Goal: Task Accomplishment & Management: Use online tool/utility

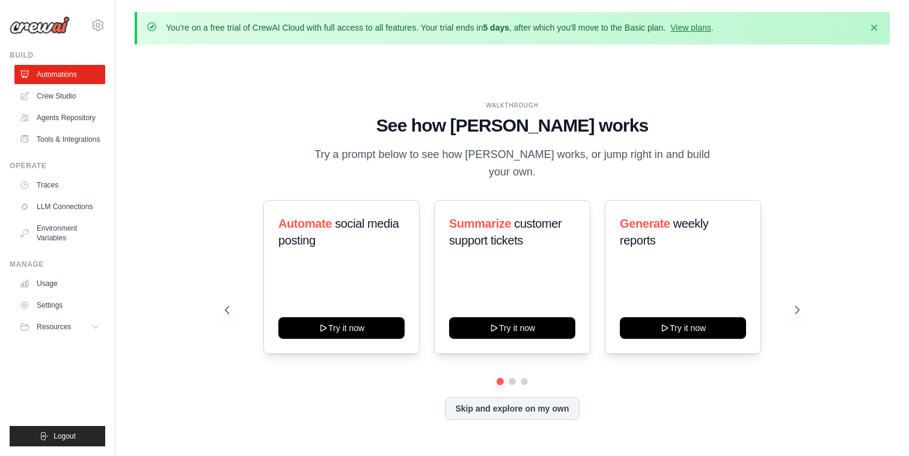
click at [246, 134] on h1 "See how [PERSON_NAME] works" at bounding box center [512, 126] width 575 height 22
click at [61, 93] on link "Crew Studio" at bounding box center [61, 96] width 91 height 19
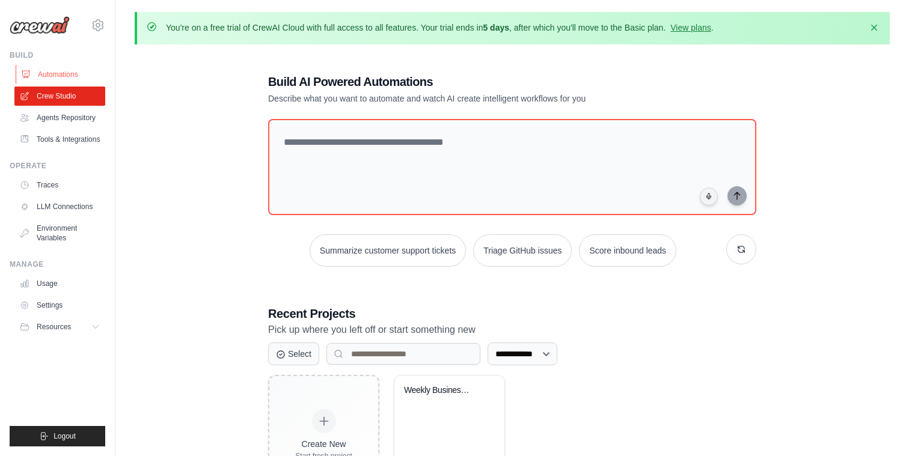
click at [58, 72] on link "Automations" at bounding box center [61, 74] width 91 height 19
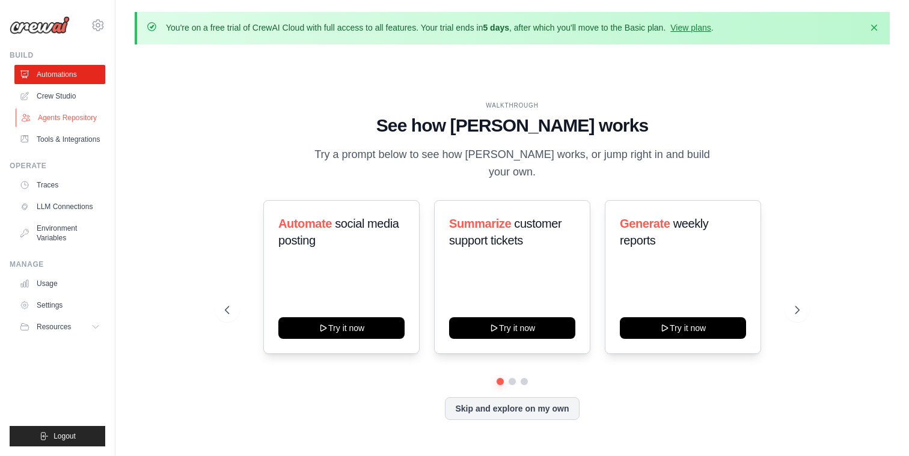
click at [52, 114] on link "Agents Repository" at bounding box center [61, 117] width 91 height 19
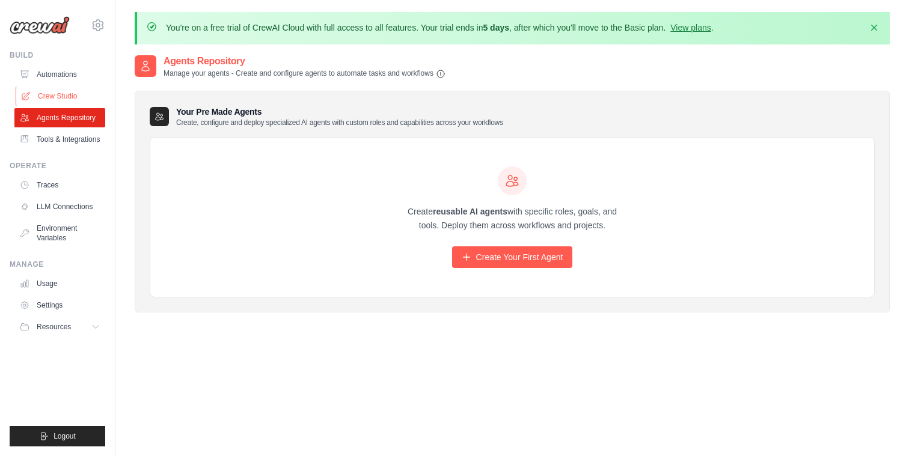
click at [53, 97] on link "Crew Studio" at bounding box center [61, 96] width 91 height 19
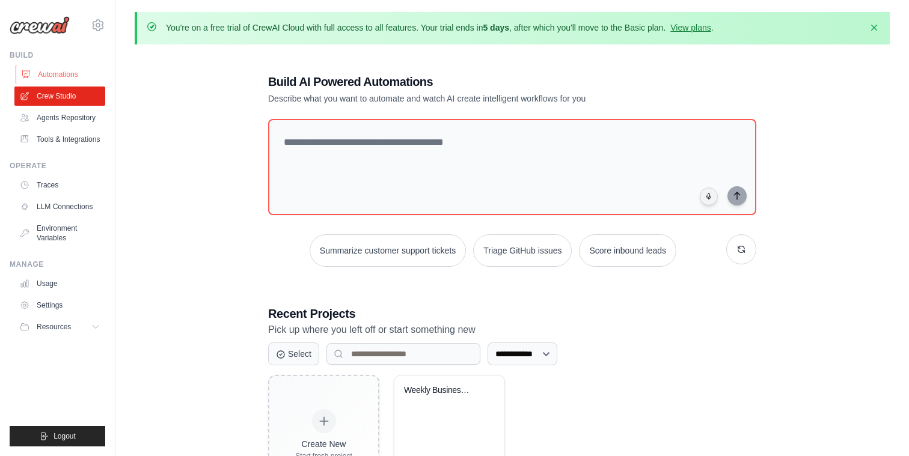
click at [60, 67] on link "Automations" at bounding box center [61, 74] width 91 height 19
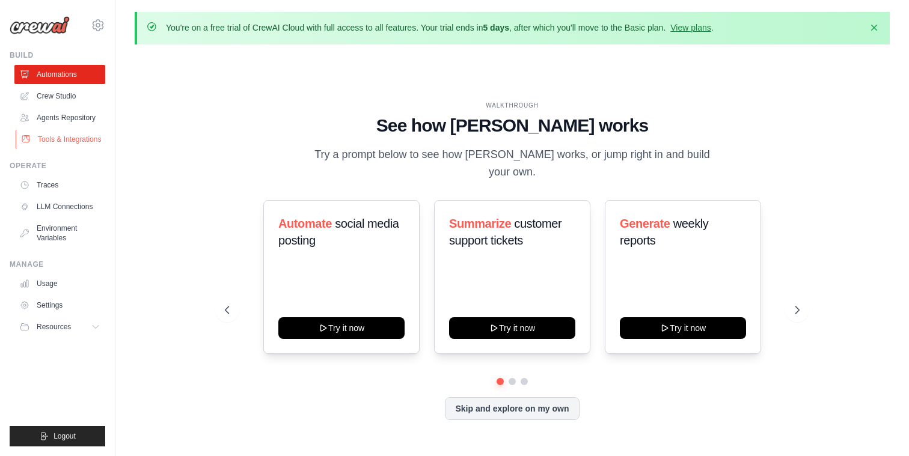
click at [71, 138] on link "Tools & Integrations" at bounding box center [61, 139] width 91 height 19
click at [61, 182] on link "Traces" at bounding box center [61, 184] width 91 height 19
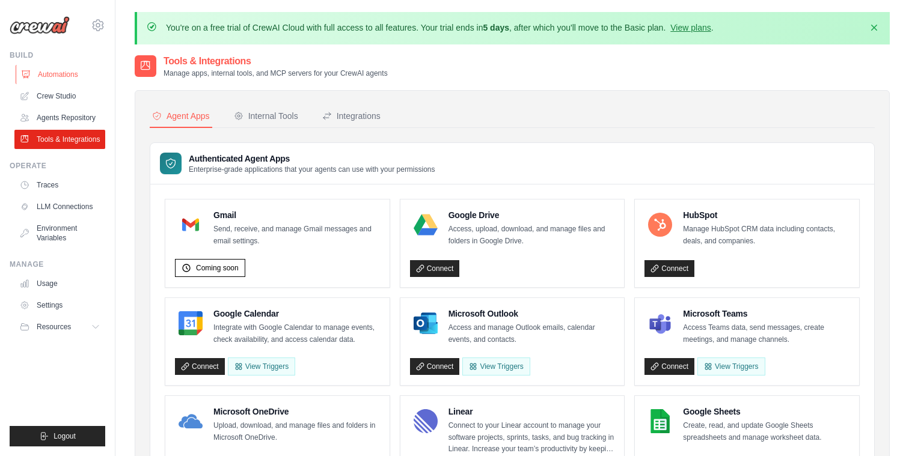
click at [49, 73] on link "Automations" at bounding box center [61, 74] width 91 height 19
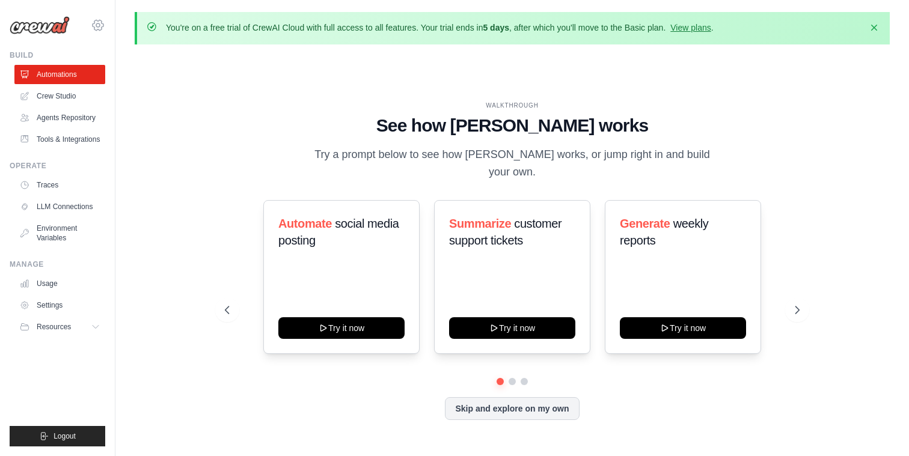
click at [99, 23] on icon at bounding box center [98, 25] width 4 height 4
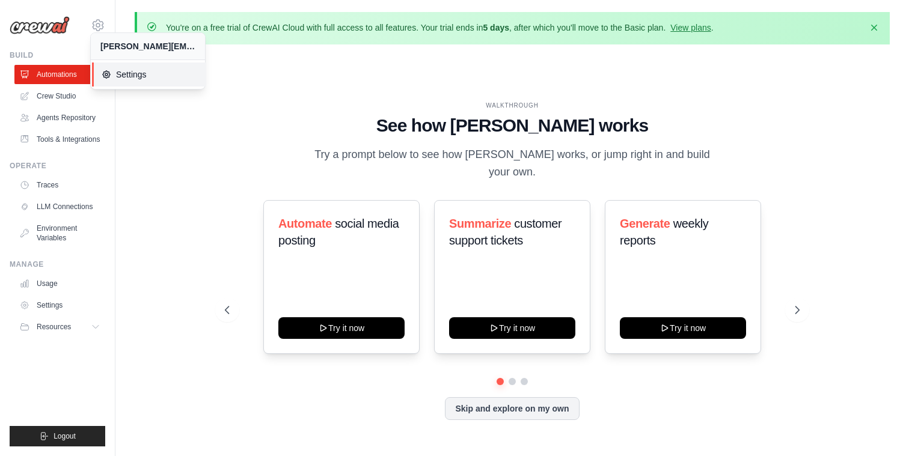
click at [129, 81] on link "Settings" at bounding box center [149, 74] width 114 height 24
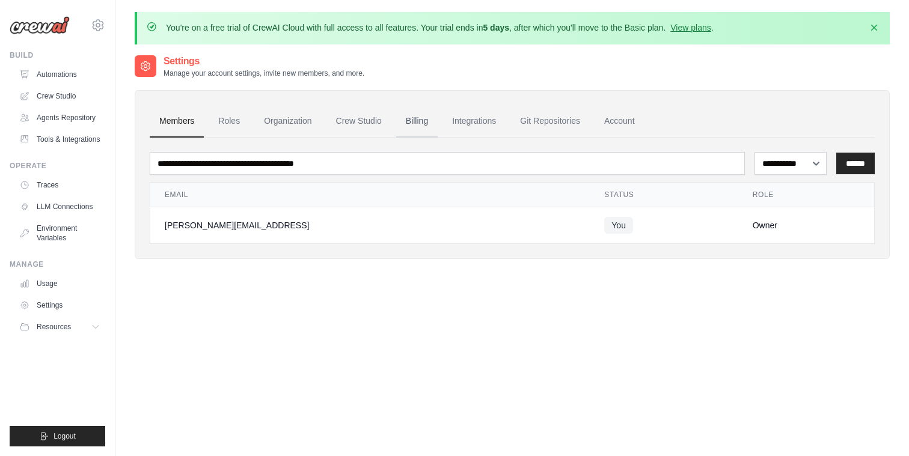
click at [426, 124] on link "Billing" at bounding box center [416, 121] width 41 height 32
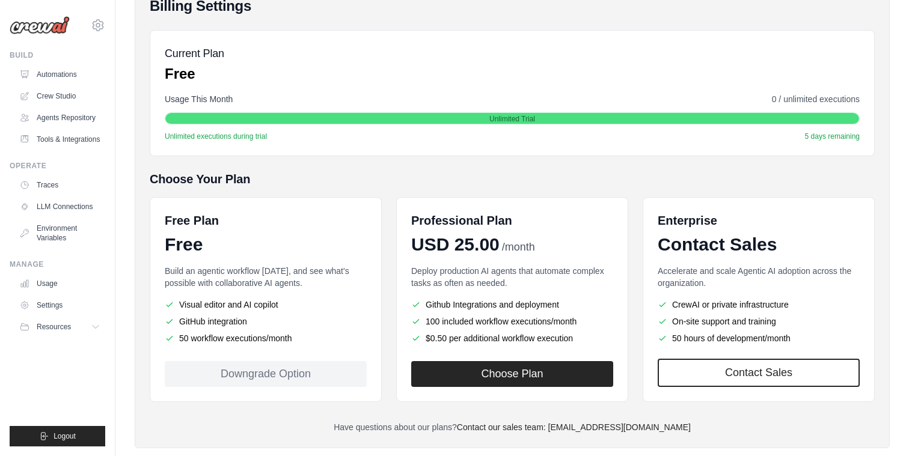
scroll to position [174, 0]
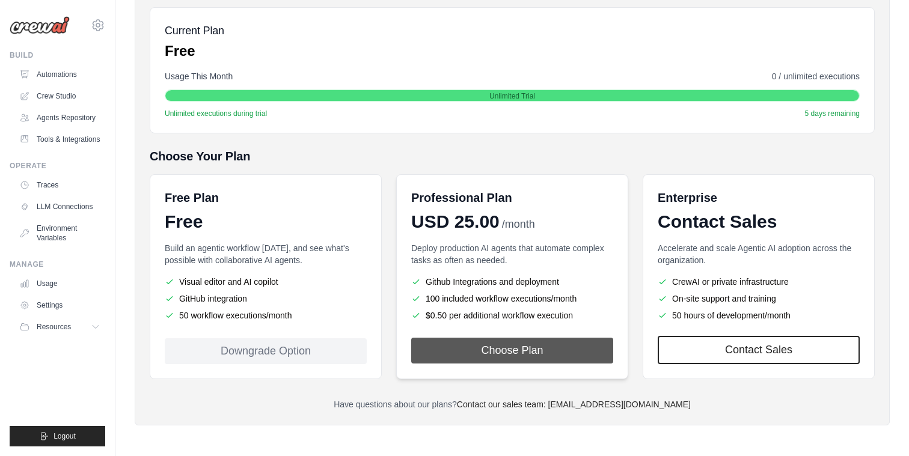
click at [514, 359] on button "Choose Plan" at bounding box center [512, 351] width 202 height 26
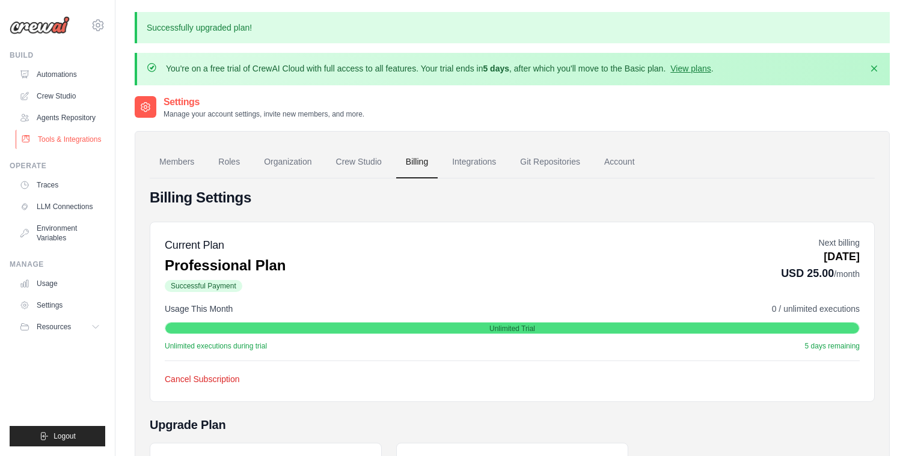
click at [64, 136] on link "Tools & Integrations" at bounding box center [61, 139] width 91 height 19
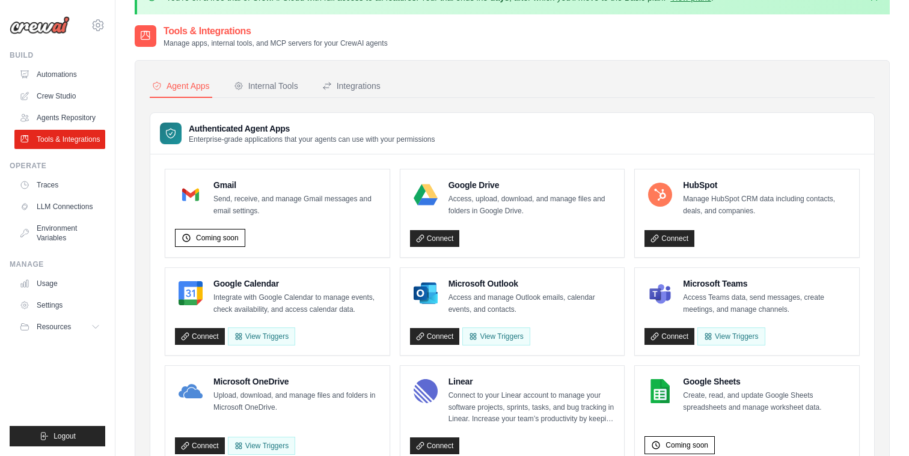
scroll to position [621, 0]
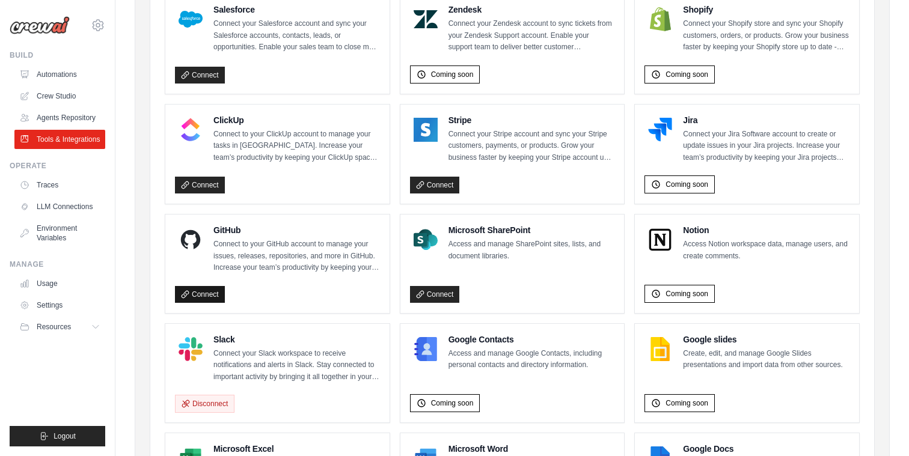
click at [199, 286] on link "Connect" at bounding box center [200, 294] width 50 height 17
click at [73, 115] on link "Agents Repository" at bounding box center [61, 117] width 91 height 19
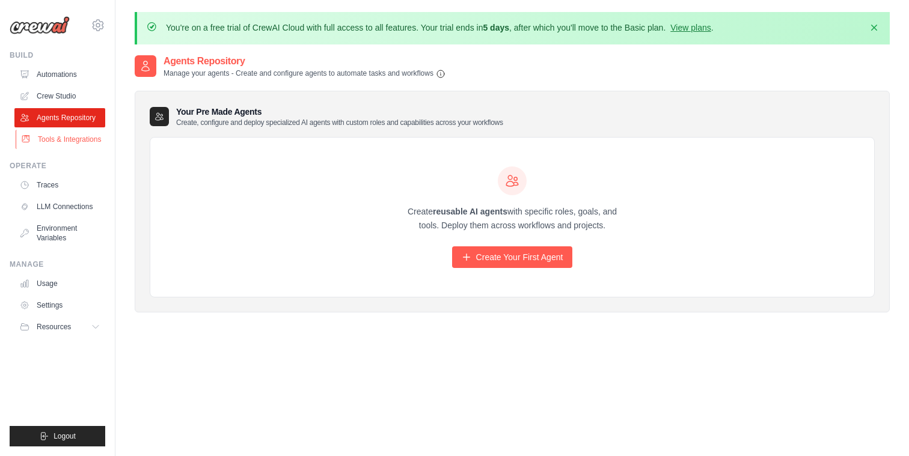
click at [56, 144] on link "Tools & Integrations" at bounding box center [61, 139] width 91 height 19
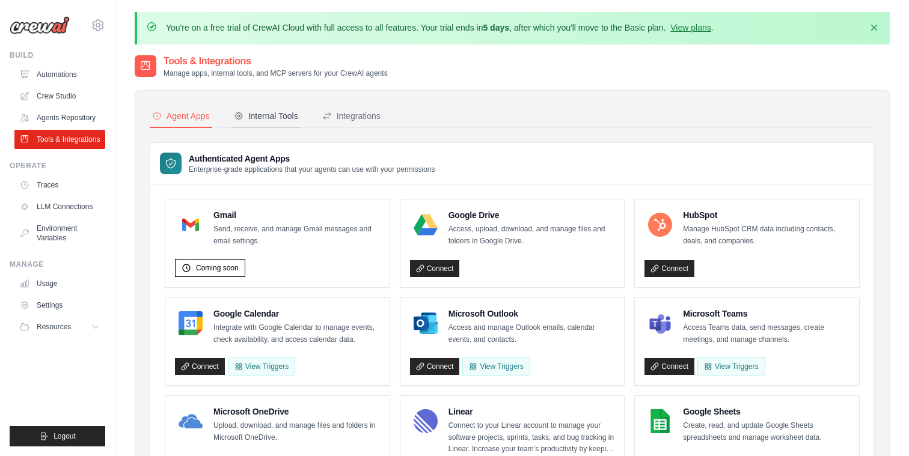
click at [281, 114] on div "Internal Tools" at bounding box center [266, 116] width 64 height 12
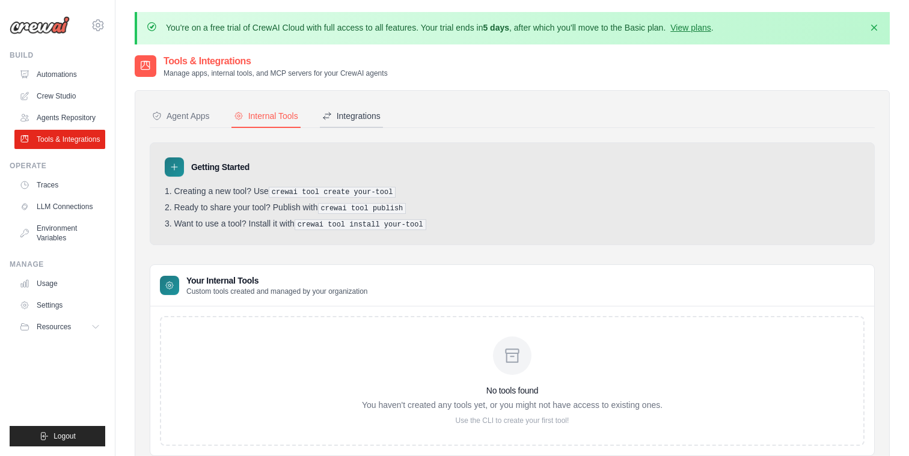
click at [362, 117] on div "Integrations" at bounding box center [351, 116] width 58 height 12
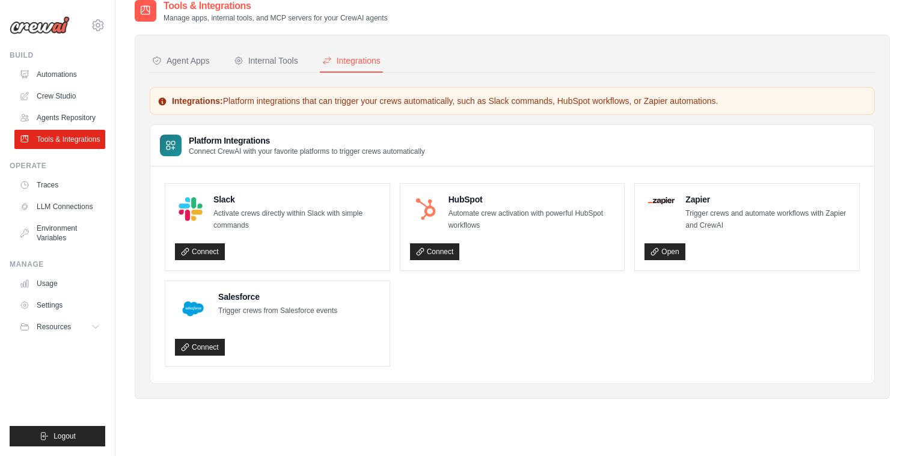
scroll to position [63, 0]
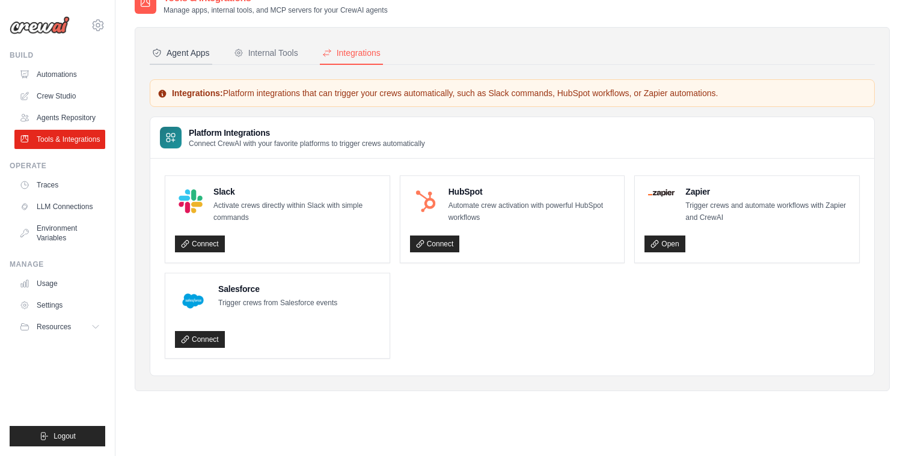
click at [181, 44] on button "Agent Apps" at bounding box center [181, 53] width 62 height 23
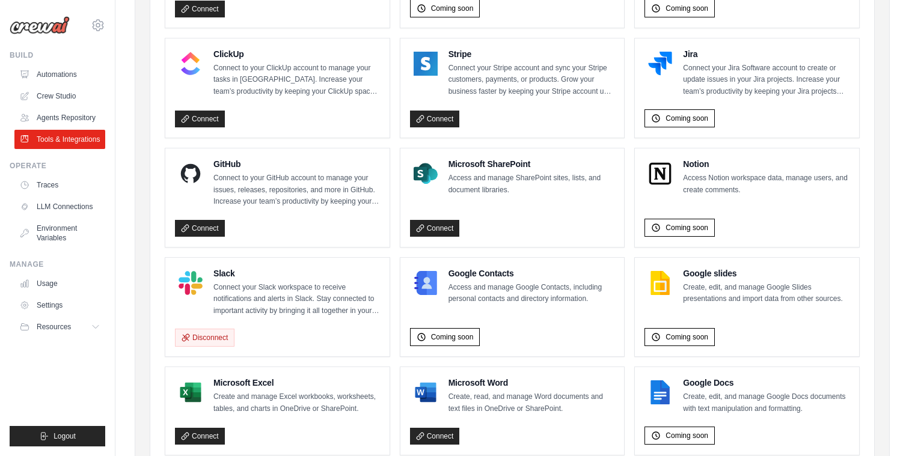
scroll to position [746, 0]
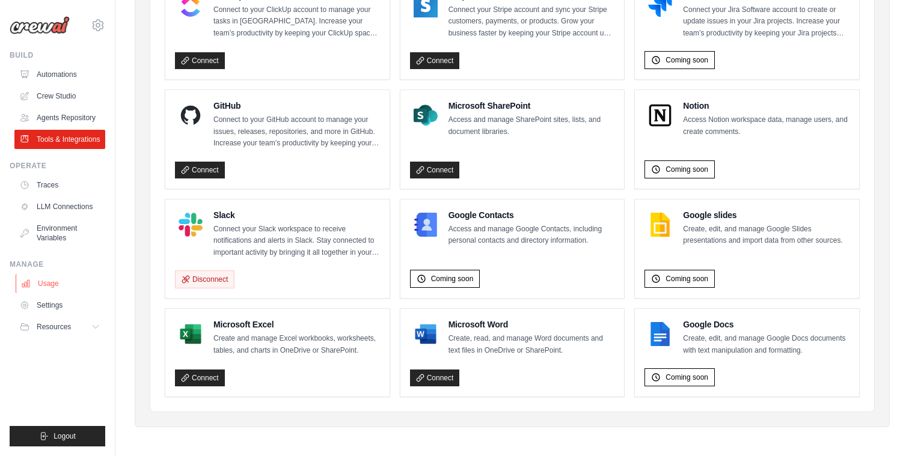
click at [53, 280] on link "Usage" at bounding box center [61, 283] width 91 height 19
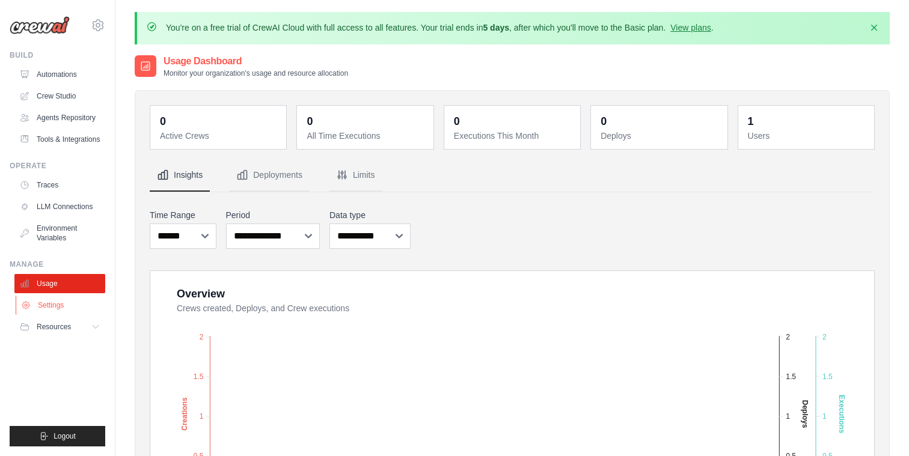
click at [55, 305] on link "Settings" at bounding box center [61, 305] width 91 height 19
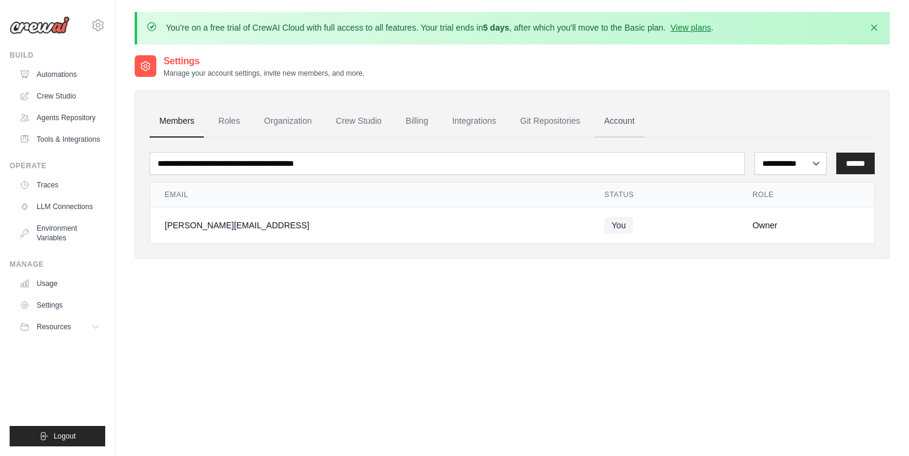
click at [626, 124] on link "Account" at bounding box center [619, 121] width 50 height 32
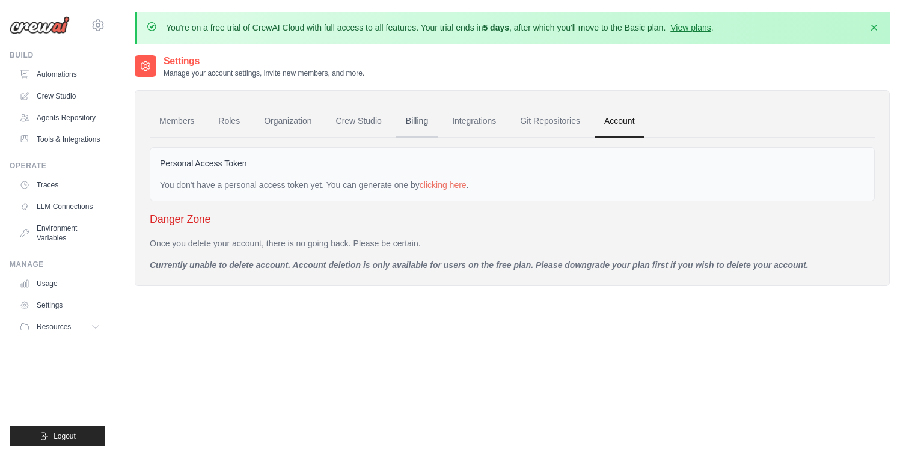
click at [415, 114] on link "Billing" at bounding box center [416, 121] width 41 height 32
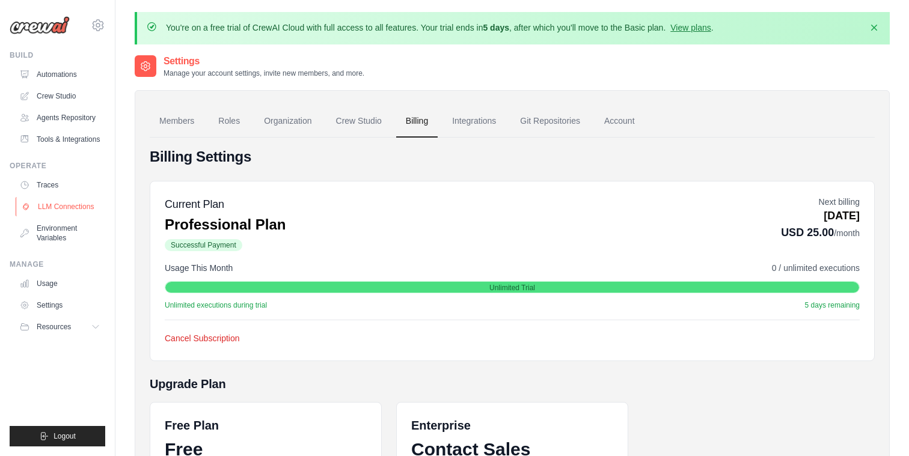
click at [65, 207] on link "LLM Connections" at bounding box center [61, 206] width 91 height 19
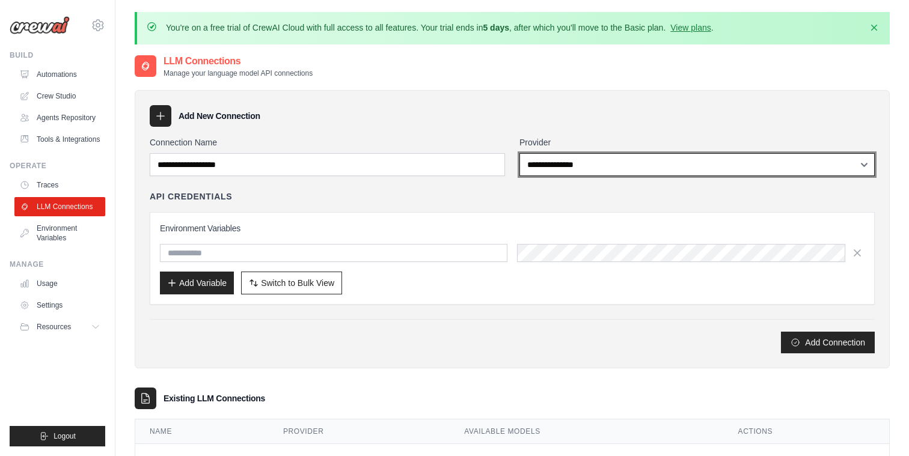
click at [573, 165] on select "**********" at bounding box center [696, 164] width 355 height 23
select select "*********"
click at [519, 153] on select "**********" at bounding box center [696, 164] width 355 height 23
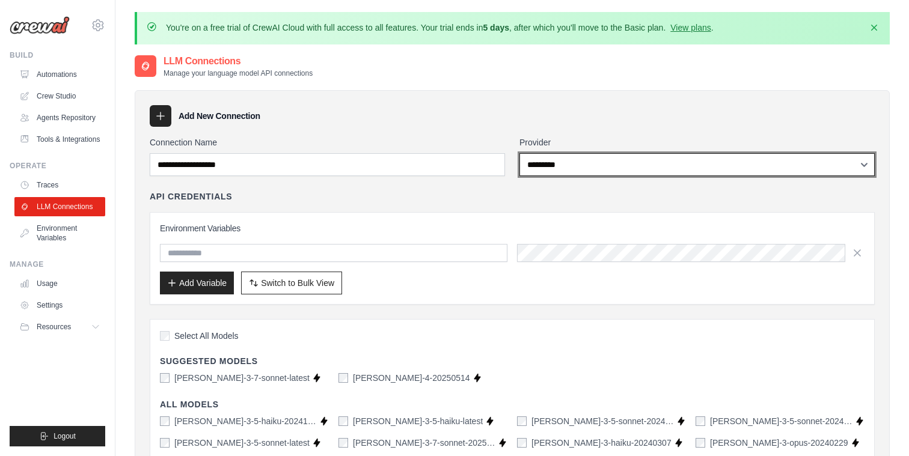
click at [592, 163] on select "**********" at bounding box center [696, 164] width 355 height 23
select select
click at [519, 153] on select "**********" at bounding box center [696, 164] width 355 height 23
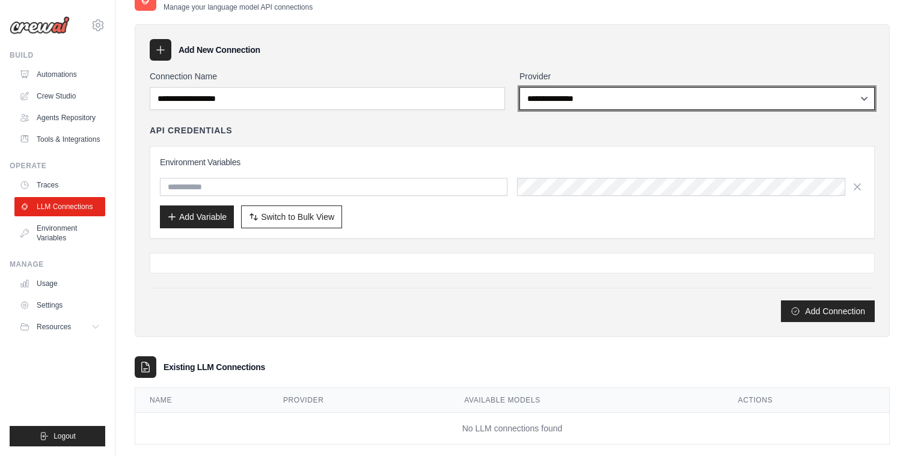
scroll to position [85, 0]
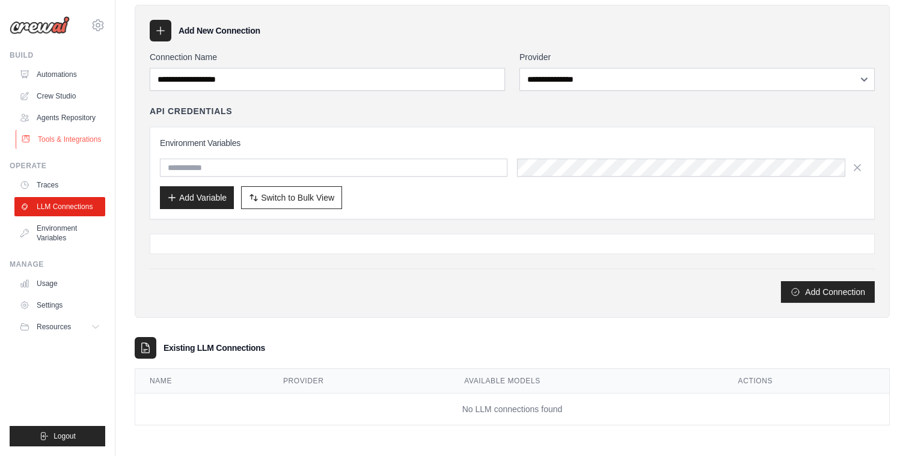
click at [43, 147] on link "Tools & Integrations" at bounding box center [61, 139] width 91 height 19
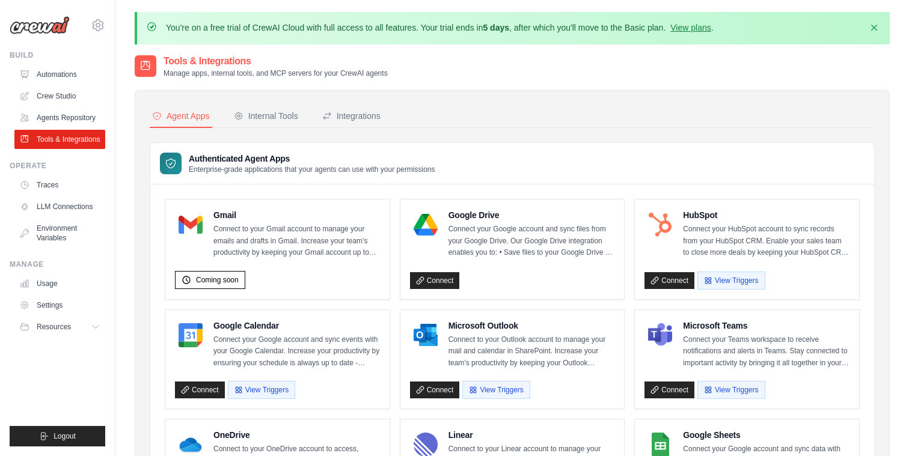
click at [55, 113] on link "Agents Repository" at bounding box center [59, 117] width 91 height 19
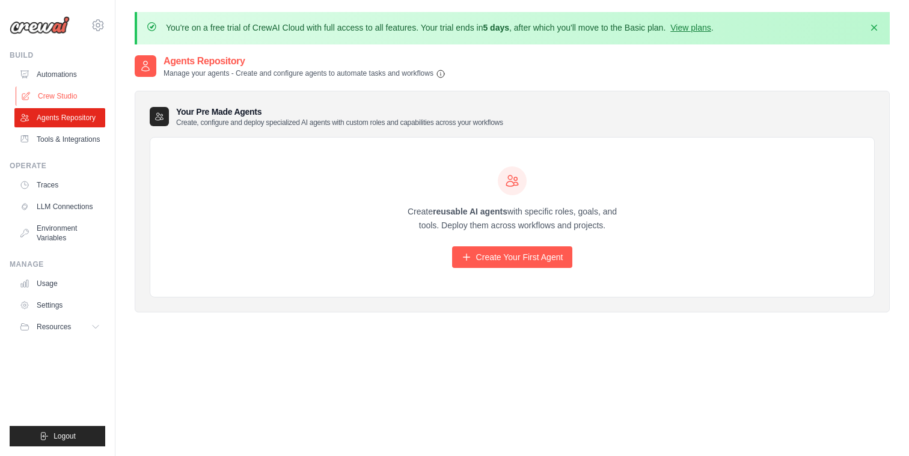
click at [56, 91] on link "Crew Studio" at bounding box center [61, 96] width 91 height 19
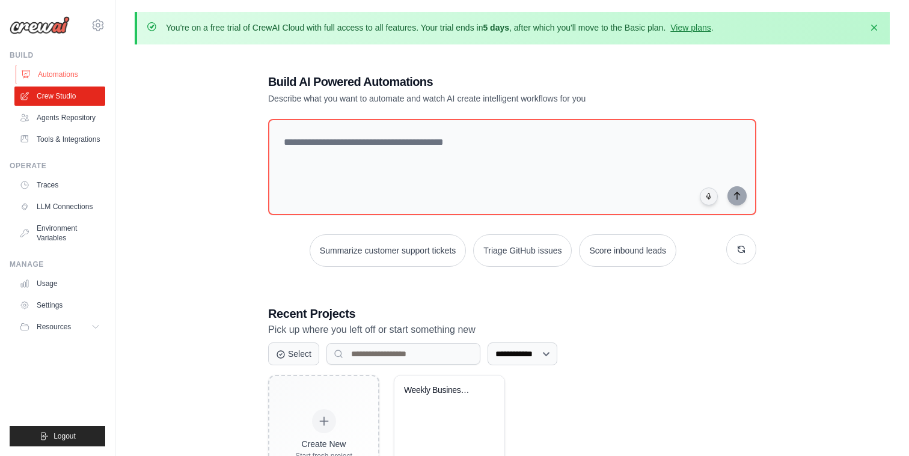
click at [62, 73] on link "Automations" at bounding box center [61, 74] width 91 height 19
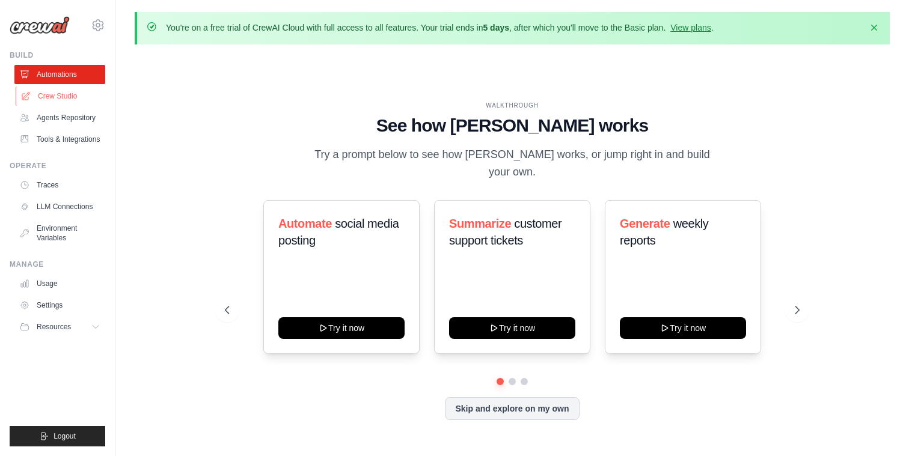
click at [58, 96] on link "Crew Studio" at bounding box center [61, 96] width 91 height 19
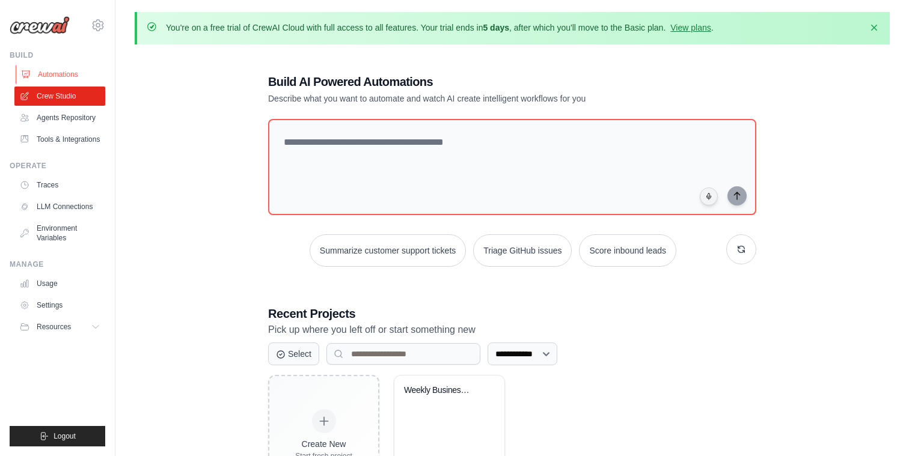
click at [47, 69] on link "Automations" at bounding box center [61, 74] width 91 height 19
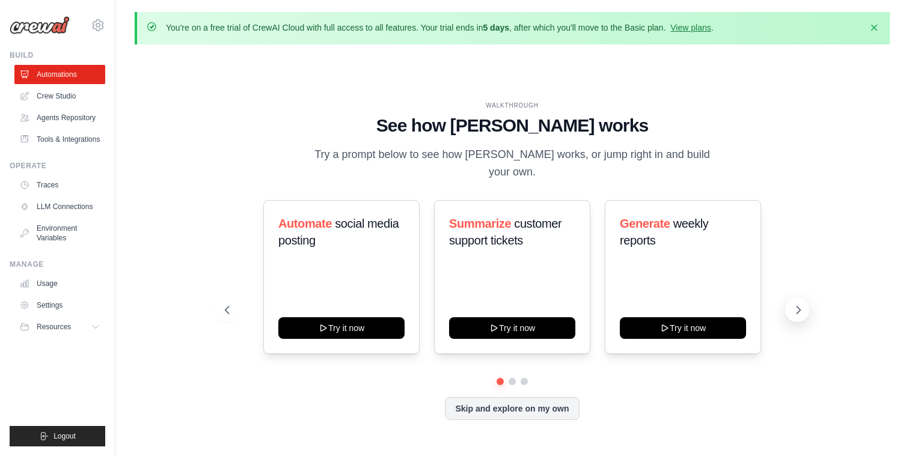
click at [795, 304] on icon at bounding box center [798, 310] width 12 height 12
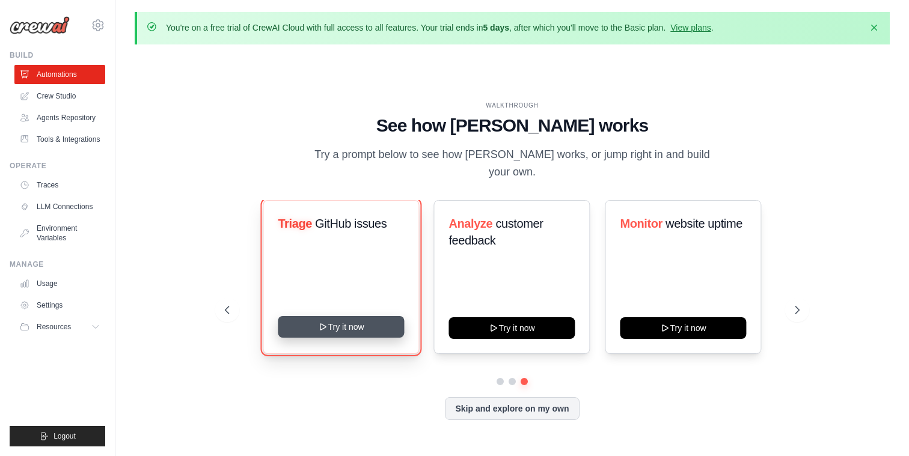
click at [355, 316] on button "Try it now" at bounding box center [341, 327] width 126 height 22
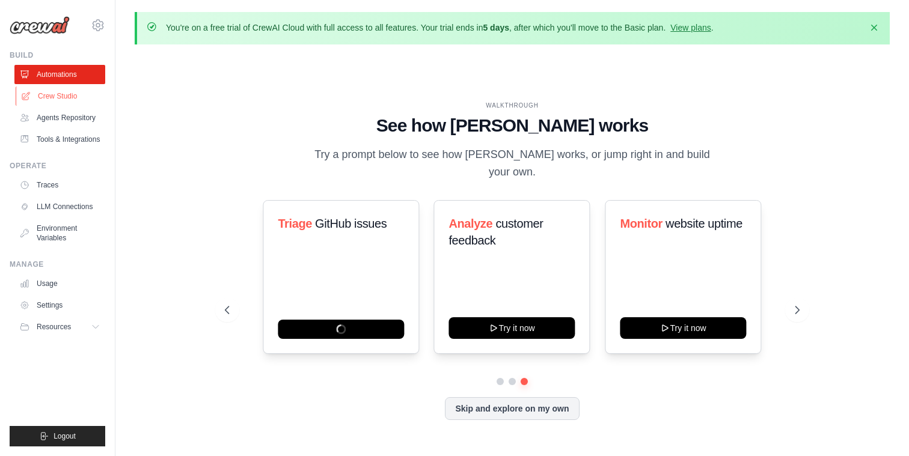
click at [59, 96] on link "Crew Studio" at bounding box center [61, 96] width 91 height 19
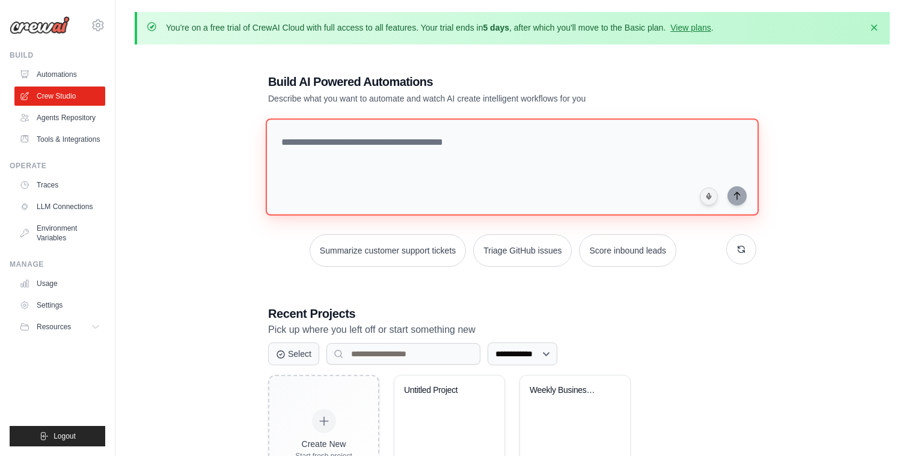
click at [317, 166] on textarea at bounding box center [512, 166] width 493 height 97
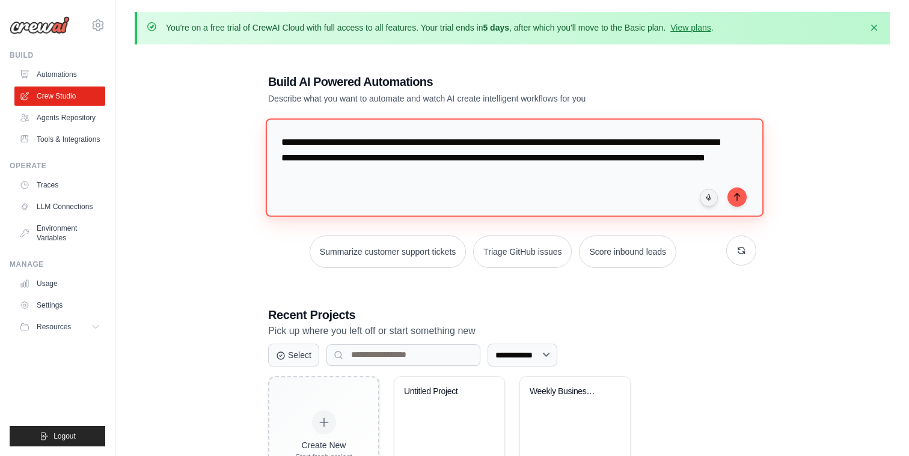
click at [314, 172] on textarea "**********" at bounding box center [515, 167] width 498 height 98
click at [485, 181] on textarea "**********" at bounding box center [515, 167] width 498 height 98
type textarea "**********"
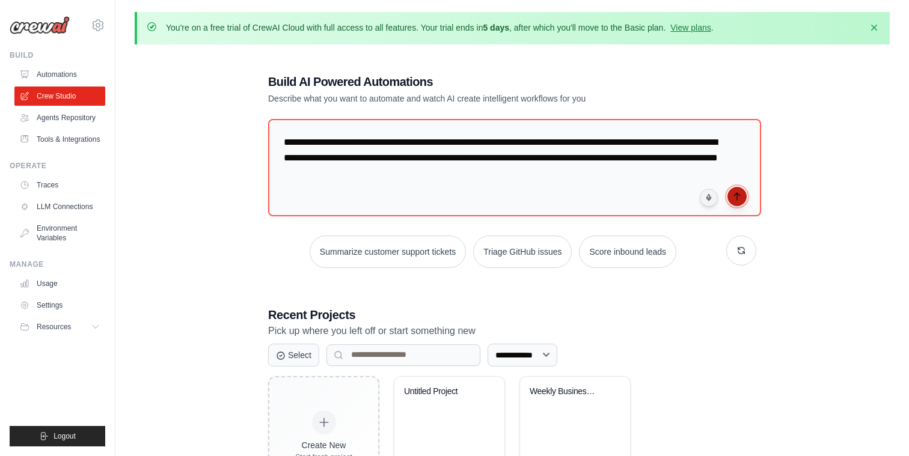
click at [740, 189] on button "submit" at bounding box center [736, 196] width 19 height 19
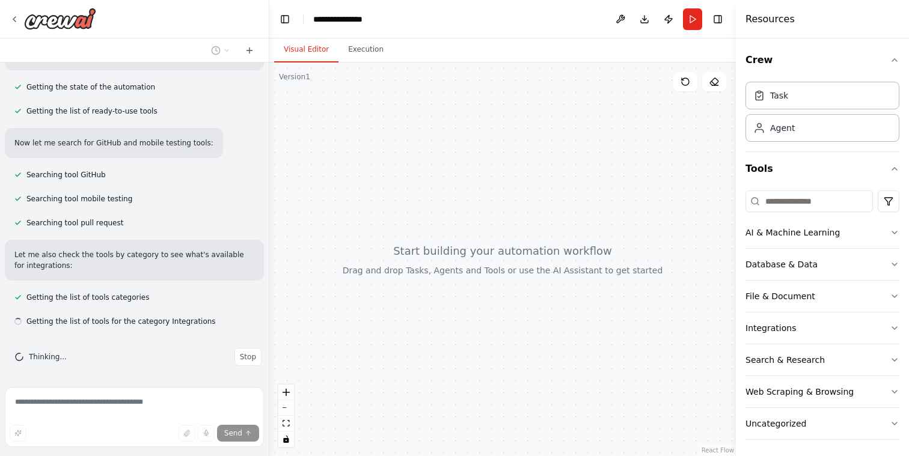
scroll to position [145, 0]
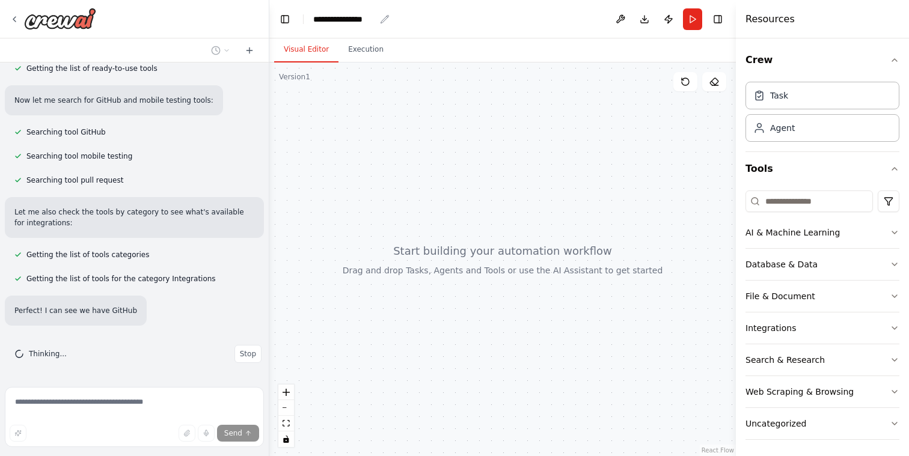
click at [350, 13] on div "**********" at bounding box center [344, 19] width 62 height 12
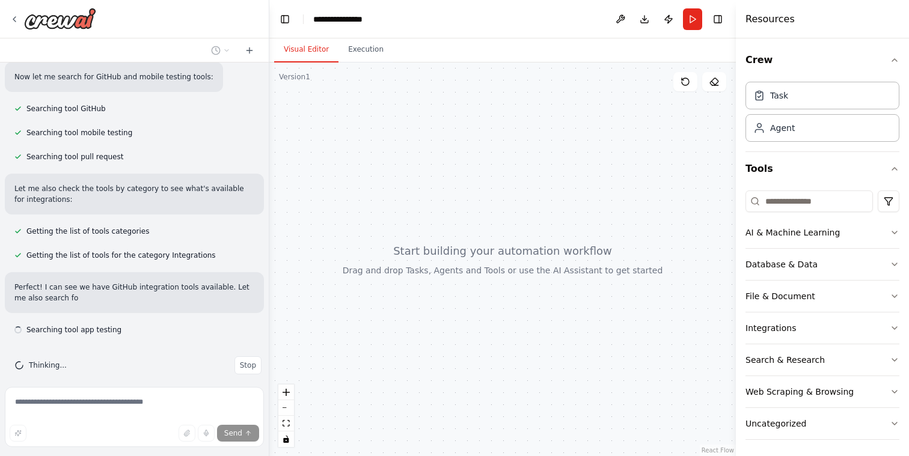
scroll to position [219, 0]
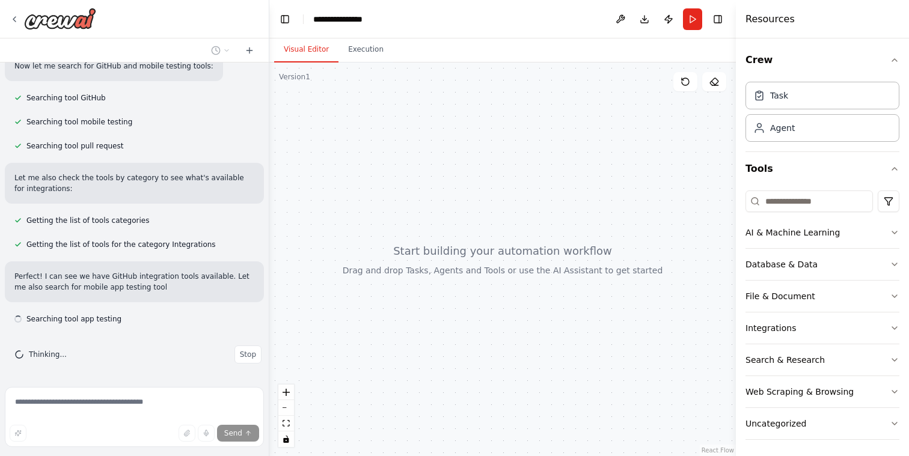
click at [347, 13] on div "**********" at bounding box center [358, 19] width 90 height 12
drag, startPoint x: 375, startPoint y: 21, endPoint x: 260, endPoint y: -2, distance: 117.0
click at [260, 0] on html "Create a crew that monitors my incoming Pull Requests in Github. From inside th…" at bounding box center [454, 228] width 909 height 456
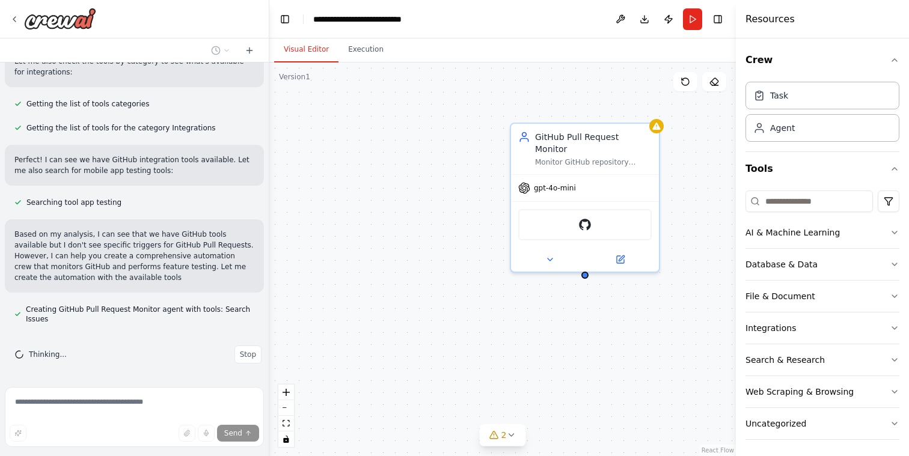
click at [493, 10] on header "**********" at bounding box center [502, 19] width 466 height 38
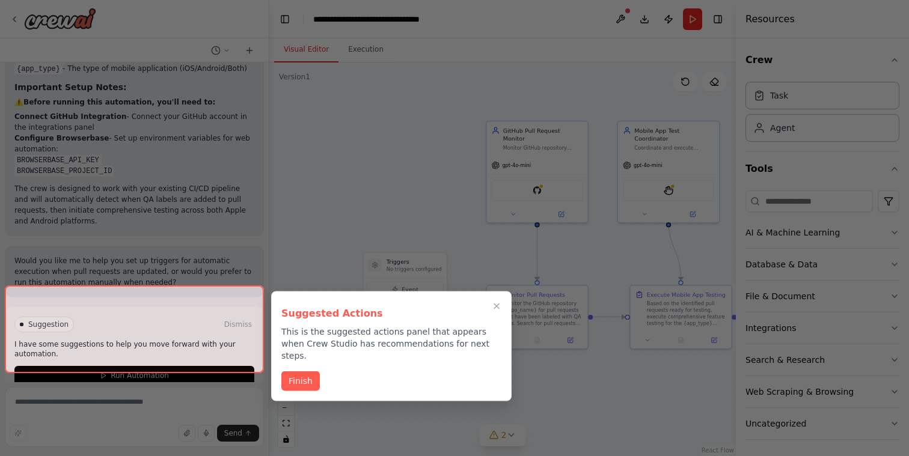
scroll to position [1401, 0]
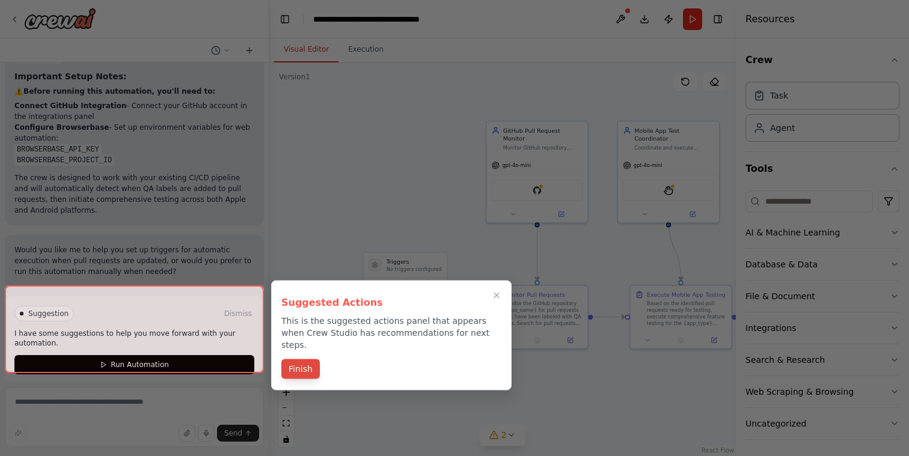
click at [294, 359] on button "Finish" at bounding box center [300, 369] width 38 height 20
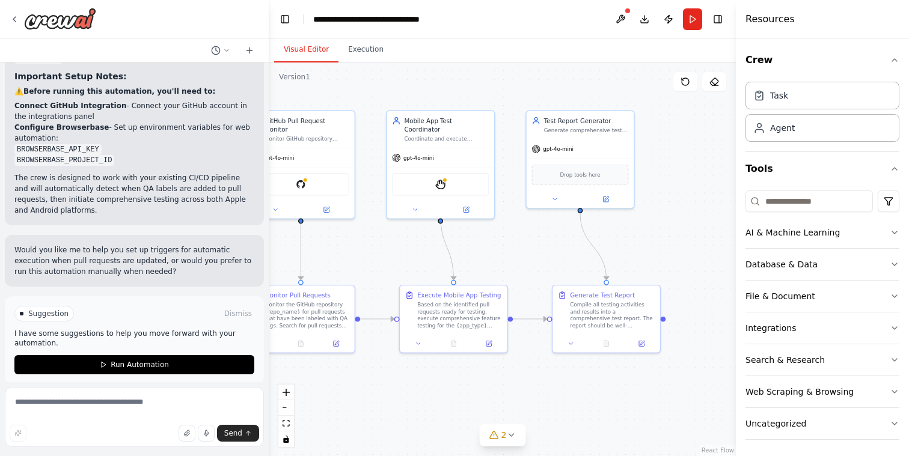
drag, startPoint x: 633, startPoint y: 264, endPoint x: 381, endPoint y: 260, distance: 251.8
click at [381, 260] on div ".deletable-edge-delete-btn { width: 20px; height: 20px; border: 0px solid #ffff…" at bounding box center [502, 259] width 466 height 394
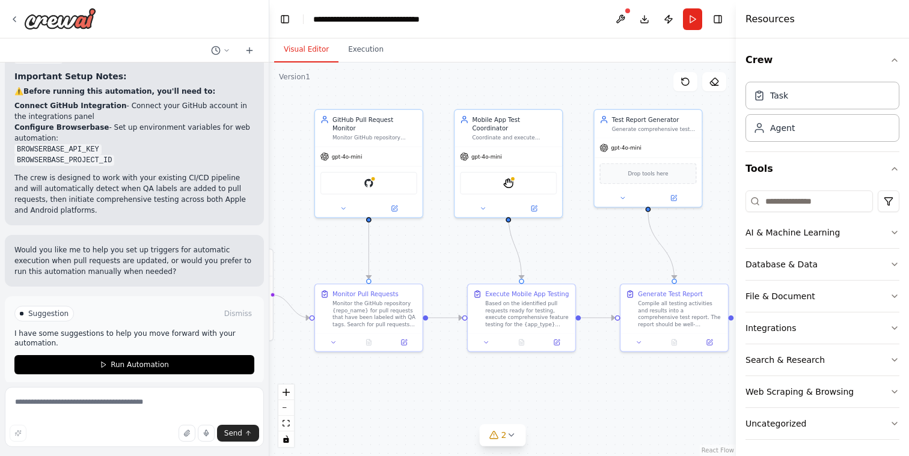
drag, startPoint x: 526, startPoint y: 261, endPoint x: 597, endPoint y: 260, distance: 70.3
click at [597, 260] on div ".deletable-edge-delete-btn { width: 20px; height: 20px; border: 0px solid #ffff…" at bounding box center [502, 259] width 466 height 394
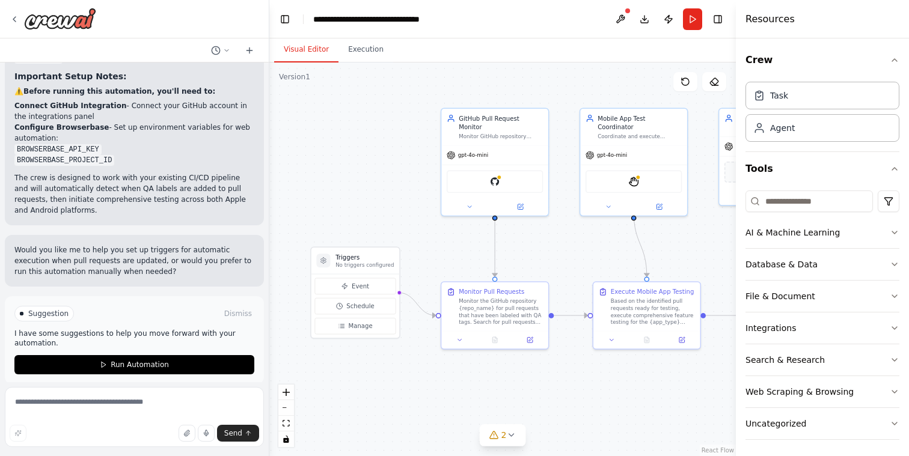
drag, startPoint x: 416, startPoint y: 403, endPoint x: 542, endPoint y: 401, distance: 125.6
click at [542, 401] on div ".deletable-edge-delete-btn { width: 20px; height: 20px; border: 0px solid #ffff…" at bounding box center [502, 259] width 466 height 394
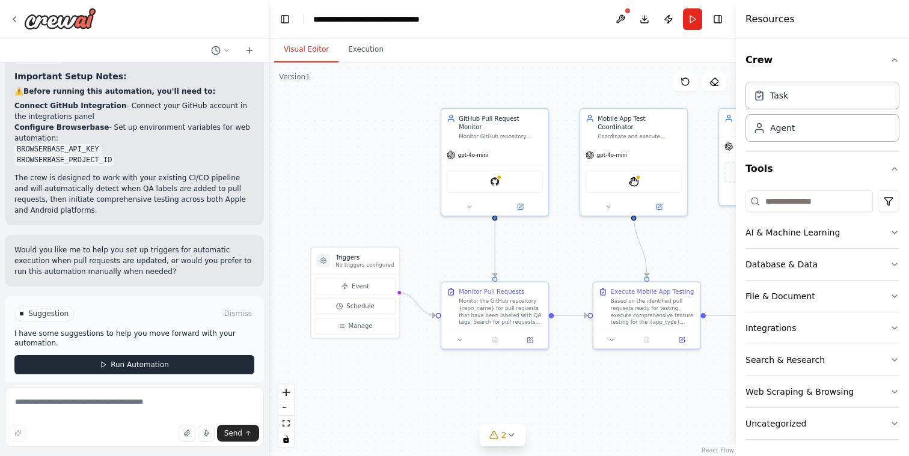
click at [129, 360] on span "Run Automation" at bounding box center [140, 365] width 58 height 10
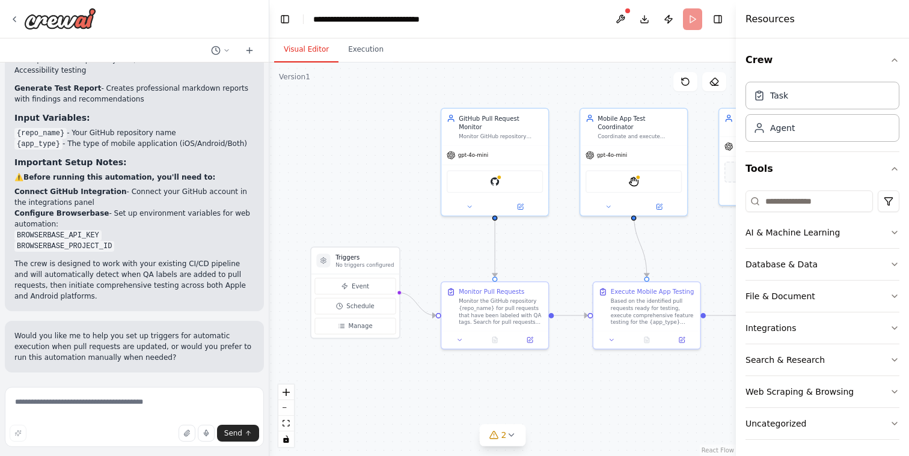
scroll to position [1303, 0]
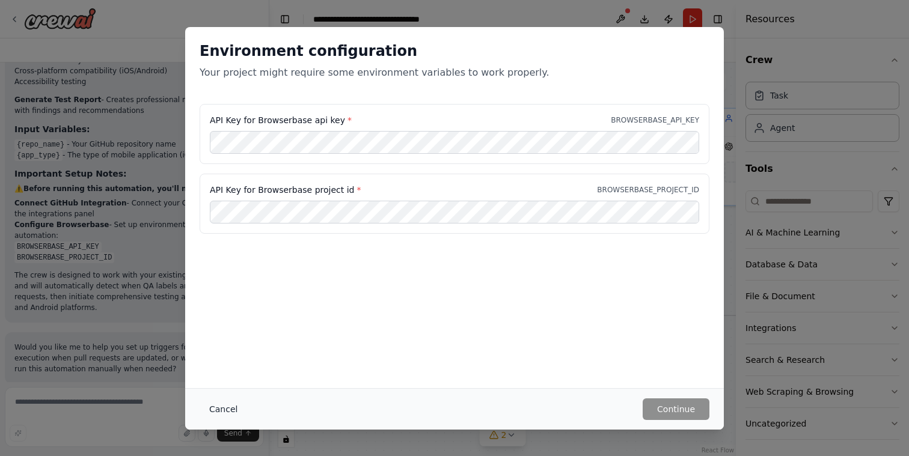
click at [210, 413] on button "Cancel" at bounding box center [222, 409] width 47 height 22
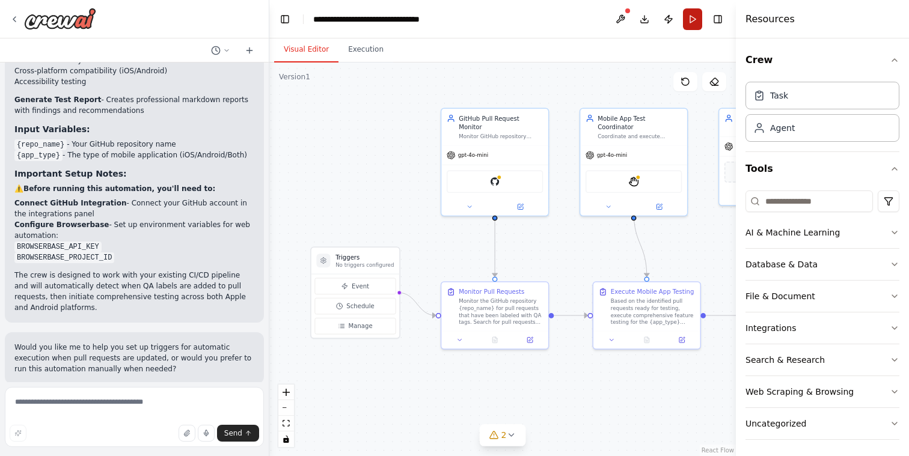
click at [690, 13] on button "Run" at bounding box center [692, 19] width 19 height 22
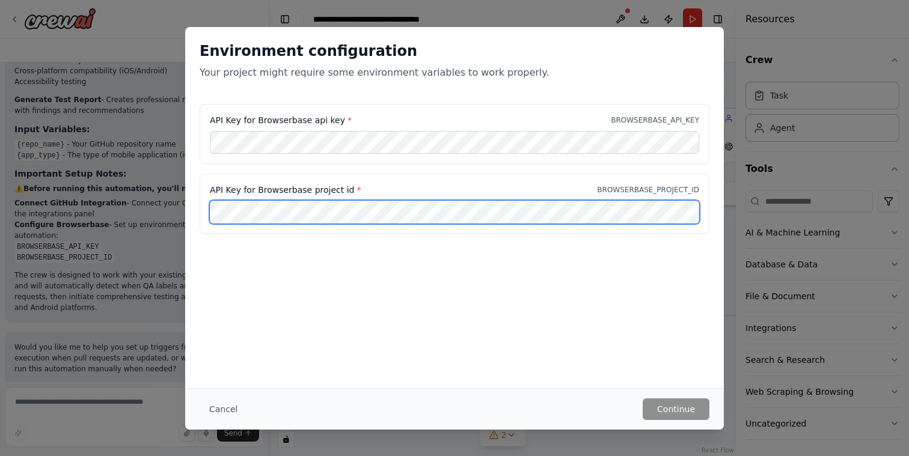
click at [138, 207] on div "Environment configuration Your project might require some environment variables…" at bounding box center [454, 228] width 909 height 456
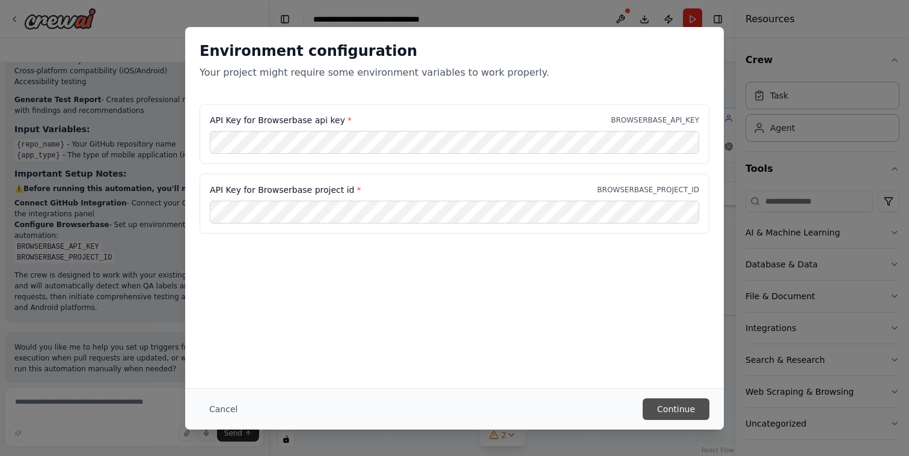
click at [683, 408] on button "Continue" at bounding box center [675, 409] width 67 height 22
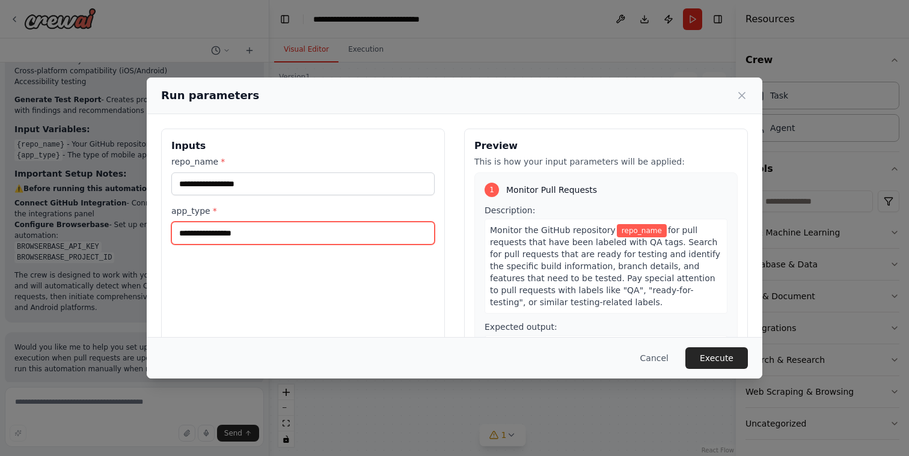
click at [239, 236] on input "app_type *" at bounding box center [302, 233] width 263 height 23
type input "***"
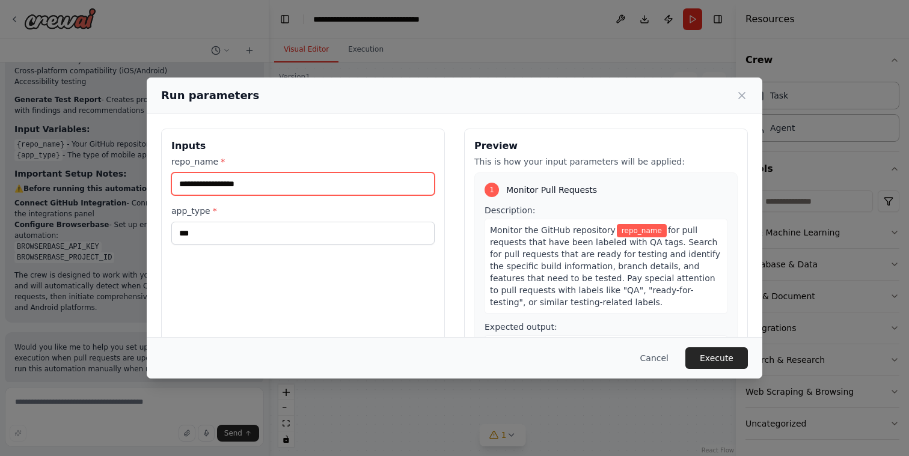
click at [237, 181] on input "repo_name *" at bounding box center [302, 183] width 263 height 23
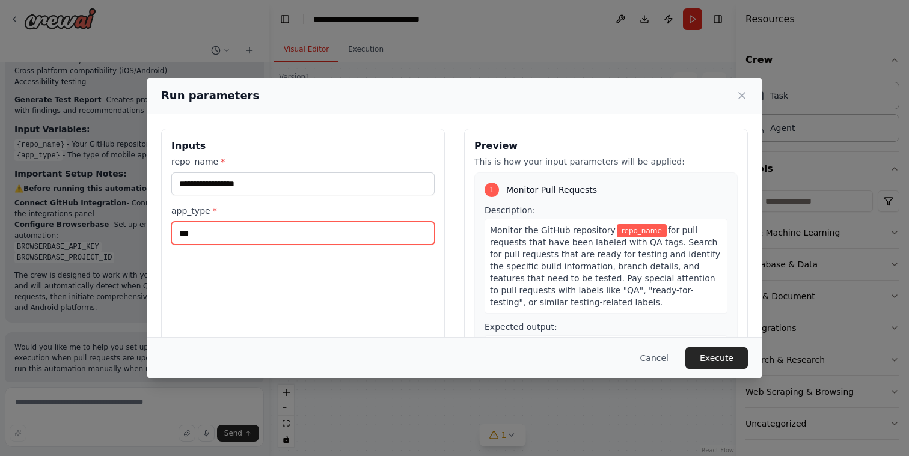
click at [287, 236] on input "***" at bounding box center [302, 233] width 263 height 23
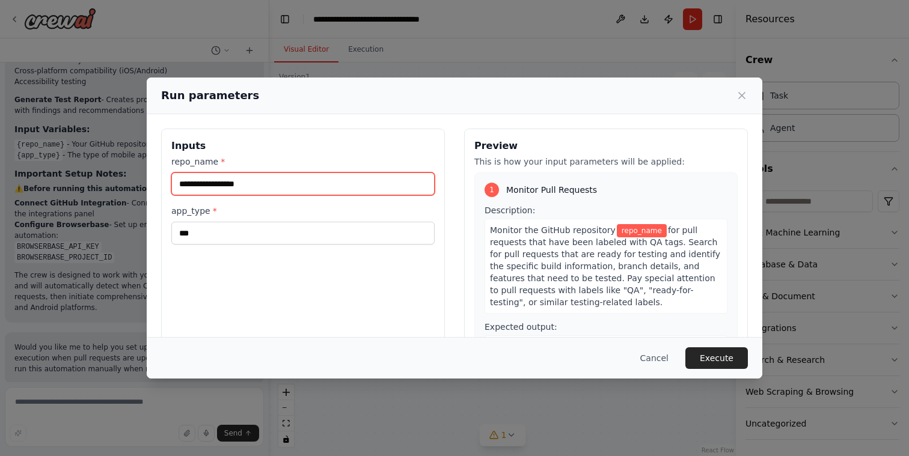
click at [287, 193] on input "repo_name *" at bounding box center [302, 183] width 263 height 23
paste input "**********"
type input "**********"
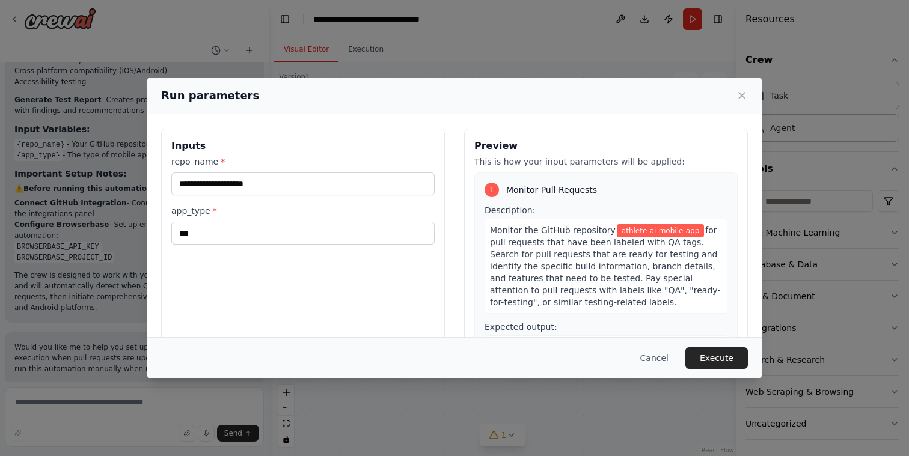
click at [582, 279] on span "for pull requests that have been labeled with QA tags. Search for pull requests…" at bounding box center [605, 266] width 230 height 82
click at [717, 359] on button "Execute" at bounding box center [716, 358] width 62 height 22
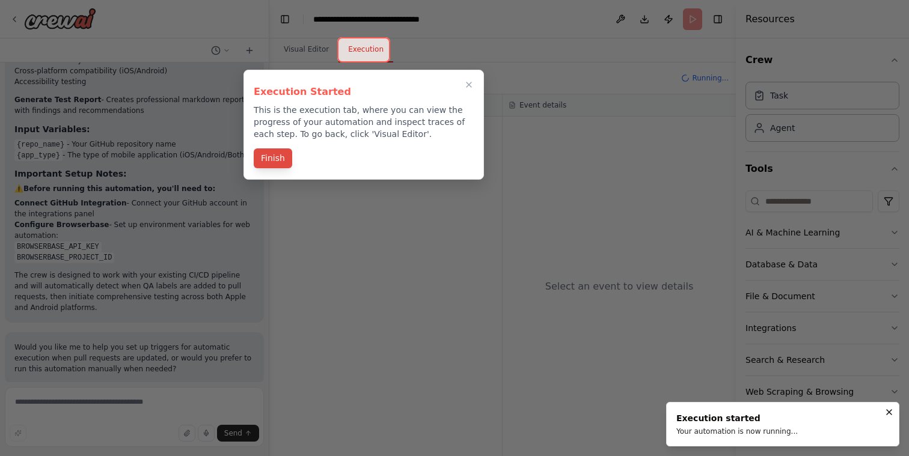
click at [274, 162] on button "Finish" at bounding box center [273, 158] width 38 height 20
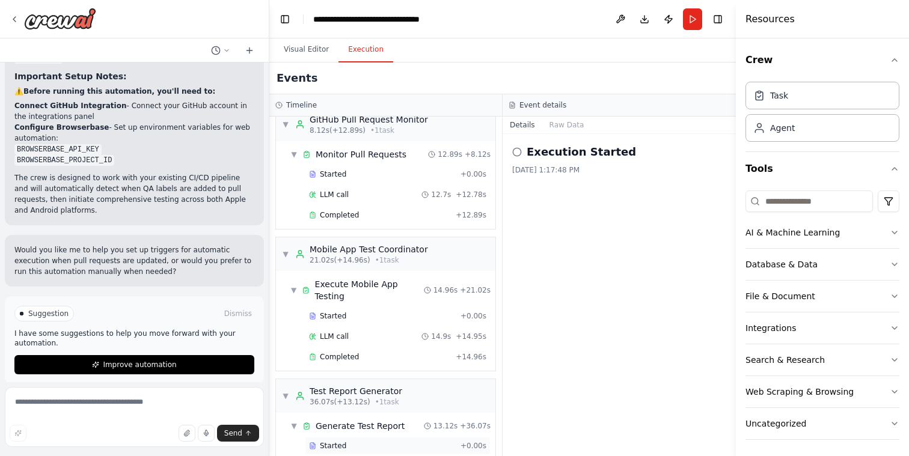
scroll to position [0, 0]
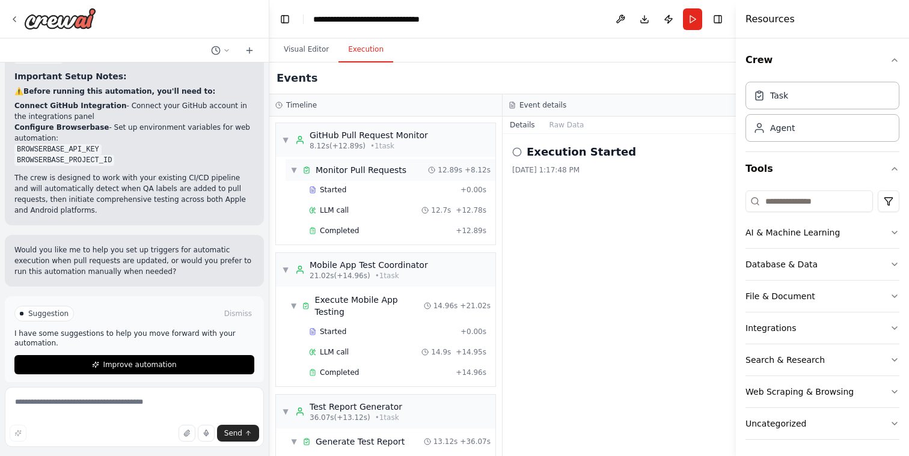
click at [338, 172] on span "Monitor Pull Requests" at bounding box center [360, 170] width 91 height 12
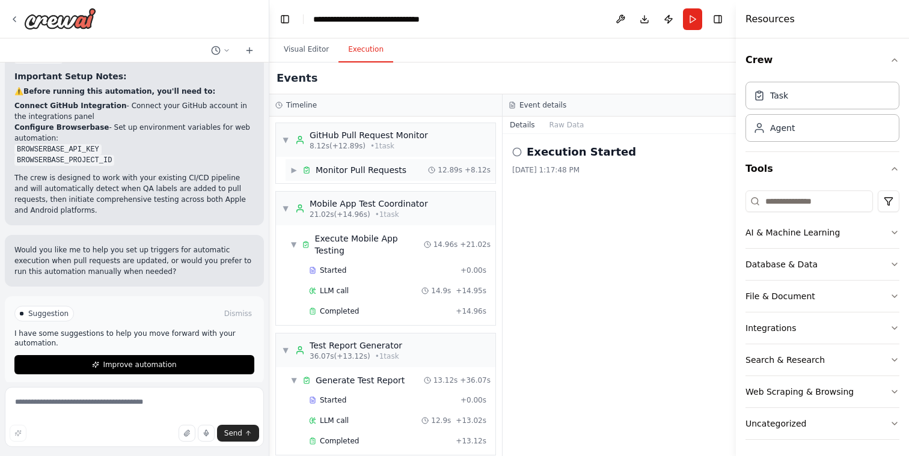
click at [338, 172] on span "Monitor Pull Requests" at bounding box center [360, 170] width 91 height 12
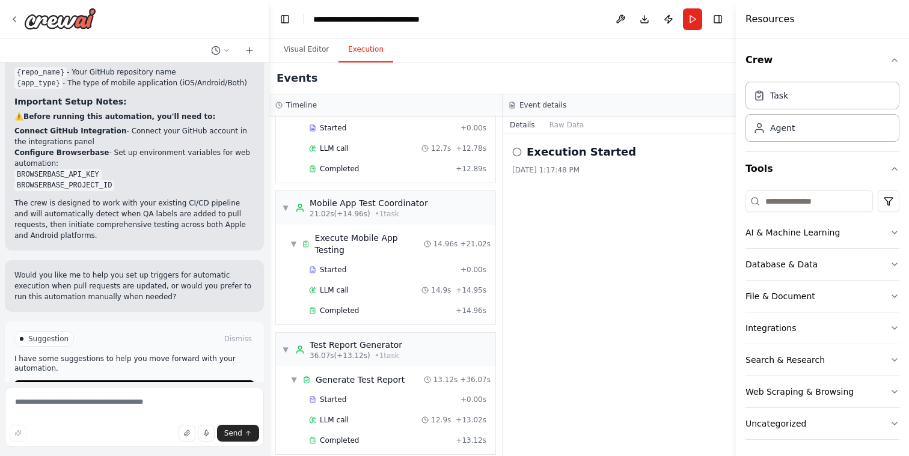
scroll to position [1401, 0]
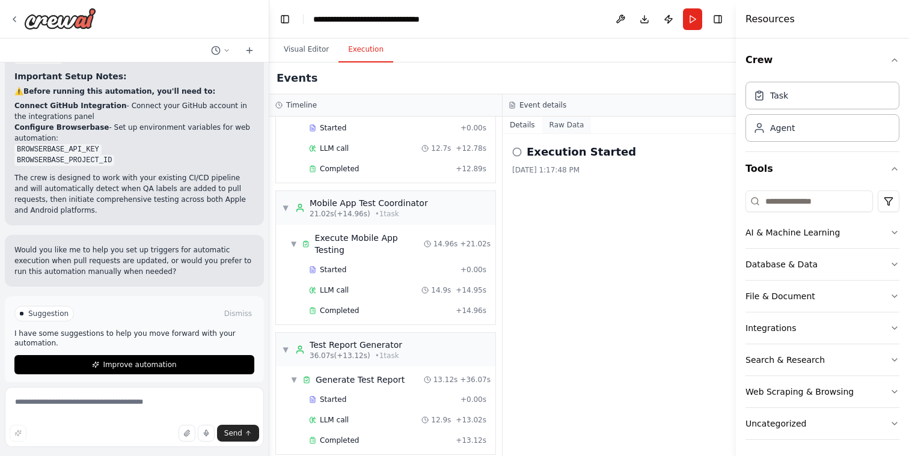
click at [562, 118] on button "Raw Data" at bounding box center [566, 125] width 49 height 17
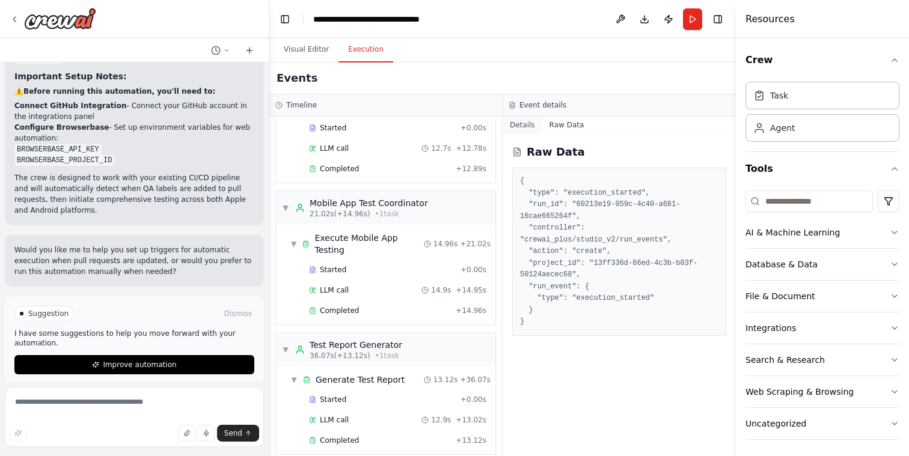
click at [523, 125] on button "Details" at bounding box center [522, 125] width 40 height 17
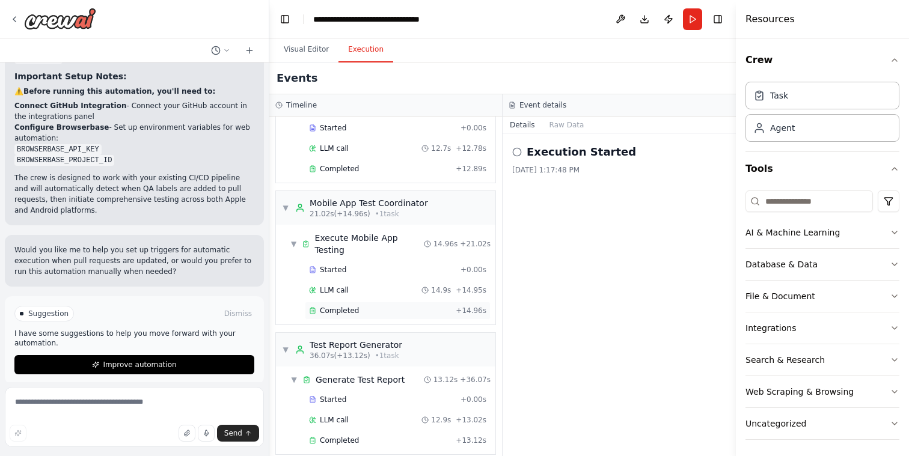
click at [335, 306] on span "Completed" at bounding box center [339, 311] width 39 height 10
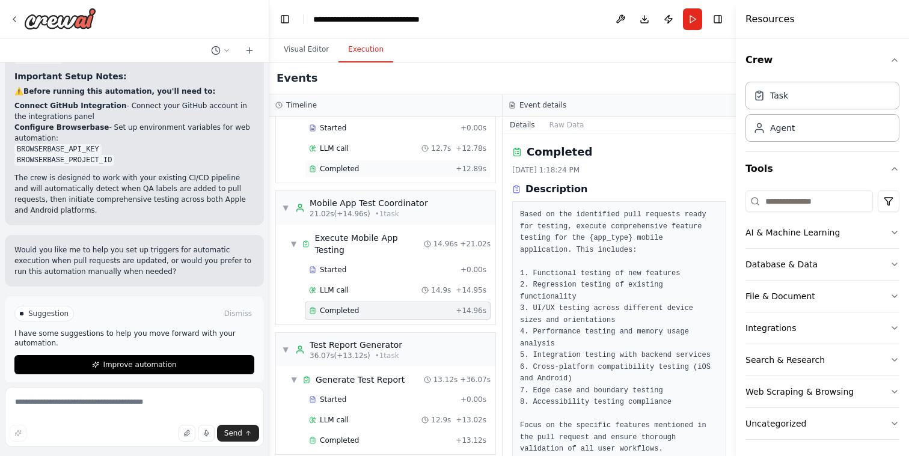
click at [346, 168] on span "Completed" at bounding box center [339, 169] width 39 height 10
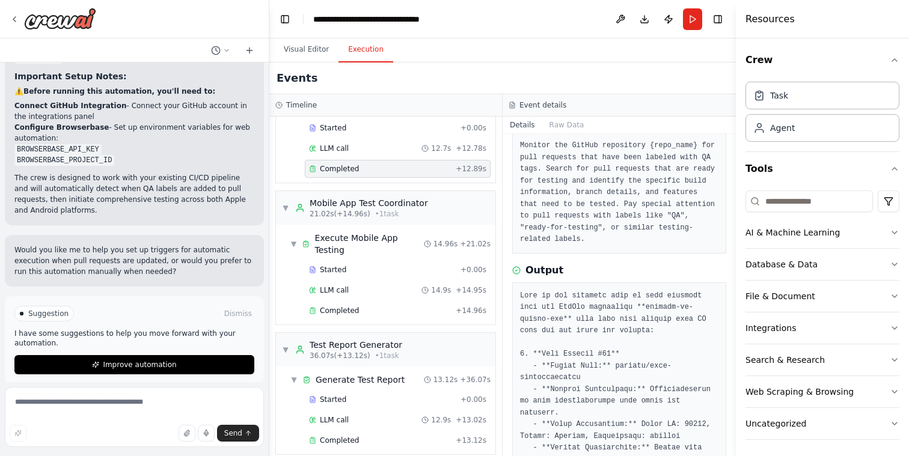
scroll to position [0, 0]
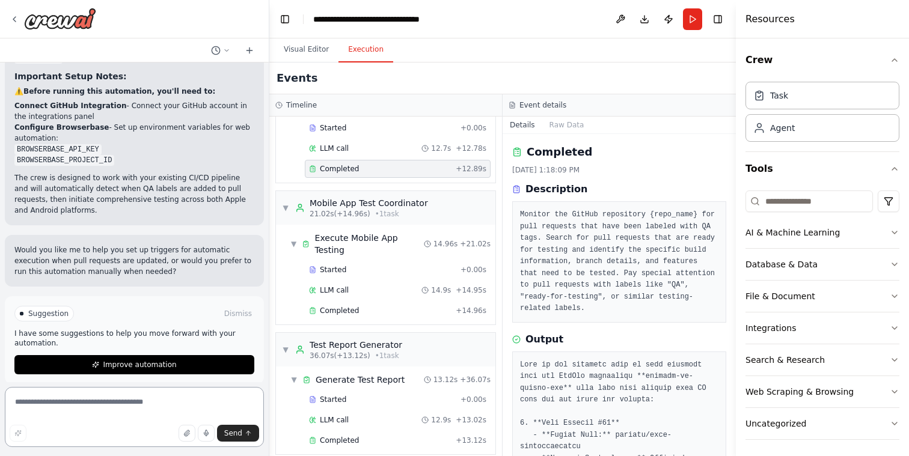
click at [100, 407] on textarea at bounding box center [134, 417] width 259 height 60
click at [336, 306] on span "Completed" at bounding box center [339, 311] width 39 height 10
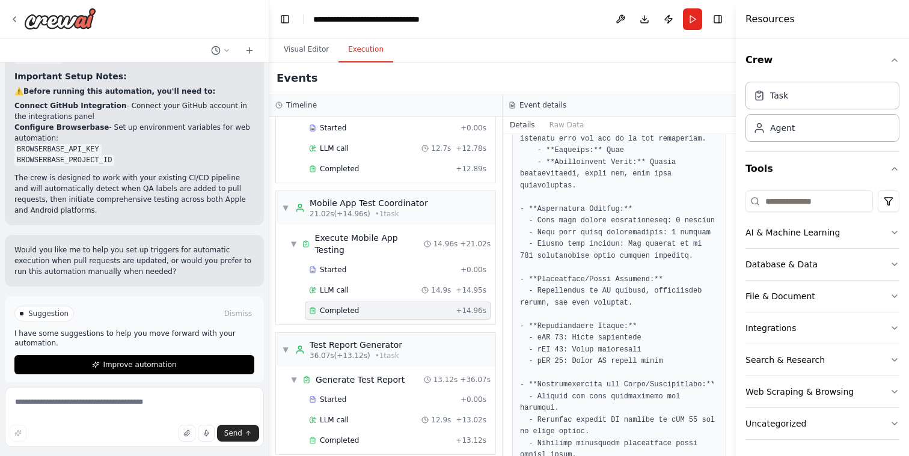
scroll to position [539, 0]
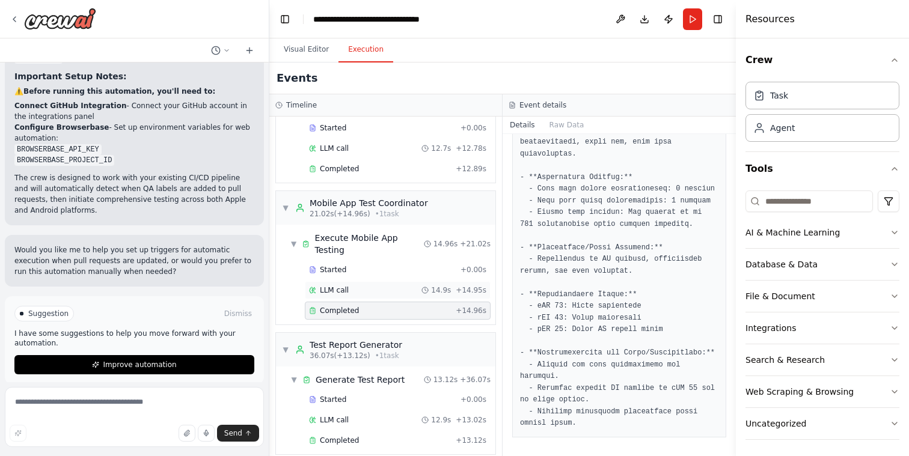
click at [339, 285] on span "LLM call" at bounding box center [334, 290] width 29 height 10
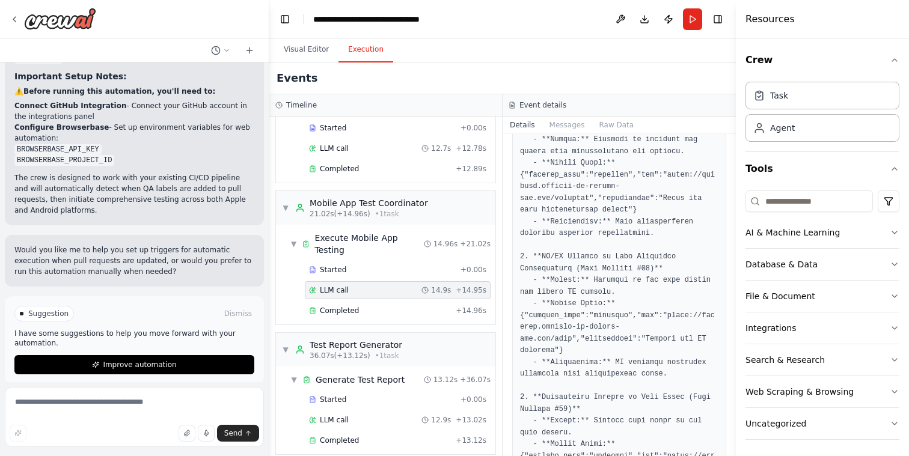
scroll to position [346, 0]
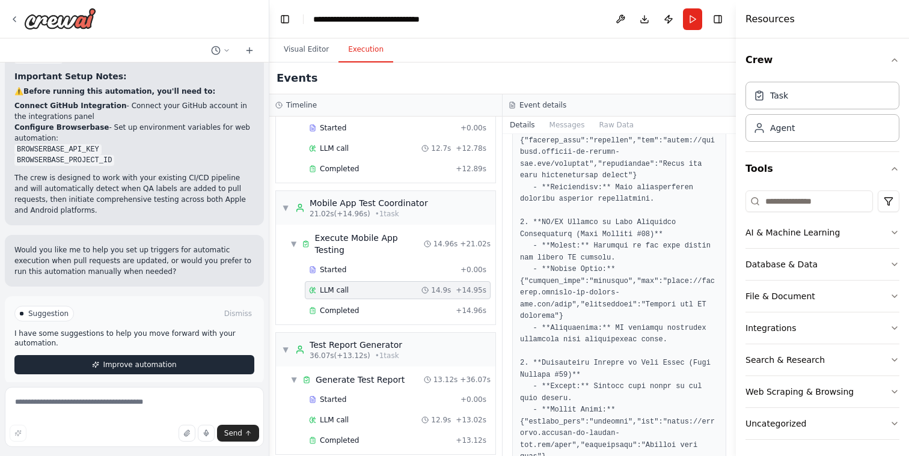
click at [130, 360] on span "Improve automation" at bounding box center [139, 365] width 73 height 10
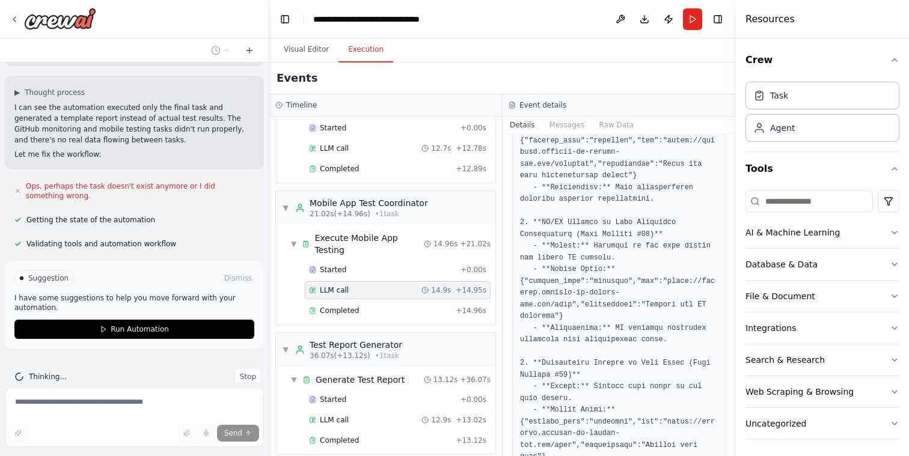
scroll to position [1633, 0]
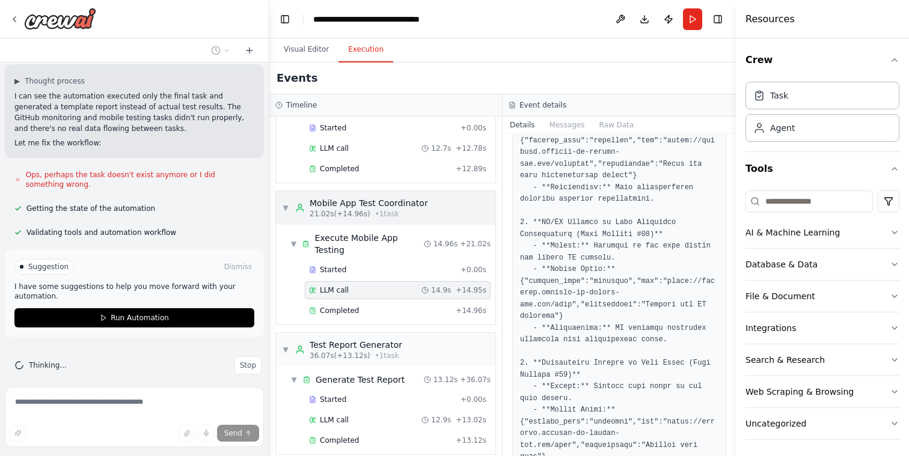
click at [290, 208] on div "▼ Mobile App Test Coordinator 21.02s (+14.96s) • 1 task" at bounding box center [355, 208] width 146 height 22
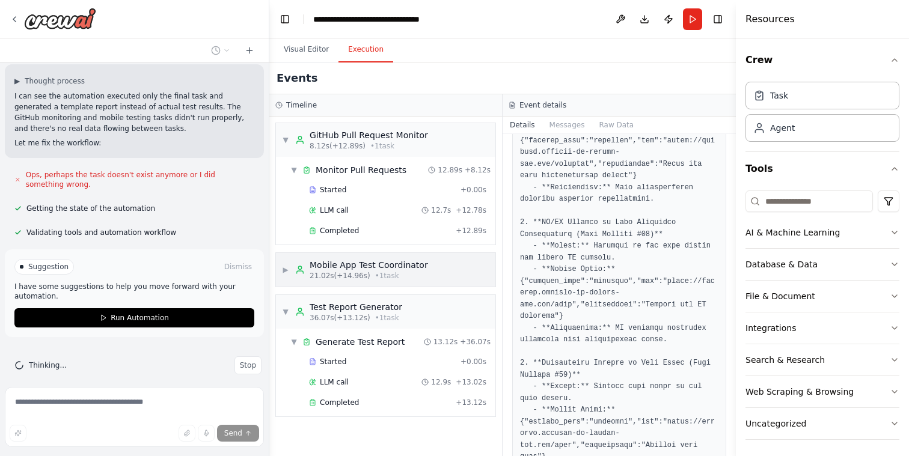
scroll to position [0, 0]
click at [284, 309] on span "▼" at bounding box center [285, 312] width 7 height 10
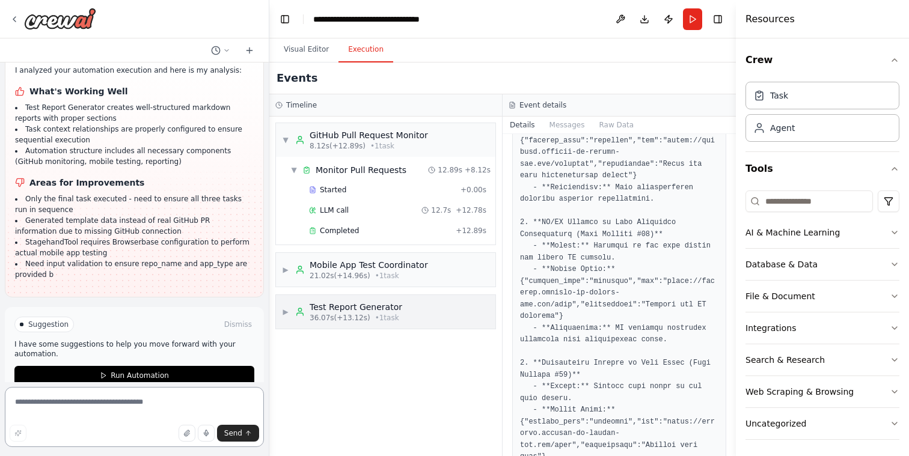
scroll to position [1838, 0]
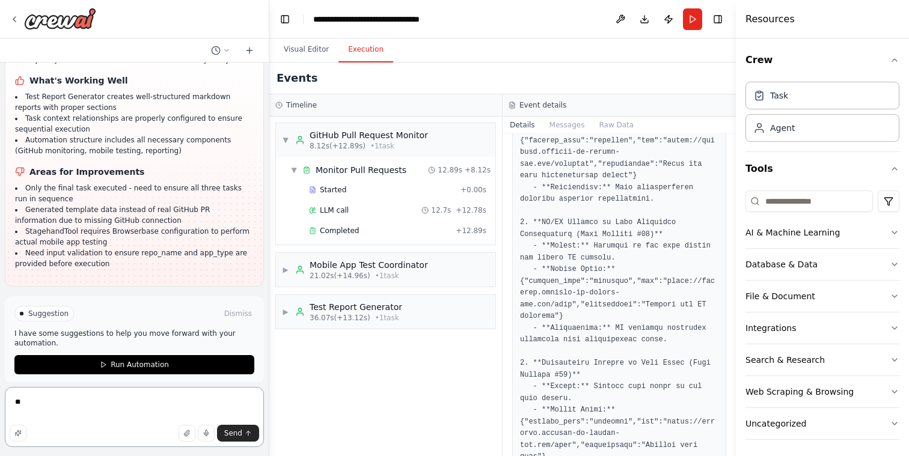
type textarea "*"
type textarea "**********"
click at [234, 433] on span "Send" at bounding box center [233, 433] width 18 height 10
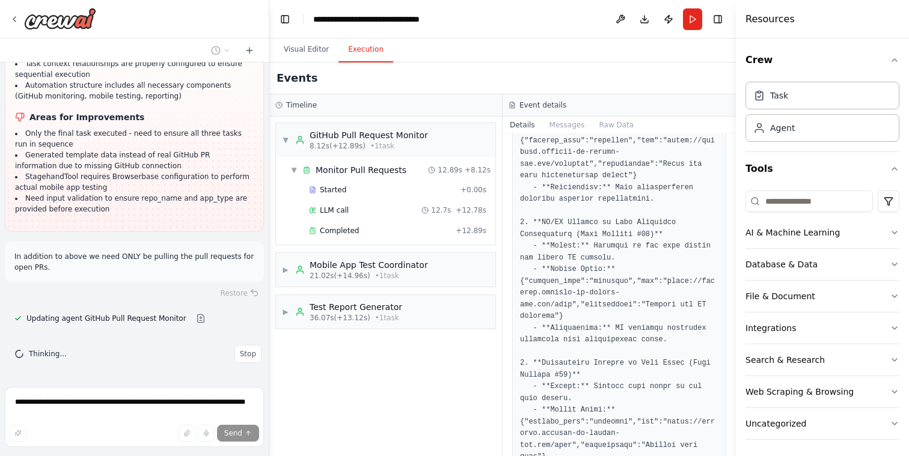
scroll to position [1905, 0]
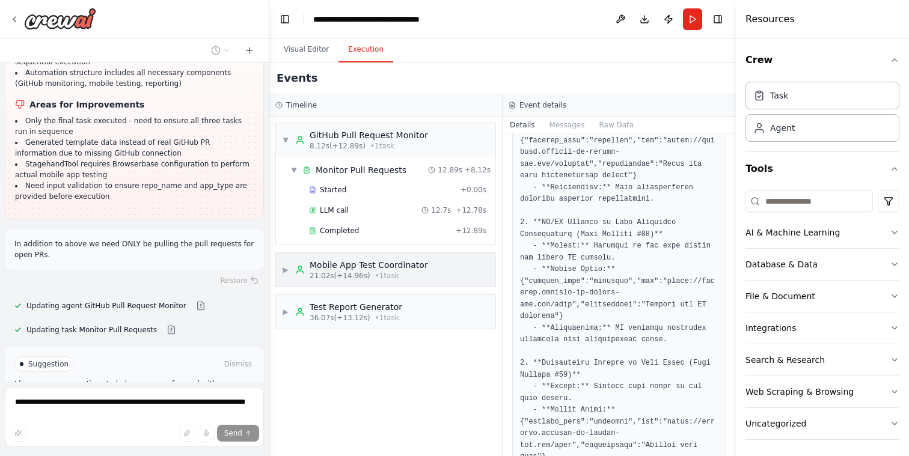
click at [279, 266] on div "▶ Mobile App Test Coordinator 21.02s (+14.96s) • 1 task" at bounding box center [385, 270] width 219 height 34
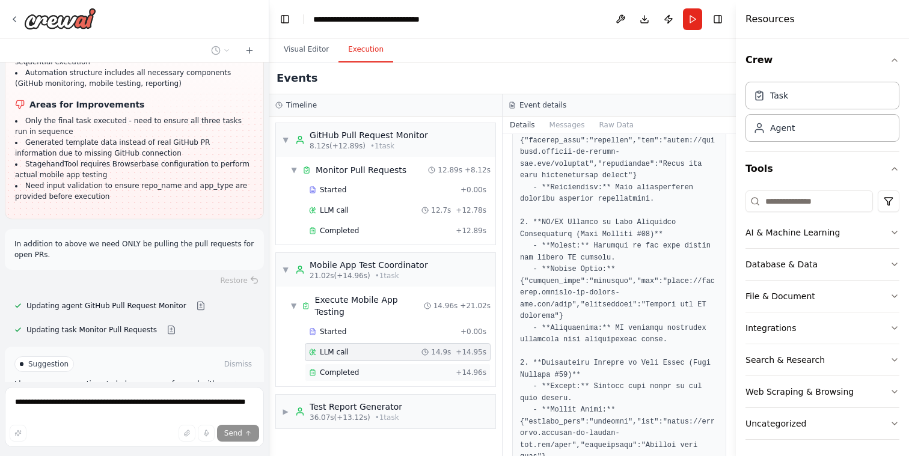
click at [350, 367] on div "Completed + 14.96s" at bounding box center [398, 373] width 186 height 18
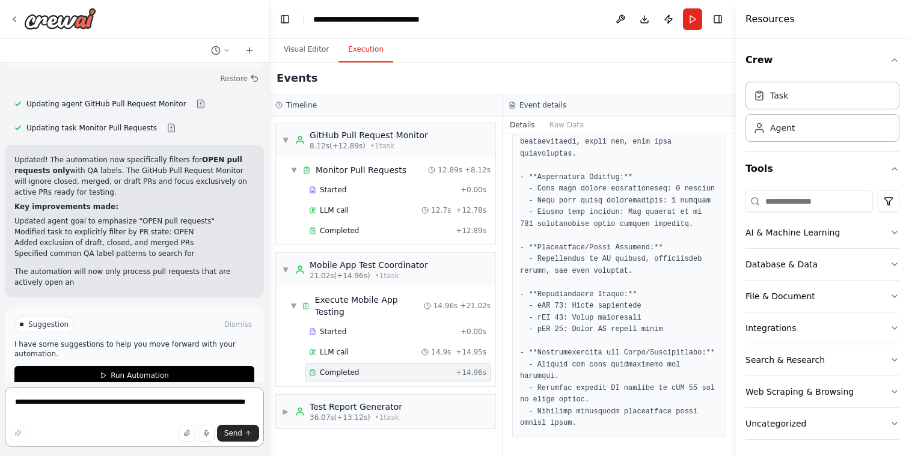
scroll to position [2118, 0]
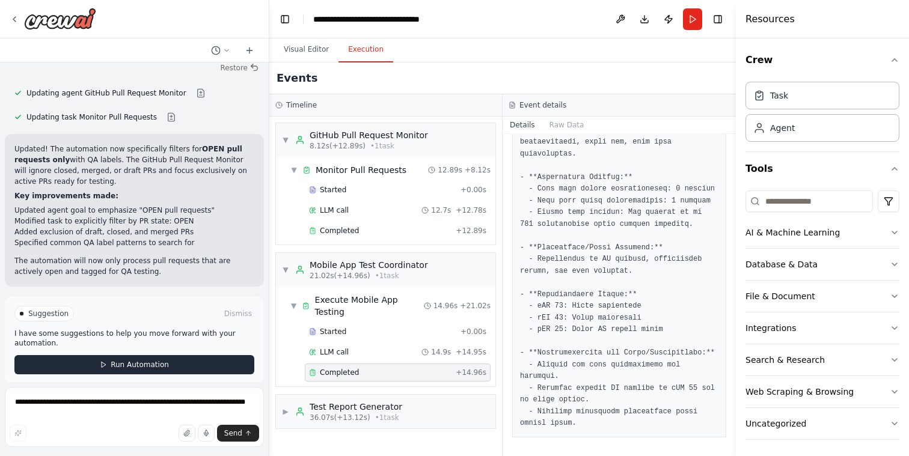
click at [133, 360] on span "Run Automation" at bounding box center [140, 365] width 58 height 10
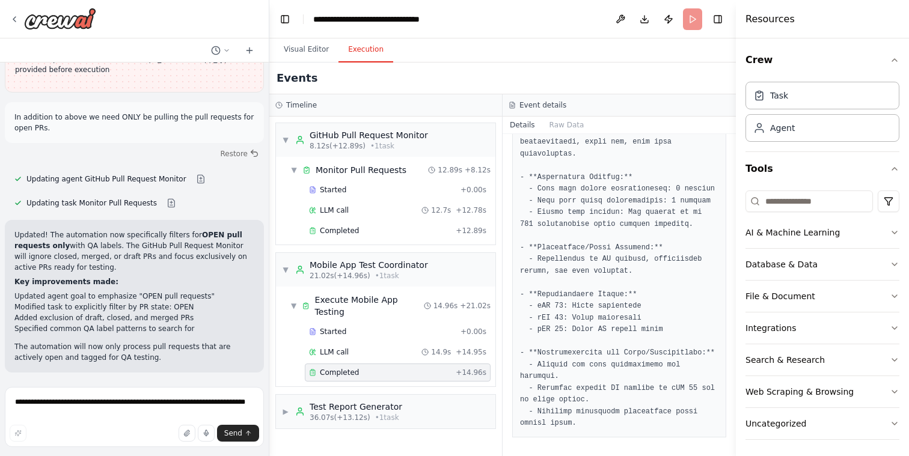
scroll to position [2021, 0]
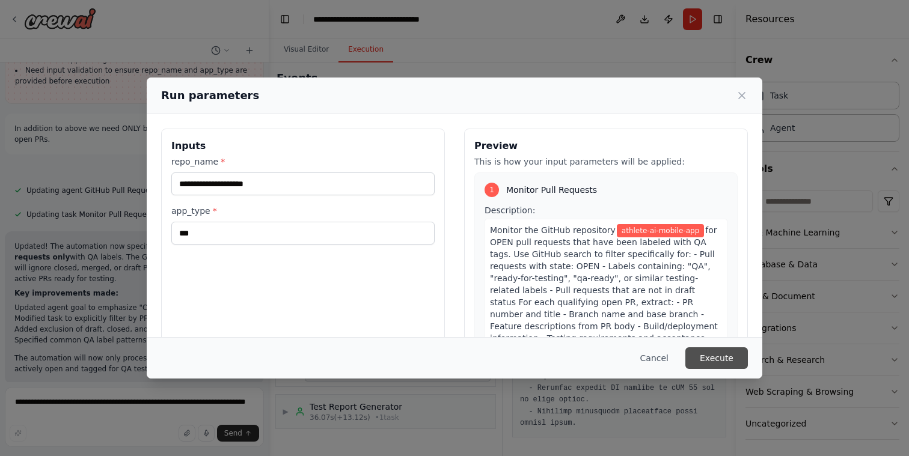
click at [704, 353] on button "Execute" at bounding box center [716, 358] width 62 height 22
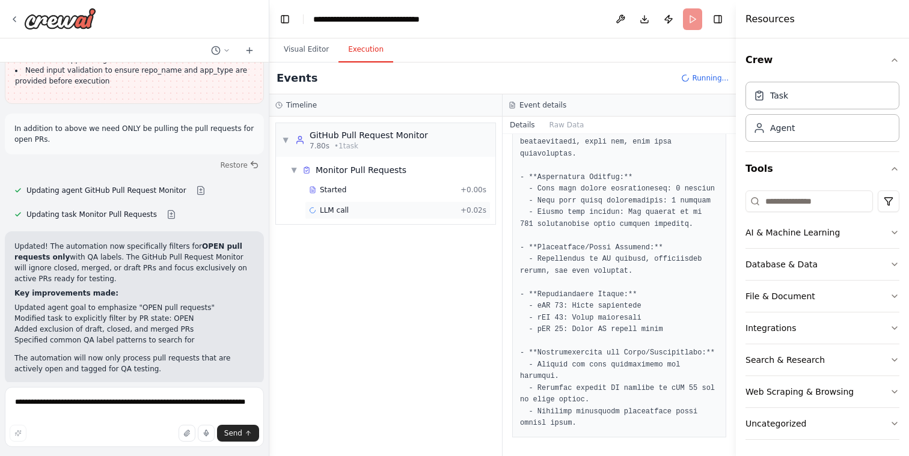
click at [336, 212] on span "LLM call" at bounding box center [334, 211] width 29 height 10
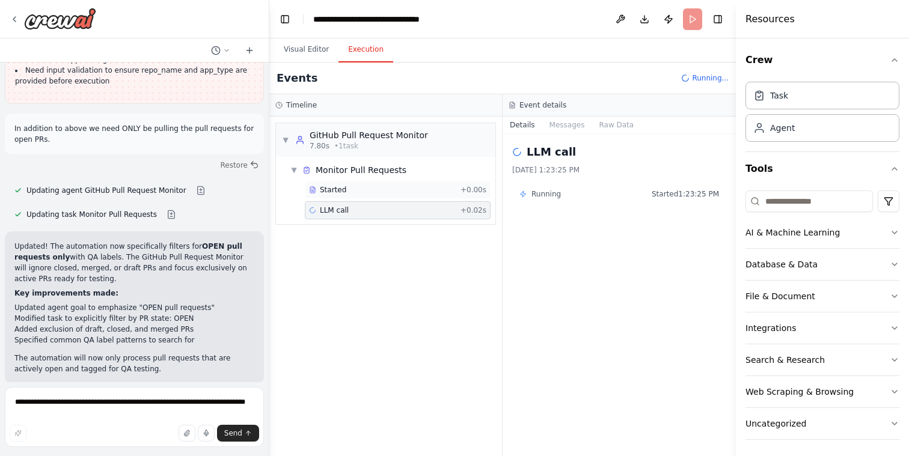
click at [334, 194] on span "Started" at bounding box center [333, 190] width 26 height 10
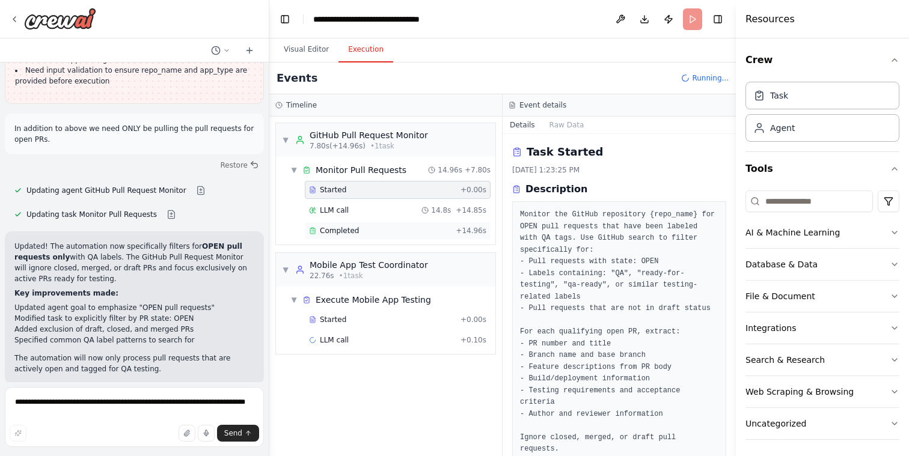
click at [361, 230] on div "Completed" at bounding box center [380, 231] width 142 height 10
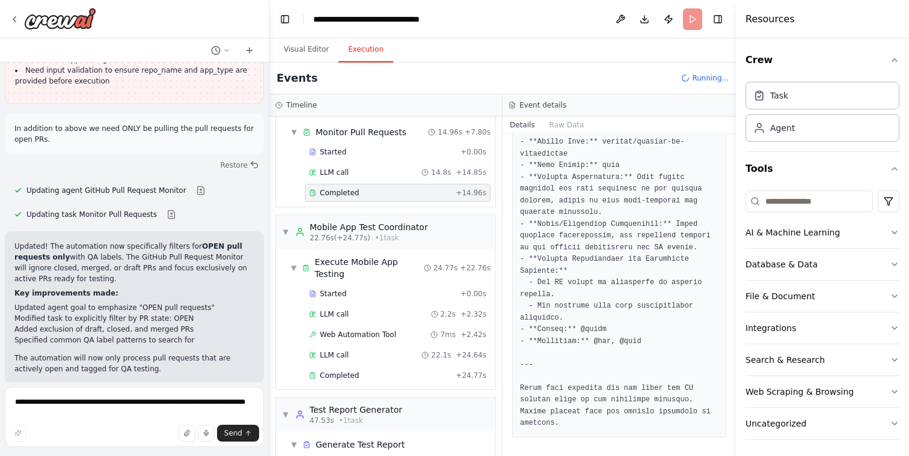
scroll to position [82, 0]
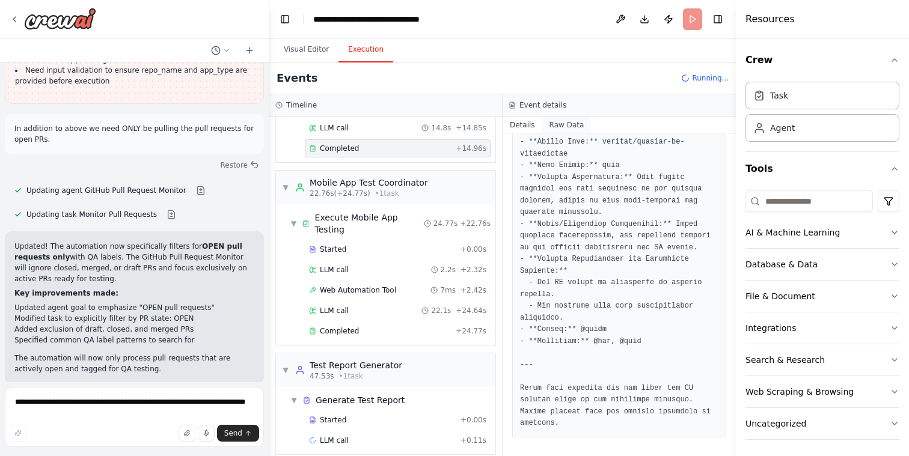
click at [565, 123] on button "Raw Data" at bounding box center [566, 125] width 49 height 17
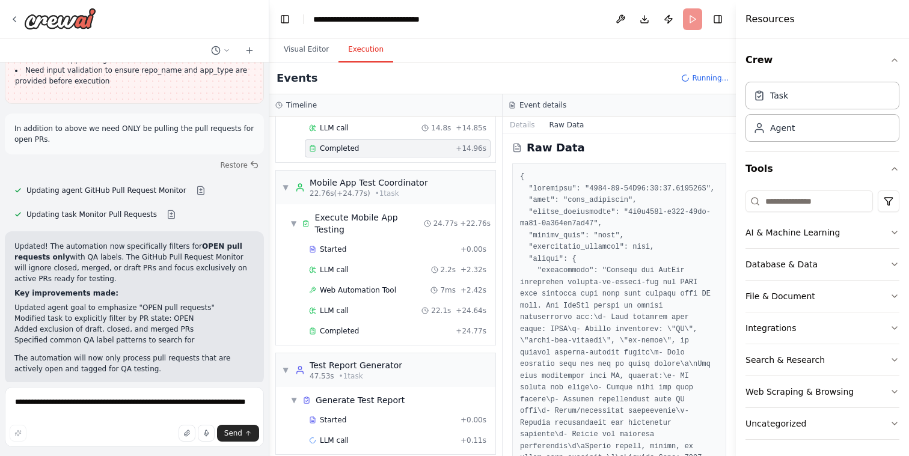
scroll to position [0, 0]
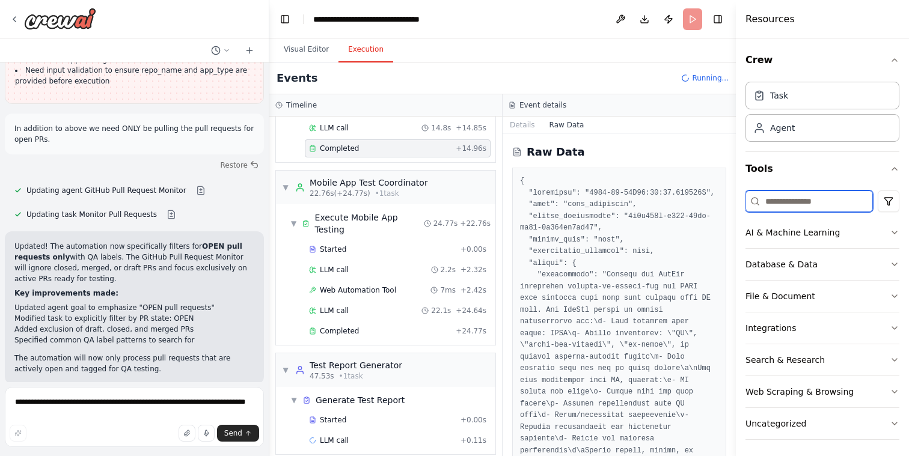
click at [811, 206] on input at bounding box center [808, 201] width 127 height 22
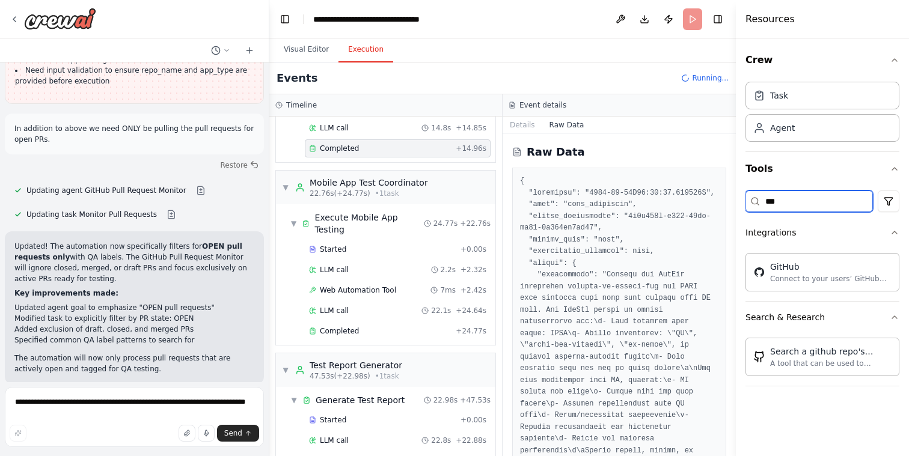
scroll to position [2118, 0]
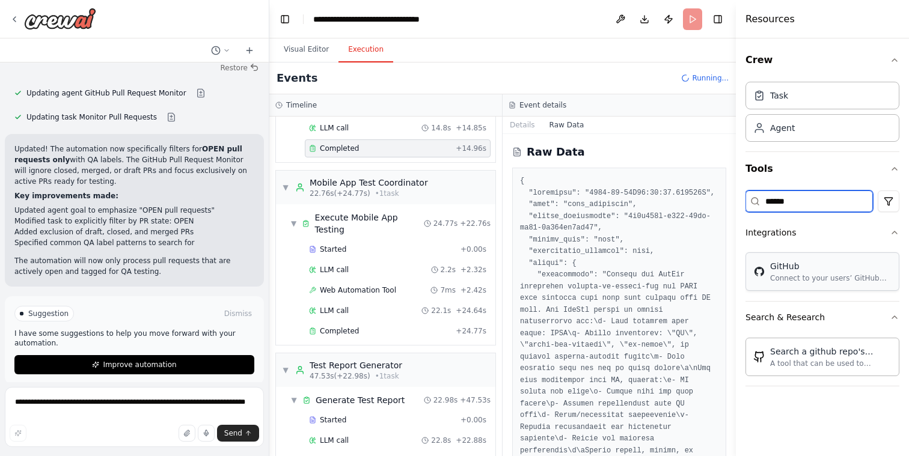
type input "******"
click at [802, 283] on div "GitHub Connect to your users’ GitHub accounts" at bounding box center [822, 271] width 154 height 38
click at [776, 267] on div "GitHub" at bounding box center [830, 266] width 121 height 12
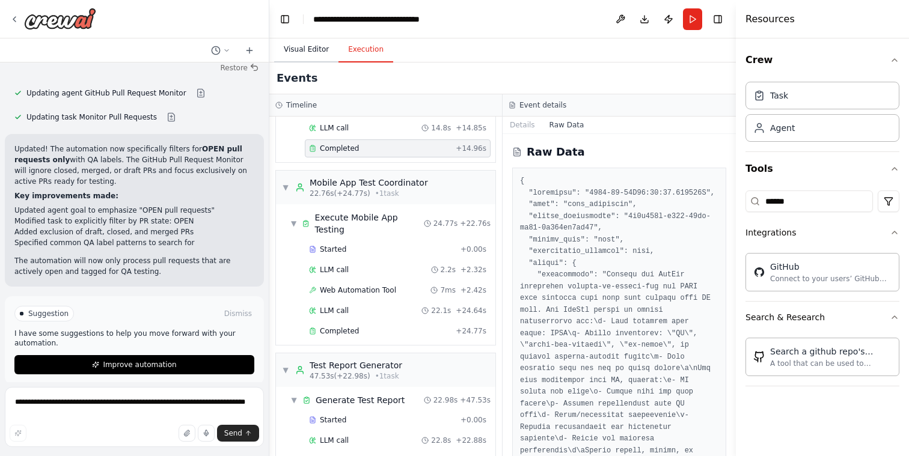
click at [307, 47] on button "Visual Editor" at bounding box center [306, 49] width 64 height 25
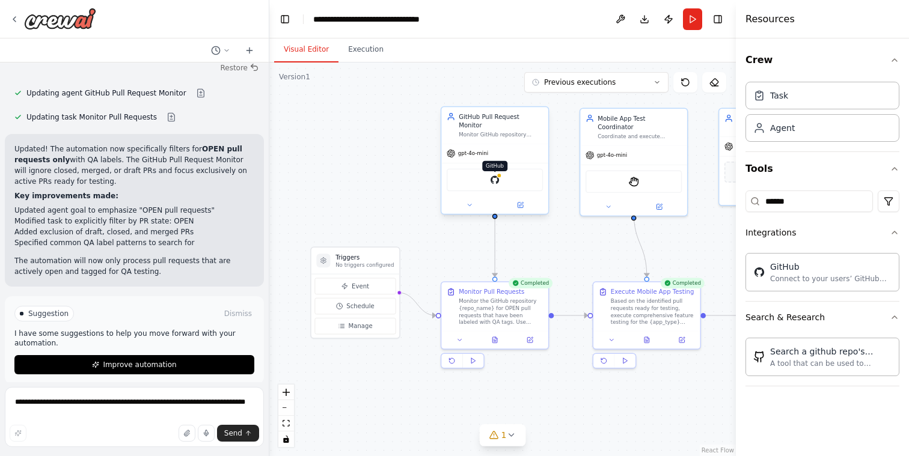
click at [493, 175] on img at bounding box center [494, 180] width 10 height 10
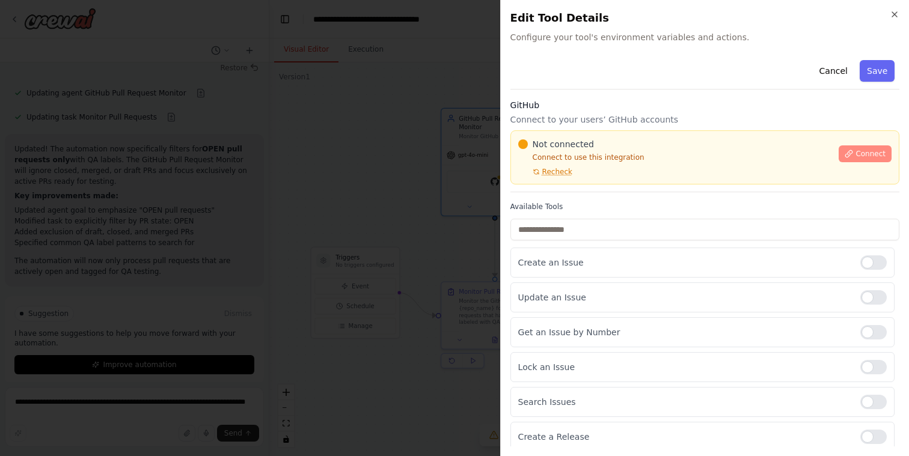
click at [868, 148] on button "Connect" at bounding box center [864, 153] width 53 height 17
click at [894, 8] on div "Close Edit Tool Details Configure your tool's environment variables and actions…" at bounding box center [704, 228] width 409 height 456
click at [890, 14] on icon "button" at bounding box center [894, 15] width 10 height 10
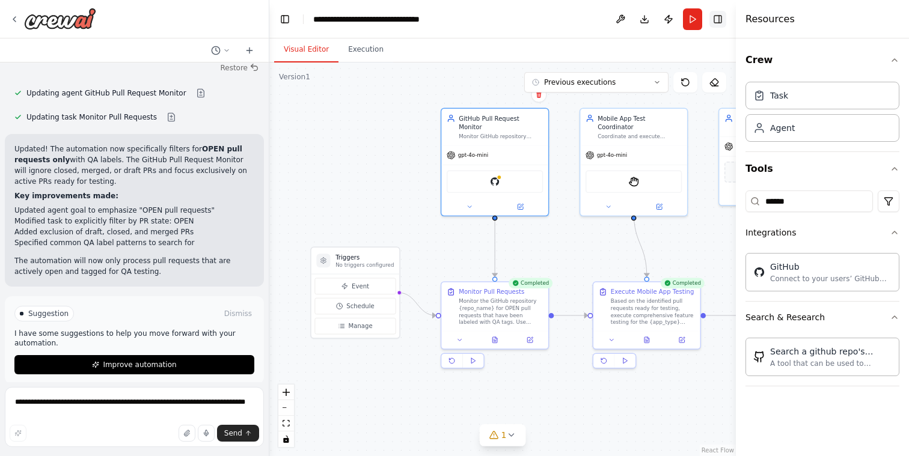
click at [710, 14] on button "Toggle Right Sidebar" at bounding box center [717, 19] width 17 height 17
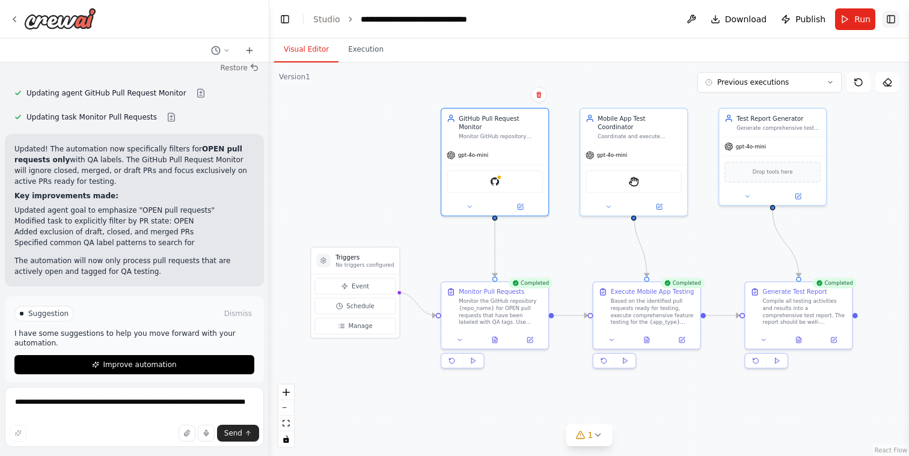
click at [887, 19] on button "Toggle Right Sidebar" at bounding box center [890, 19] width 17 height 17
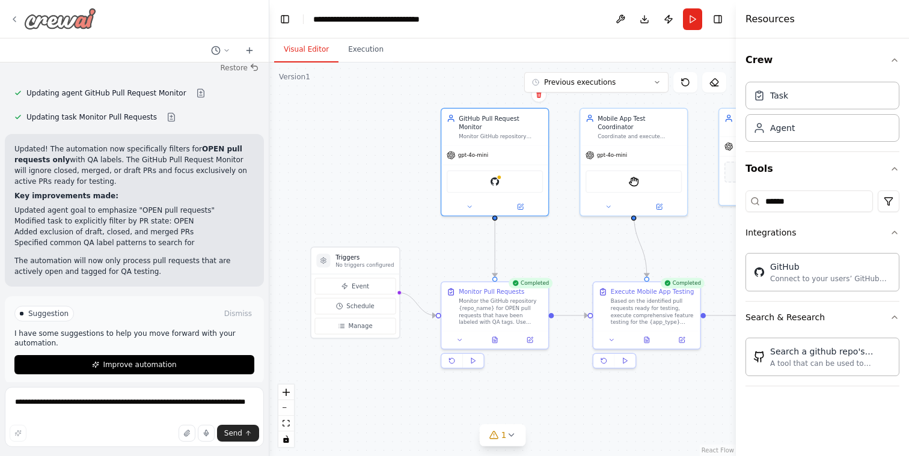
click at [15, 19] on icon at bounding box center [15, 19] width 10 height 10
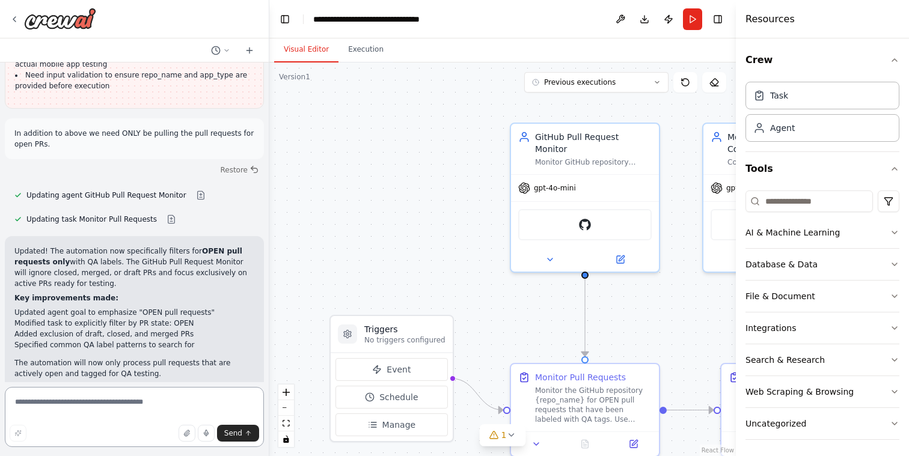
click at [126, 411] on textarea at bounding box center [134, 417] width 259 height 60
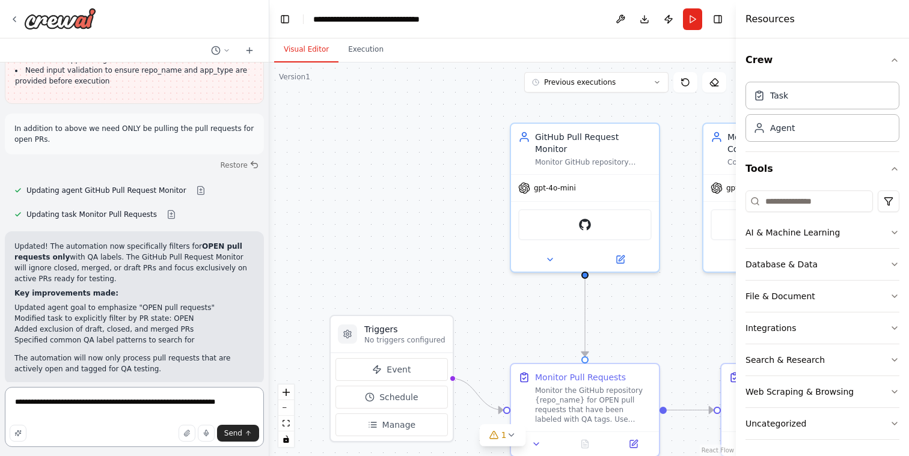
paste textarea
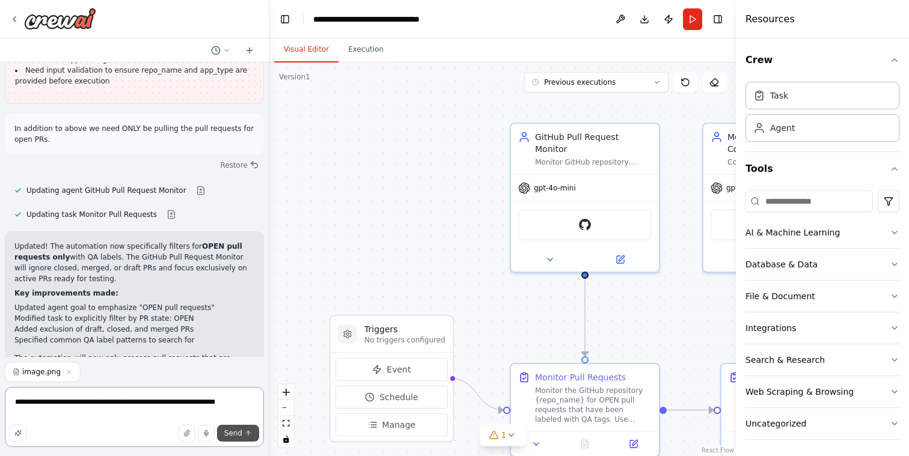
type textarea "**********"
click at [252, 441] on button "Send" at bounding box center [238, 433] width 42 height 17
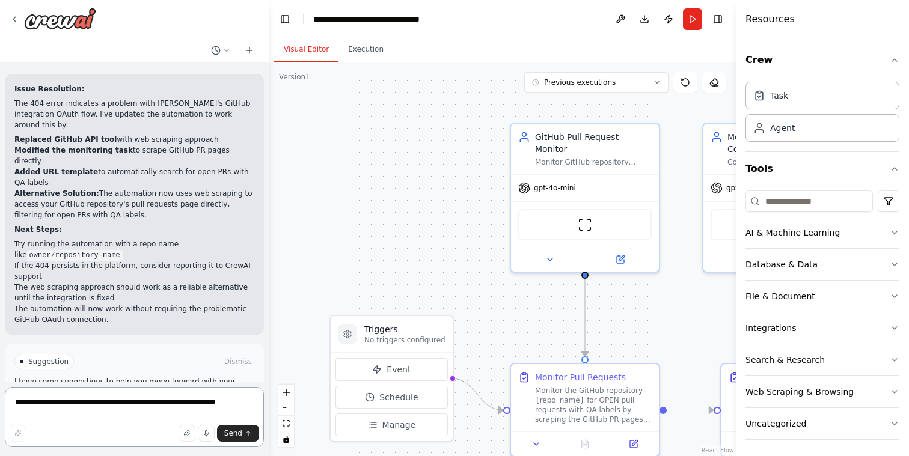
scroll to position [2594, 0]
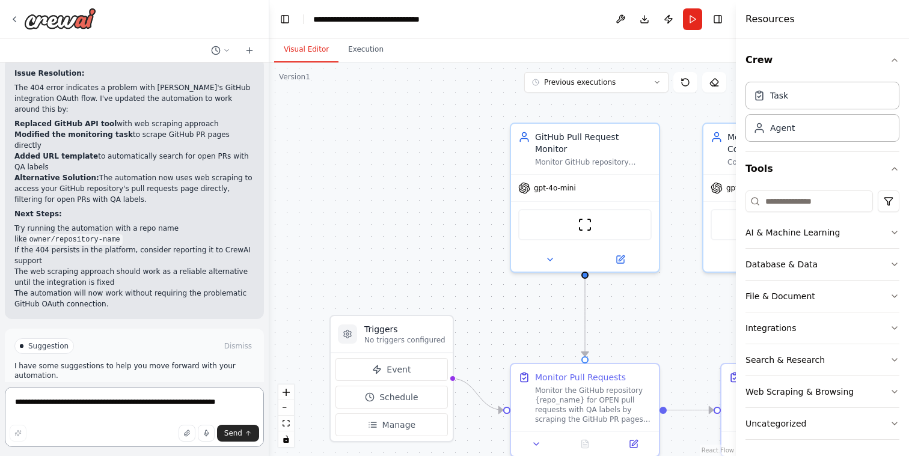
click at [161, 413] on textarea "**********" at bounding box center [134, 417] width 259 height 60
click at [120, 406] on textarea "**********" at bounding box center [134, 417] width 259 height 60
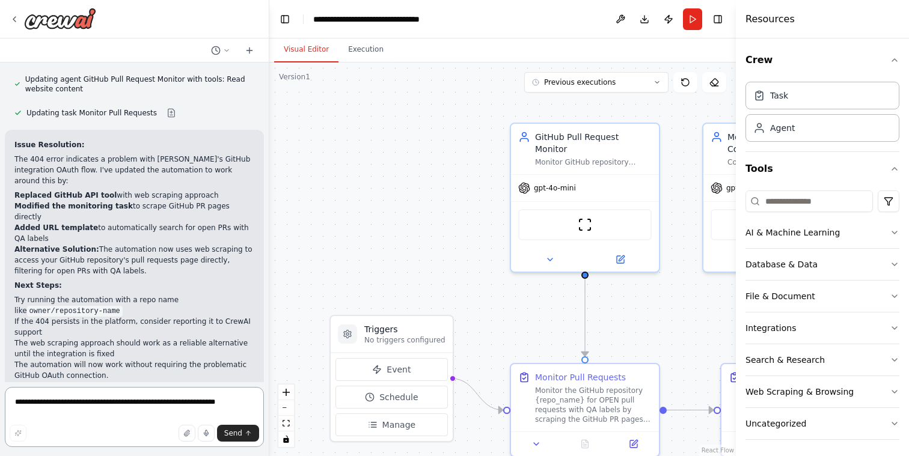
scroll to position [2539, 0]
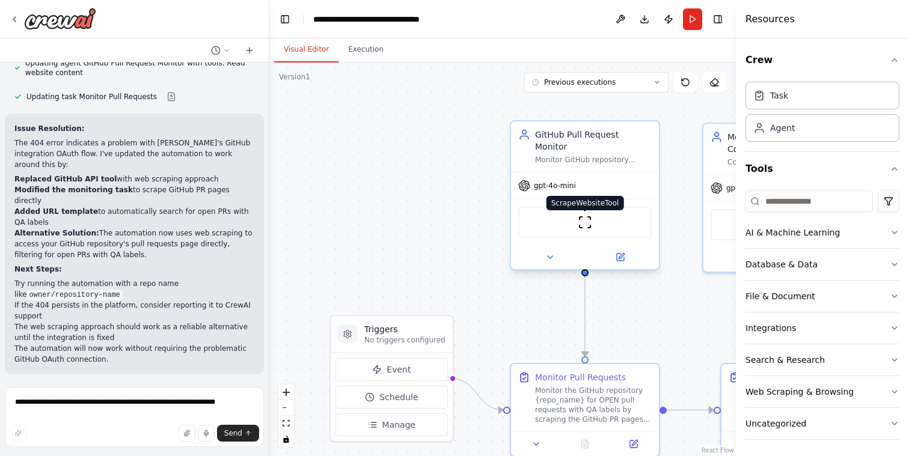
click at [583, 215] on img at bounding box center [584, 222] width 14 height 14
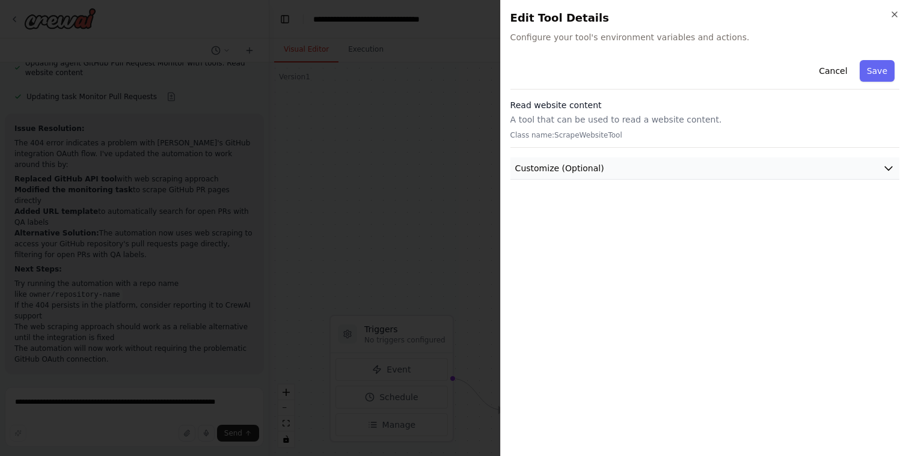
click at [583, 170] on span "Customize (Optional)" at bounding box center [559, 168] width 89 height 12
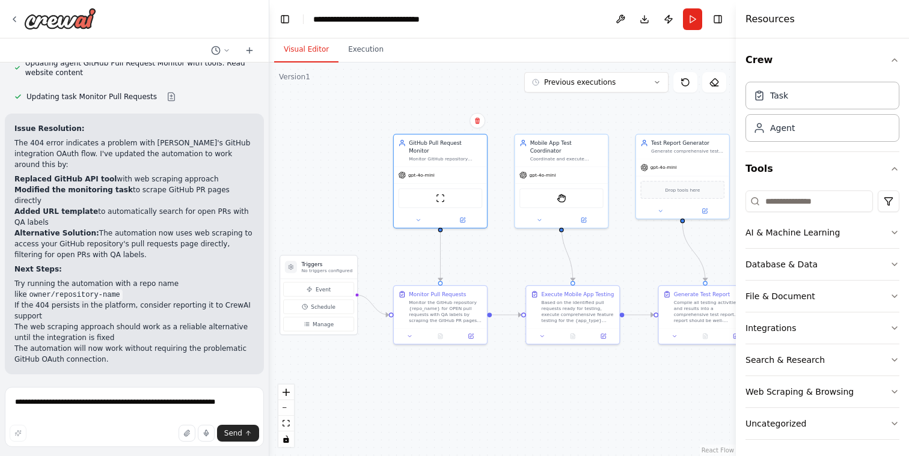
drag, startPoint x: 556, startPoint y: 278, endPoint x: 427, endPoint y: 253, distance: 130.9
click at [427, 253] on div ".deletable-edge-delete-btn { width: 20px; height: 20px; border: 0px solid #ffff…" at bounding box center [502, 259] width 466 height 394
click at [523, 264] on div ".deletable-edge-delete-btn { width: 20px; height: 20px; border: 0px solid #ffff…" at bounding box center [502, 259] width 466 height 394
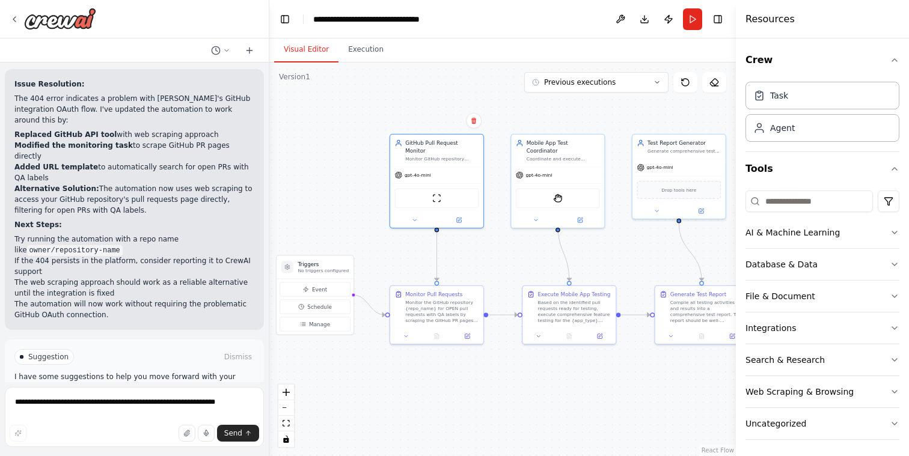
scroll to position [2594, 0]
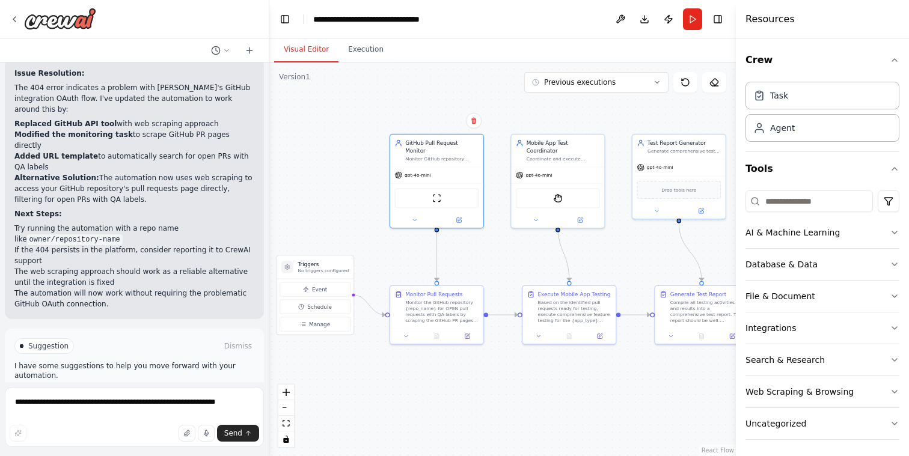
click at [124, 392] on span "Run Automation" at bounding box center [140, 397] width 58 height 10
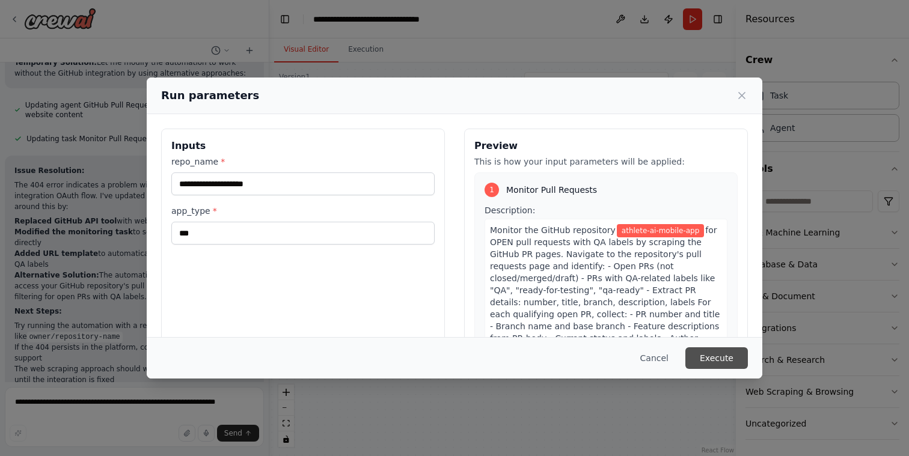
click at [717, 360] on button "Execute" at bounding box center [716, 358] width 62 height 22
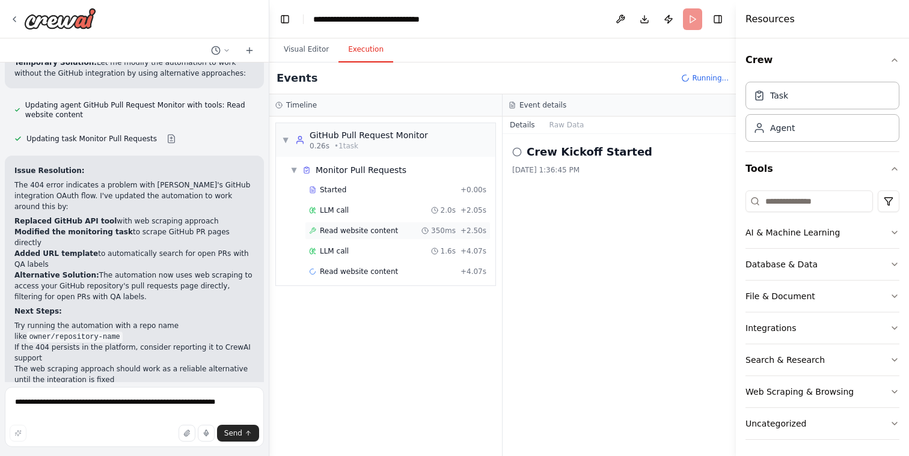
click at [364, 231] on span "Read website content" at bounding box center [359, 231] width 78 height 10
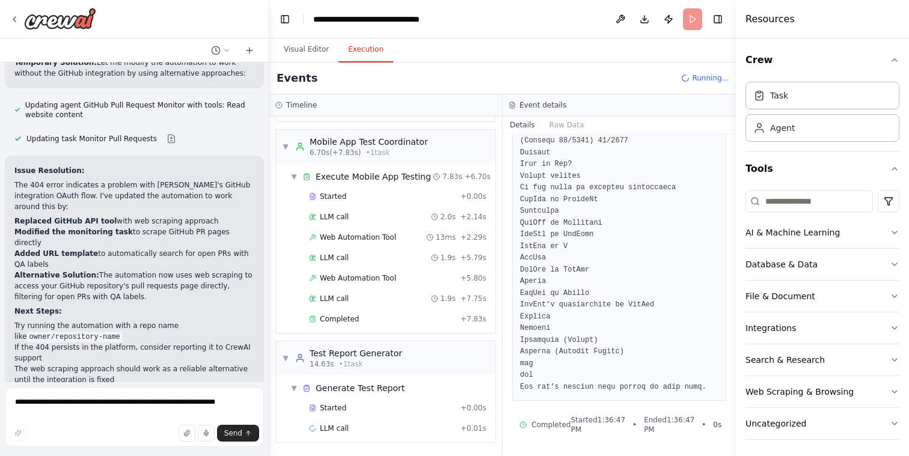
scroll to position [0, 0]
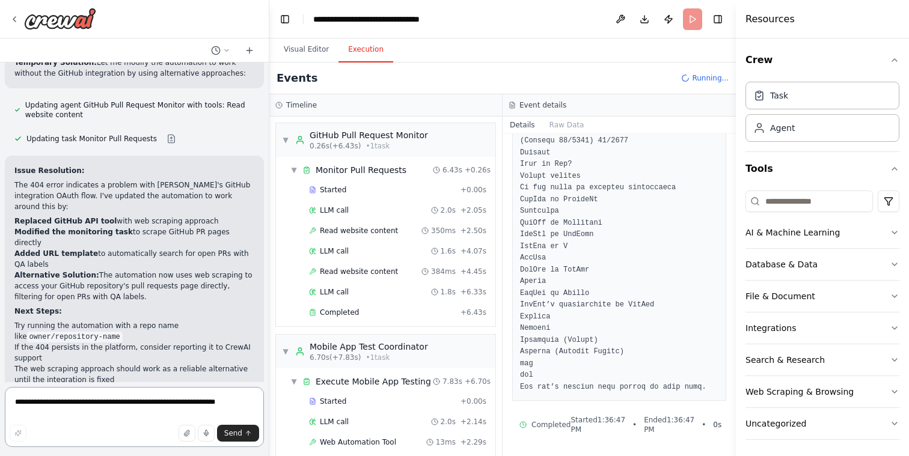
click at [129, 408] on textarea "**********" at bounding box center [134, 417] width 259 height 60
click at [314, 55] on button "Visual Editor" at bounding box center [306, 49] width 64 height 25
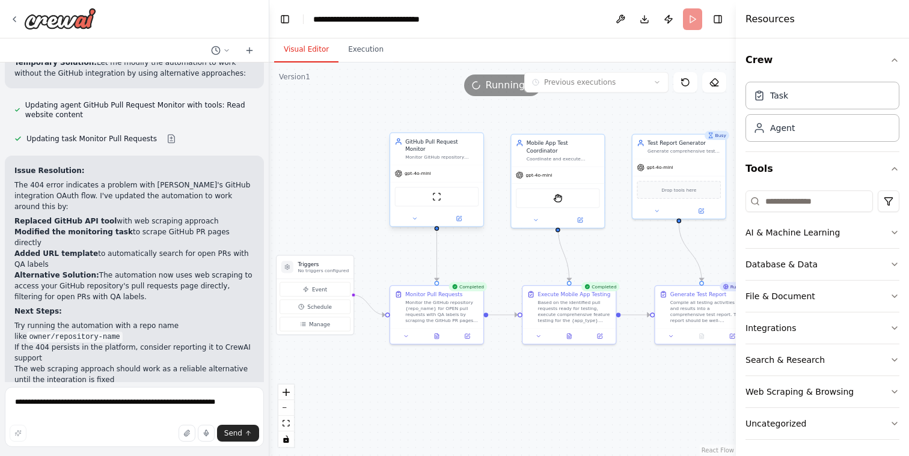
click at [443, 189] on div "ScrapeWebsiteTool" at bounding box center [437, 197] width 84 height 20
click at [439, 192] on img at bounding box center [436, 196] width 9 height 9
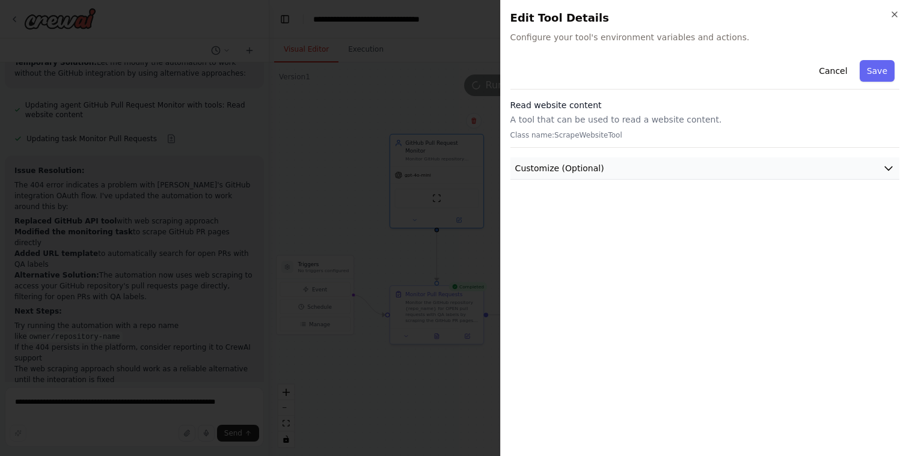
click at [600, 166] on button "Customize (Optional)" at bounding box center [704, 168] width 389 height 22
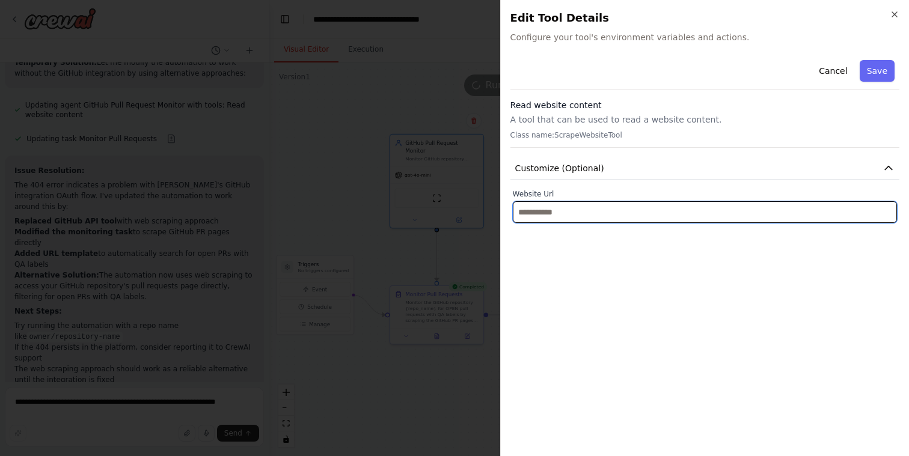
click at [607, 216] on input "text" at bounding box center [705, 212] width 384 height 22
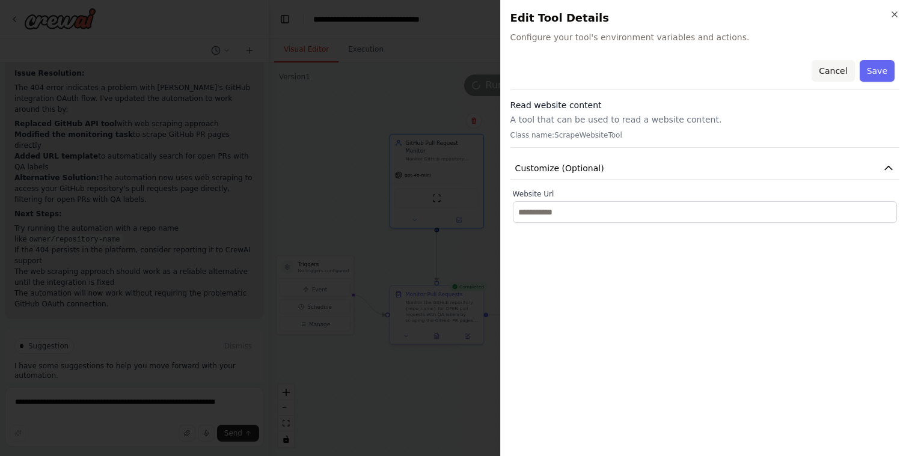
click at [835, 71] on button "Cancel" at bounding box center [832, 71] width 43 height 22
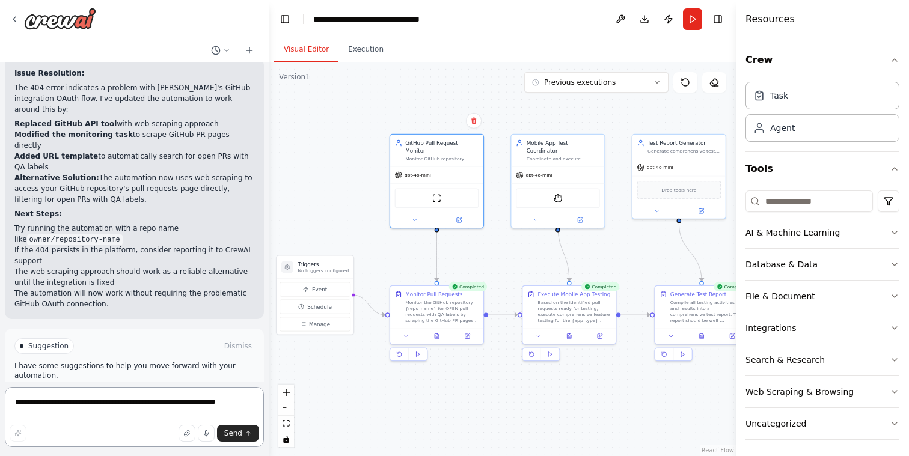
click at [127, 410] on textarea "**********" at bounding box center [134, 417] width 259 height 60
click at [110, 404] on textarea "**********" at bounding box center [134, 417] width 259 height 60
type textarea "**********"
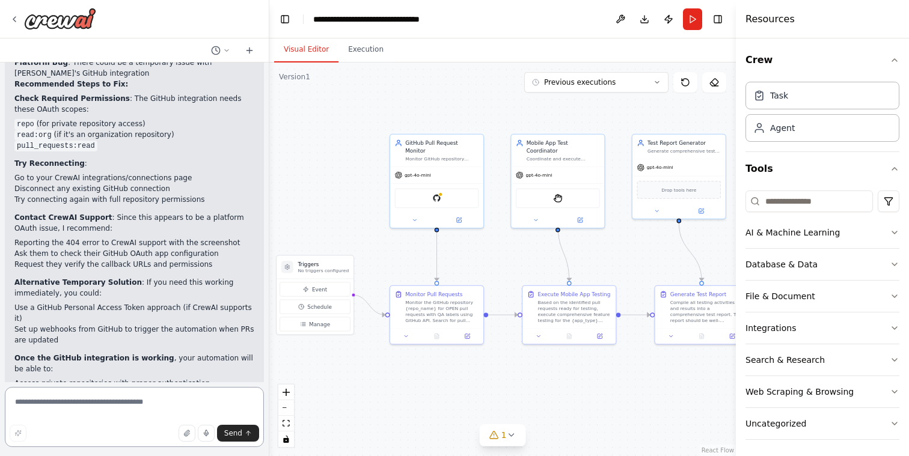
scroll to position [3185, 0]
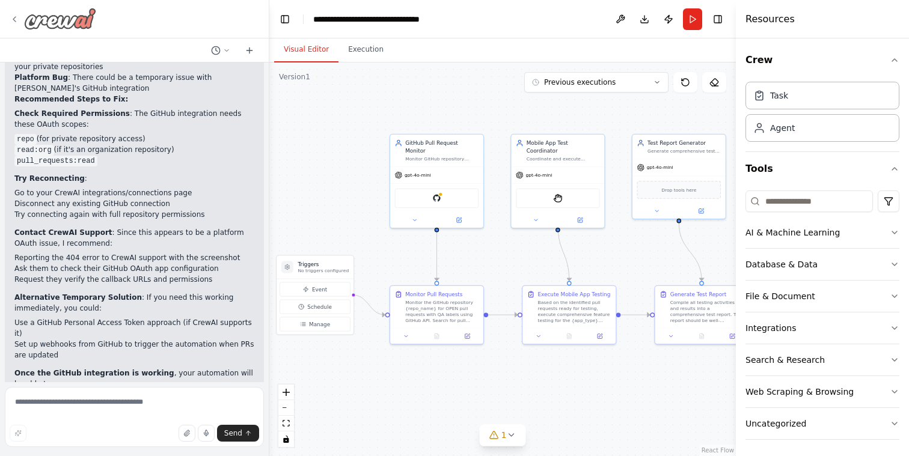
click at [17, 17] on icon at bounding box center [15, 19] width 10 height 10
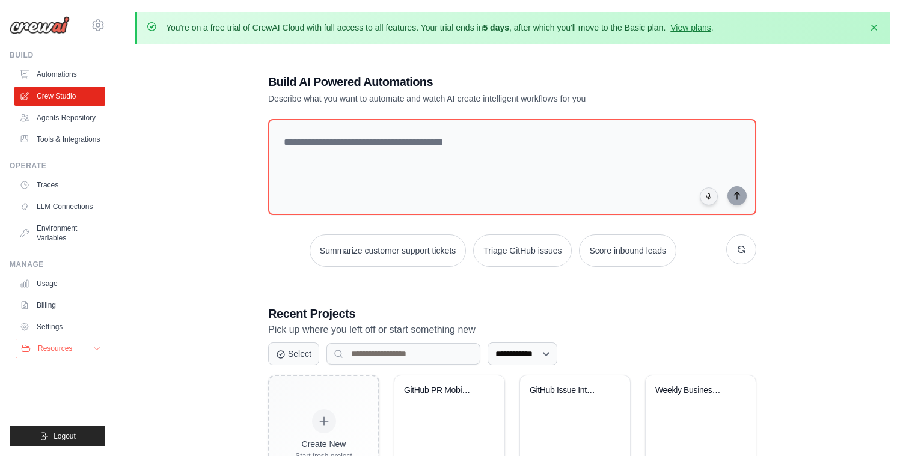
click at [92, 346] on icon at bounding box center [97, 349] width 10 height 10
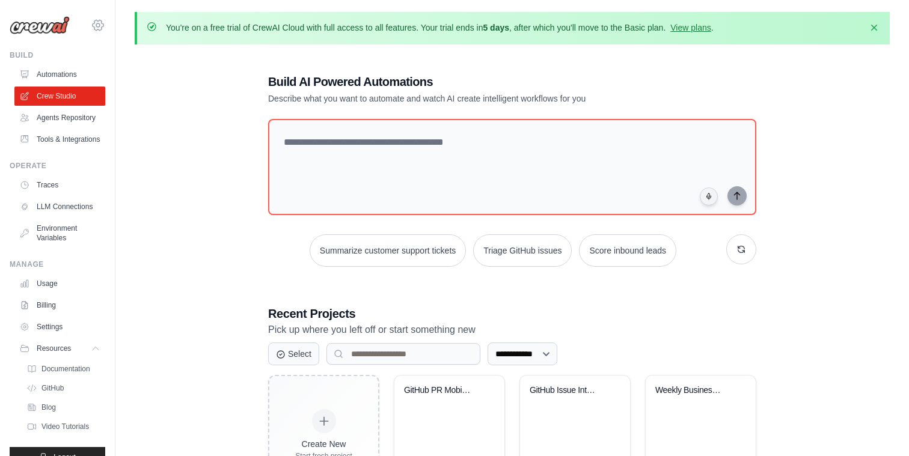
click at [97, 25] on icon at bounding box center [98, 25] width 14 height 14
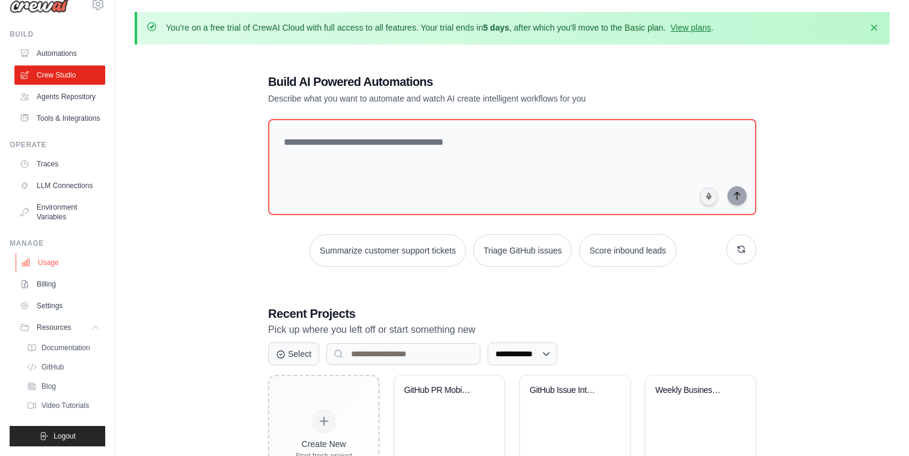
click at [50, 263] on link "Usage" at bounding box center [61, 262] width 91 height 19
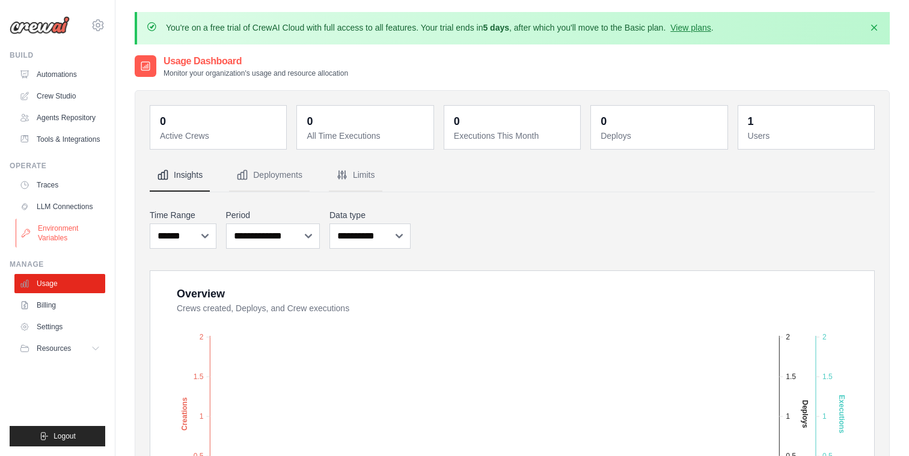
click at [66, 229] on link "Environment Variables" at bounding box center [61, 233] width 91 height 29
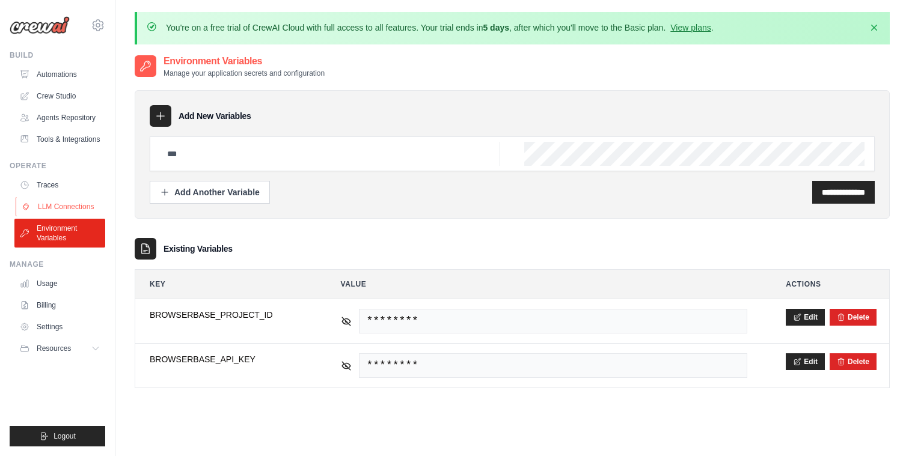
click at [62, 207] on link "LLM Connections" at bounding box center [61, 206] width 91 height 19
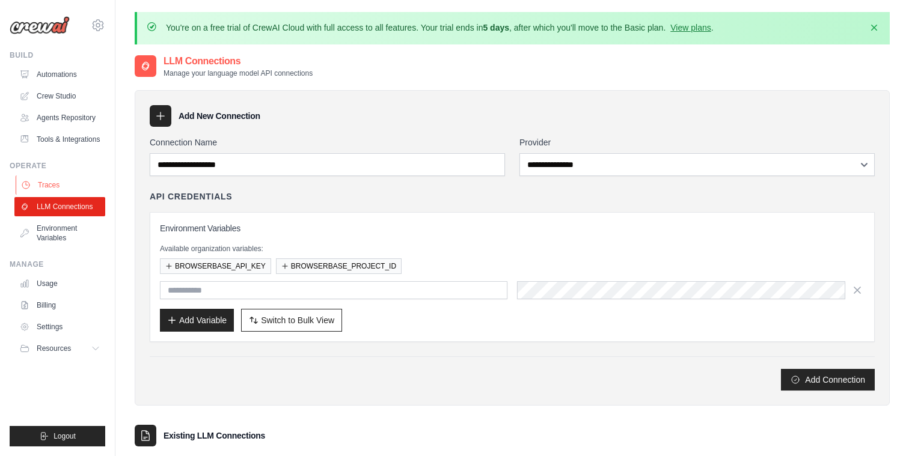
click at [47, 181] on link "Traces" at bounding box center [61, 184] width 91 height 19
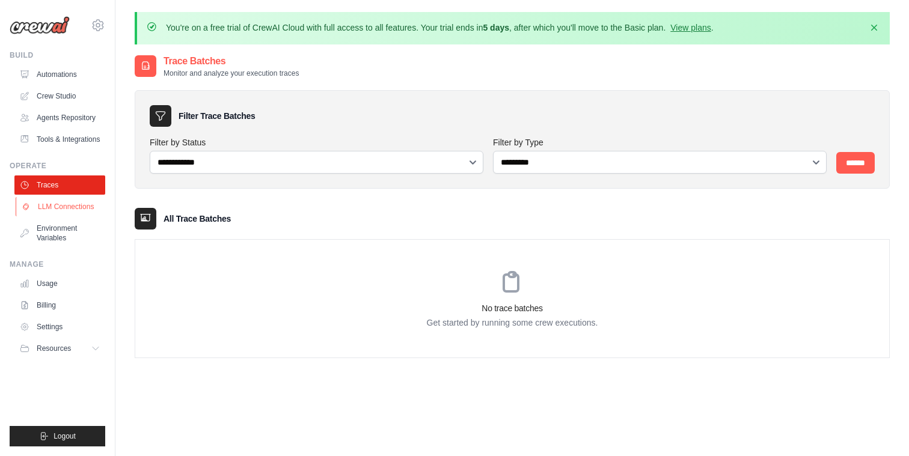
click at [61, 209] on link "LLM Connections" at bounding box center [61, 206] width 91 height 19
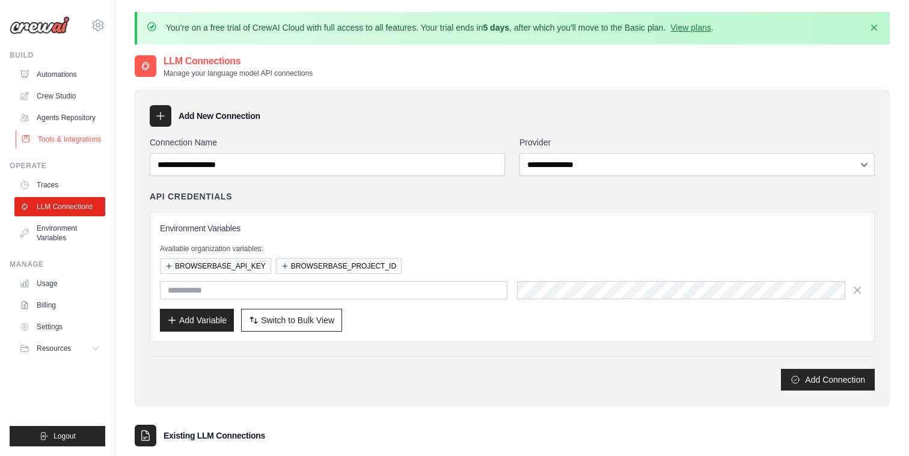
click at [61, 138] on link "Tools & Integrations" at bounding box center [61, 139] width 91 height 19
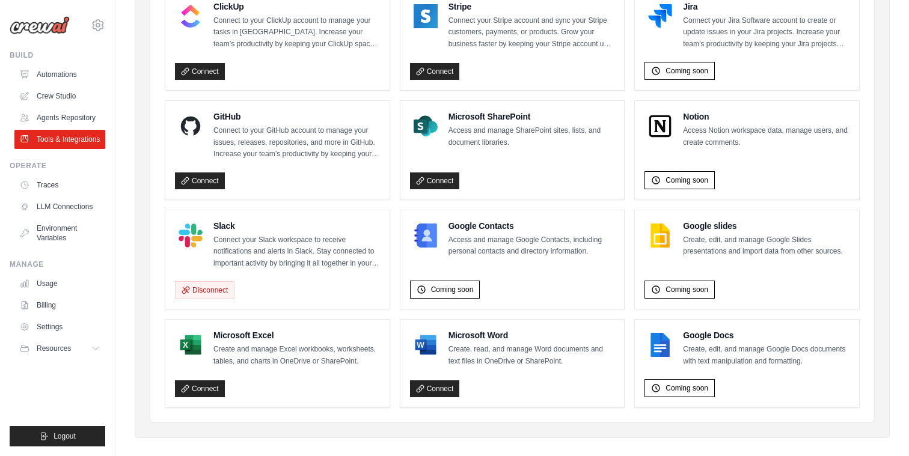
scroll to position [736, 0]
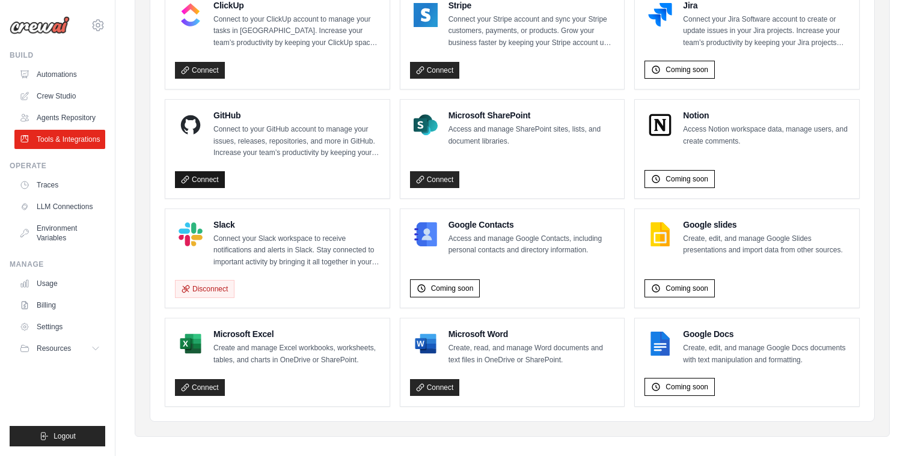
click at [206, 180] on link "Connect" at bounding box center [200, 179] width 50 height 17
click at [100, 23] on icon at bounding box center [98, 25] width 14 height 14
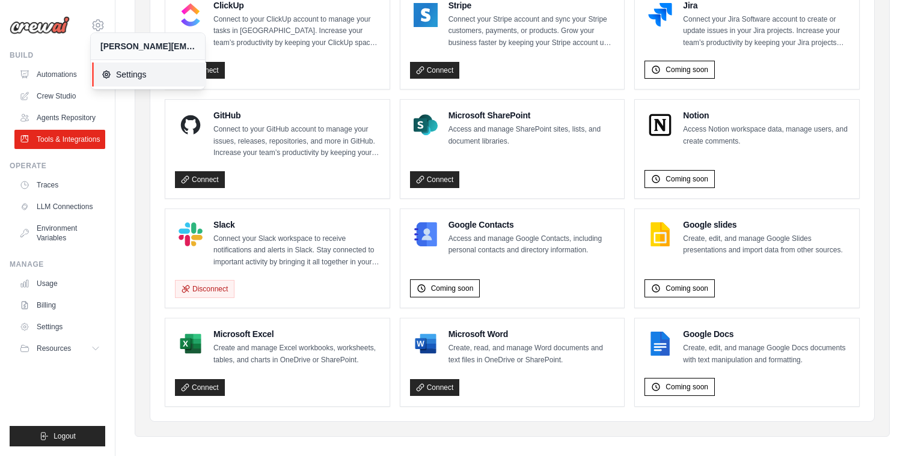
click at [119, 70] on span "Settings" at bounding box center [149, 75] width 95 height 12
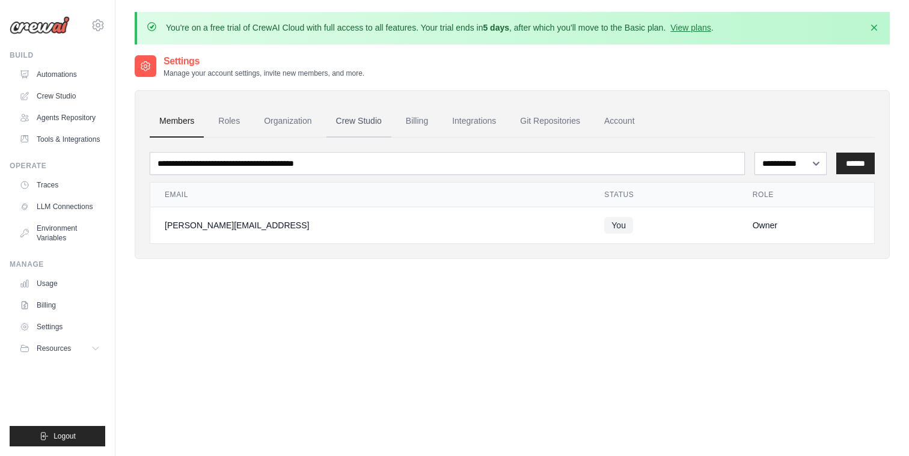
click at [360, 122] on link "Crew Studio" at bounding box center [358, 121] width 65 height 32
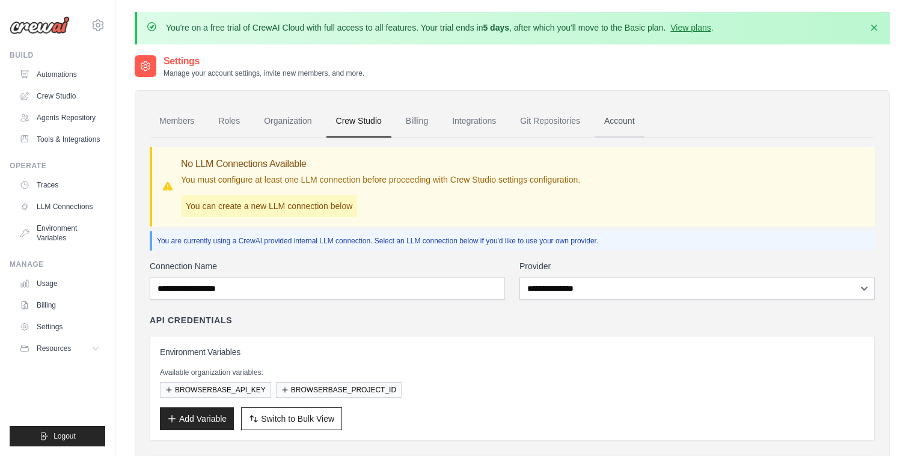
click at [618, 121] on link "Account" at bounding box center [619, 121] width 50 height 32
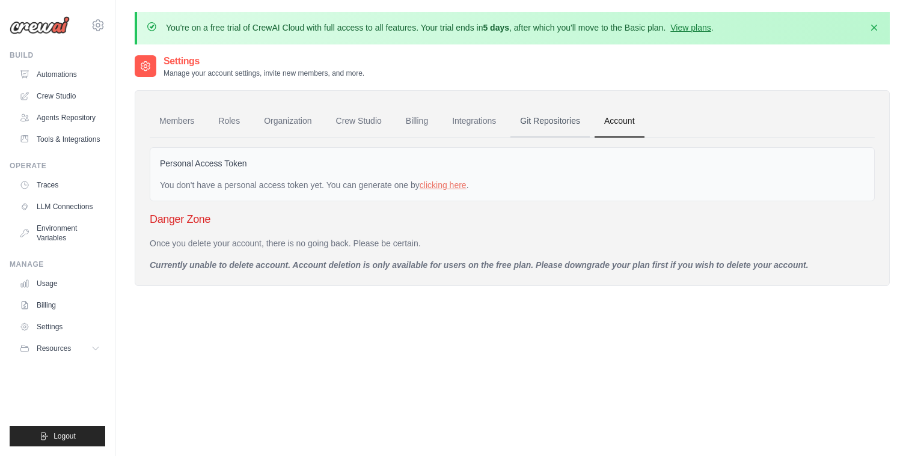
click at [563, 117] on link "Git Repositories" at bounding box center [549, 121] width 79 height 32
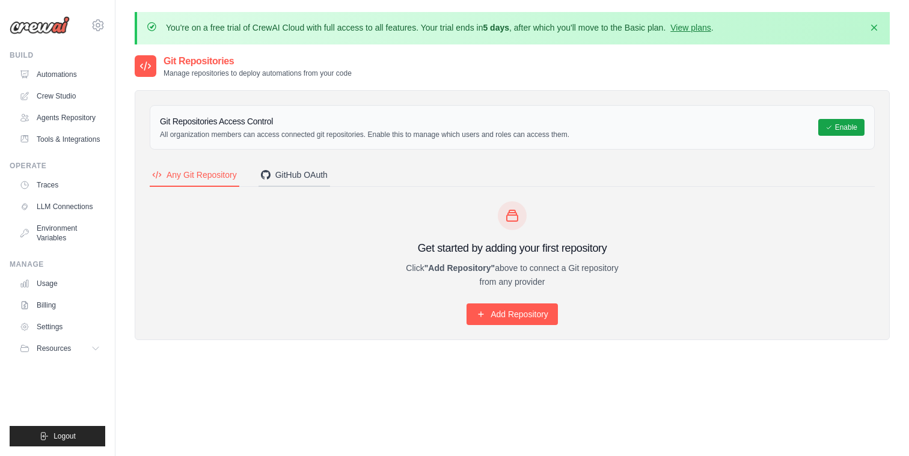
click at [290, 174] on div "GitHub OAuth" at bounding box center [294, 175] width 67 height 12
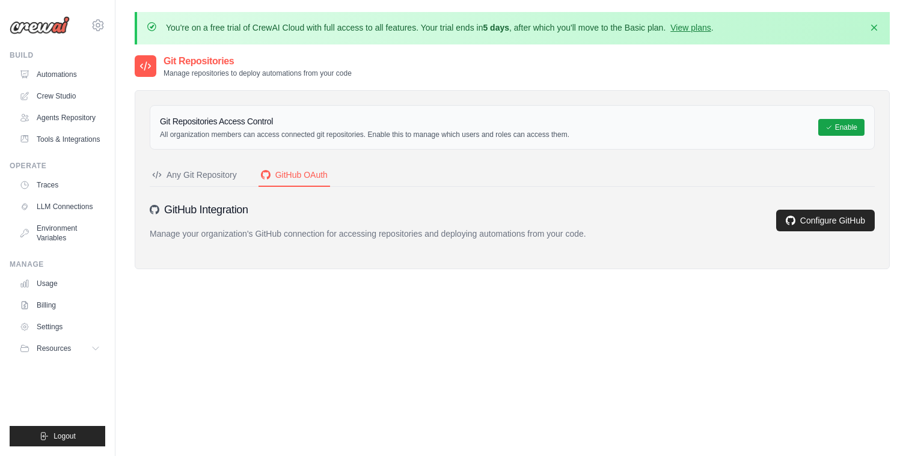
click at [798, 208] on div "GitHub Integration Manage your organization's GitHub connection for accessing r…" at bounding box center [512, 220] width 725 height 38
click at [797, 215] on link "Configure GitHub" at bounding box center [825, 221] width 99 height 22
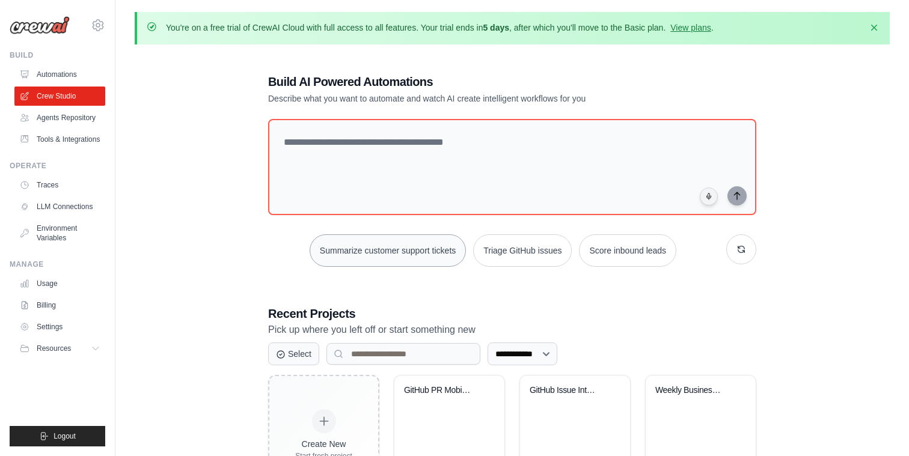
scroll to position [70, 0]
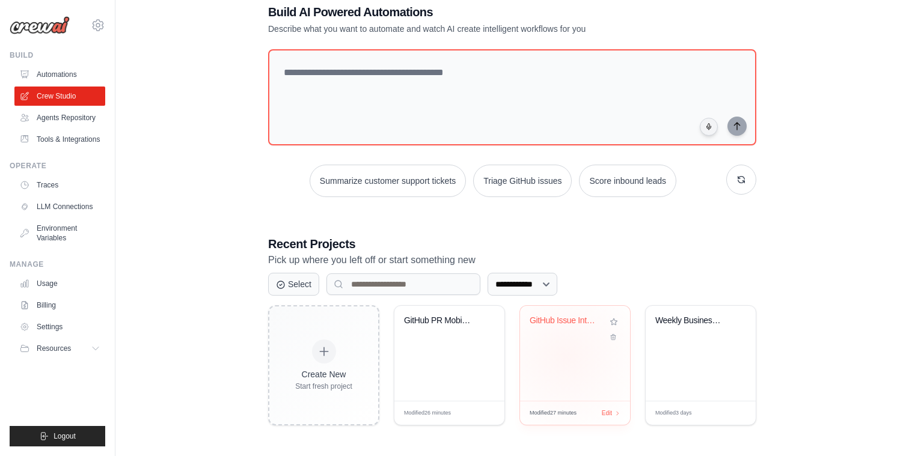
click at [566, 356] on div "GitHub Issue Intelligence Hub" at bounding box center [575, 353] width 110 height 95
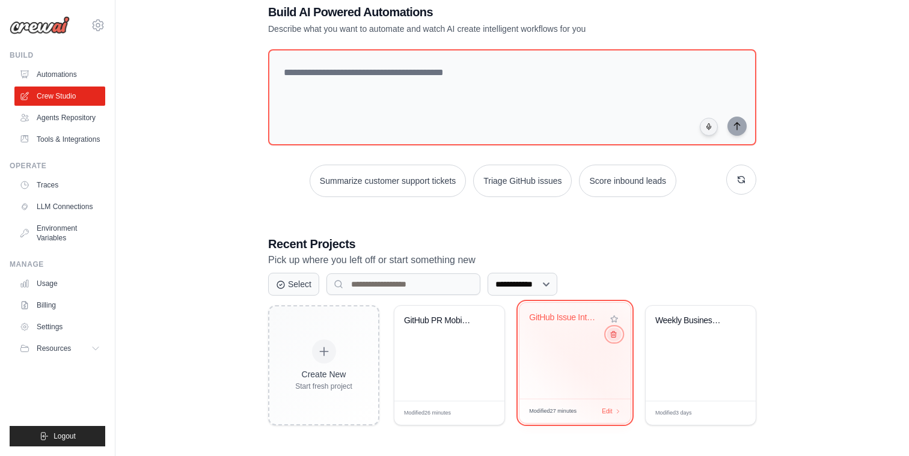
click at [612, 337] on icon at bounding box center [613, 334] width 8 height 8
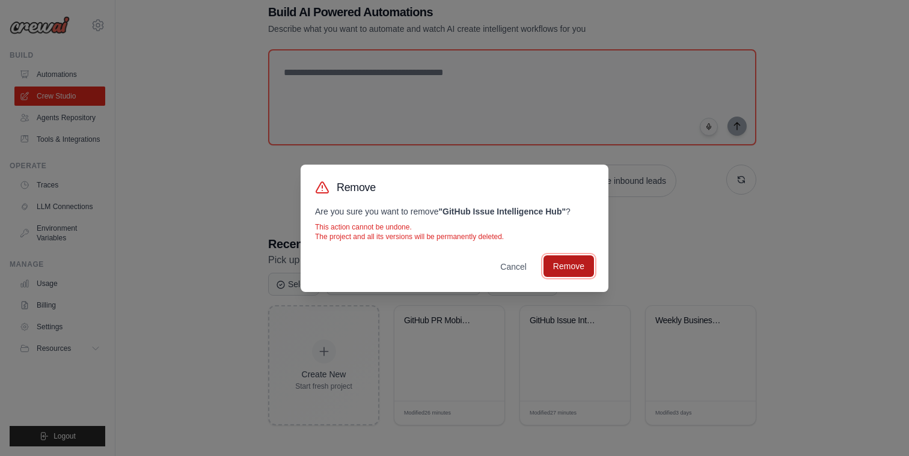
click at [574, 269] on button "Remove" at bounding box center [568, 266] width 50 height 22
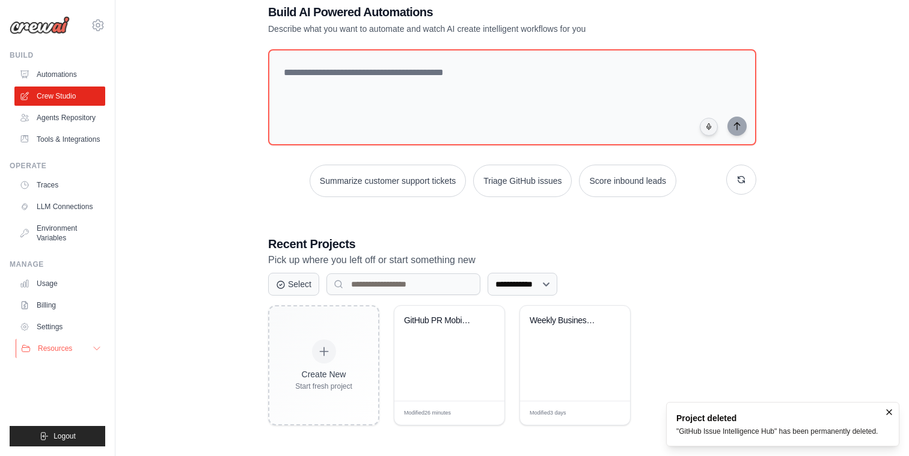
click at [93, 349] on icon at bounding box center [97, 349] width 10 height 10
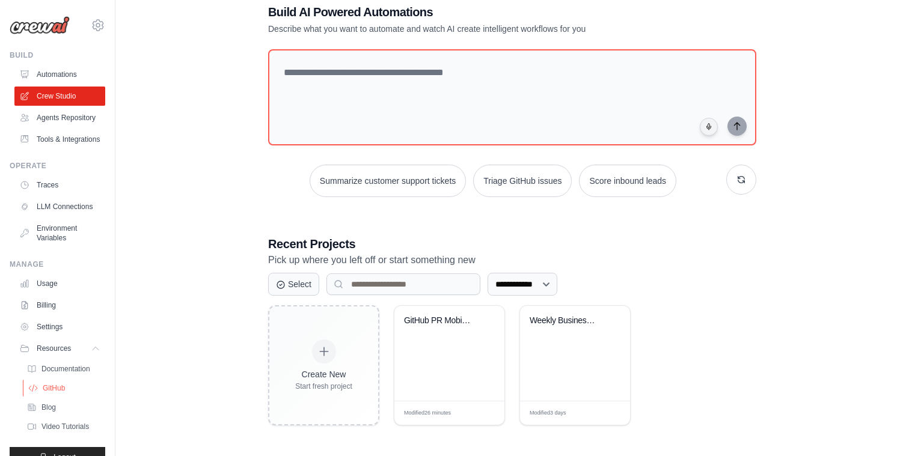
click at [56, 391] on span "GitHub" at bounding box center [54, 388] width 22 height 10
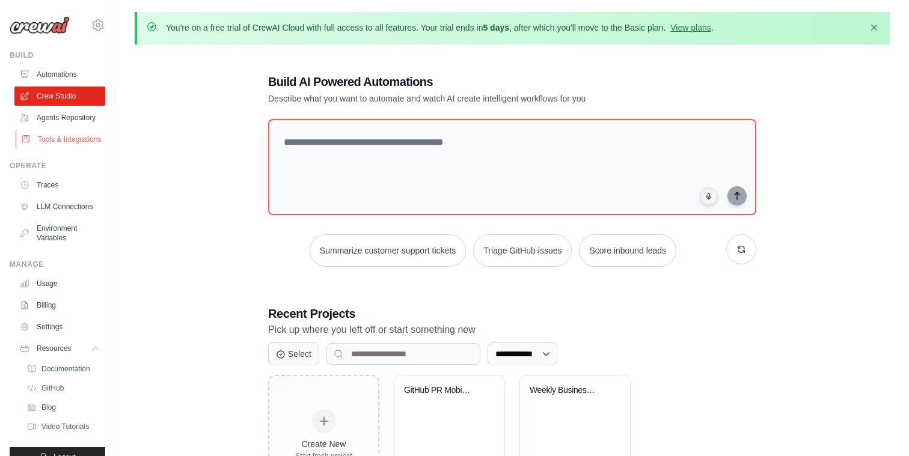
click at [67, 133] on link "Tools & Integrations" at bounding box center [61, 139] width 91 height 19
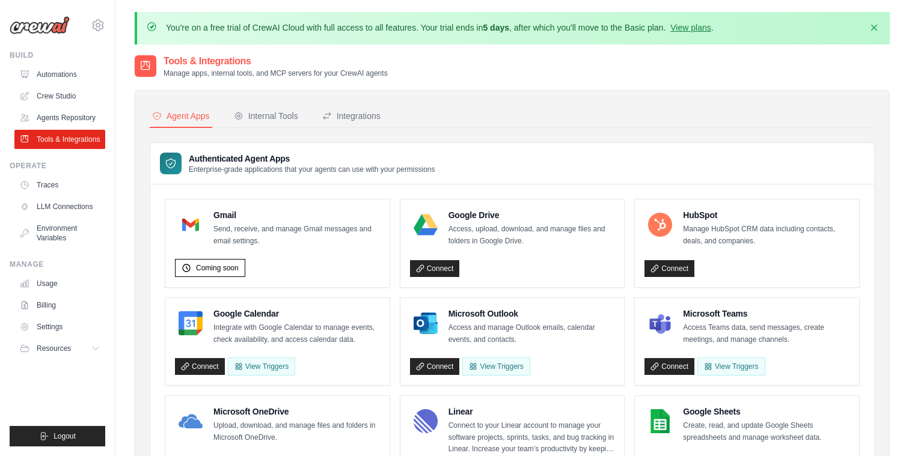
click at [67, 120] on link "Agents Repository" at bounding box center [59, 117] width 91 height 19
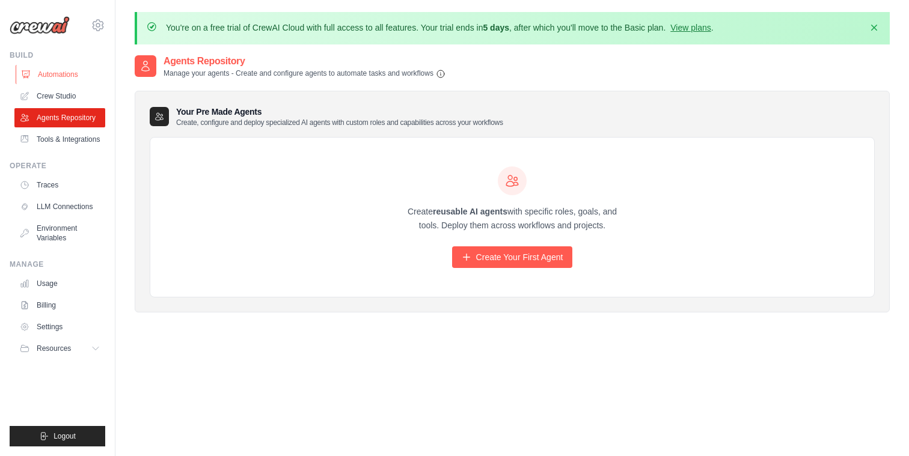
click at [61, 68] on link "Automations" at bounding box center [61, 74] width 91 height 19
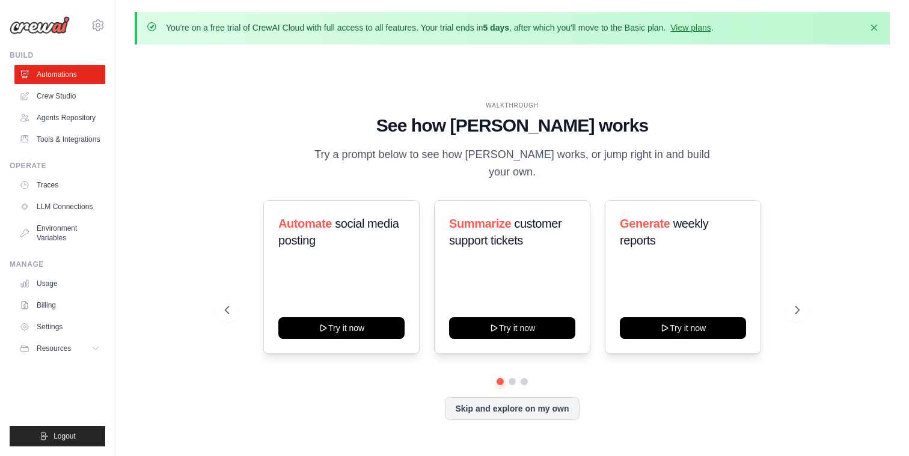
scroll to position [41, 0]
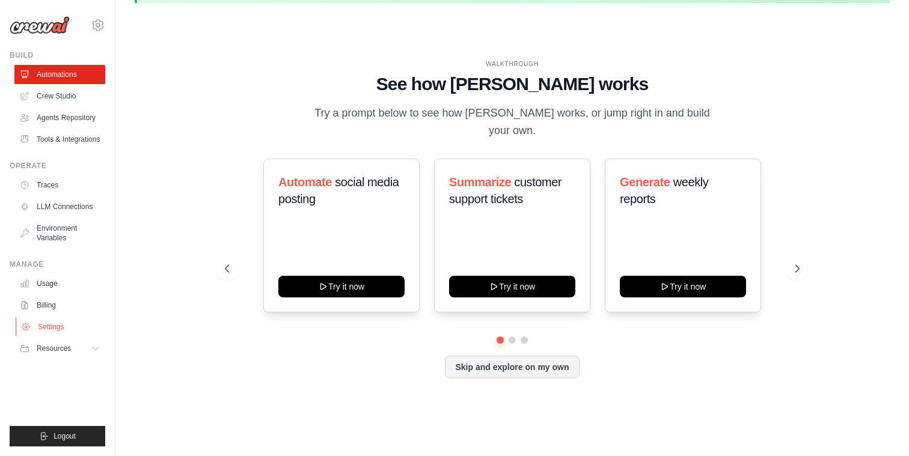
click at [53, 325] on link "Settings" at bounding box center [61, 326] width 91 height 19
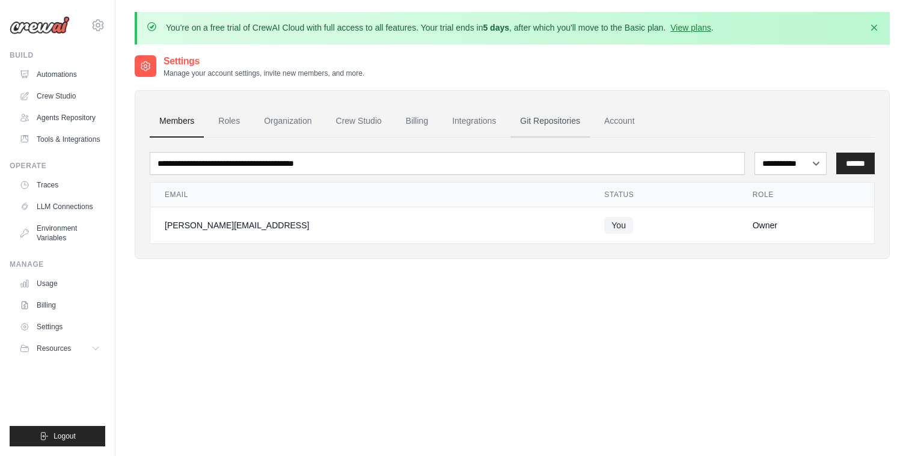
click at [570, 126] on link "Git Repositories" at bounding box center [549, 121] width 79 height 32
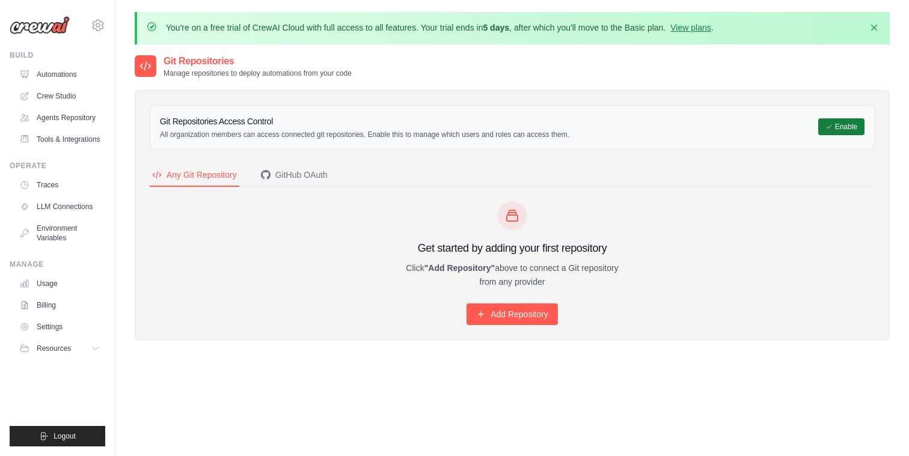
click at [839, 130] on button "Enable" at bounding box center [841, 126] width 46 height 17
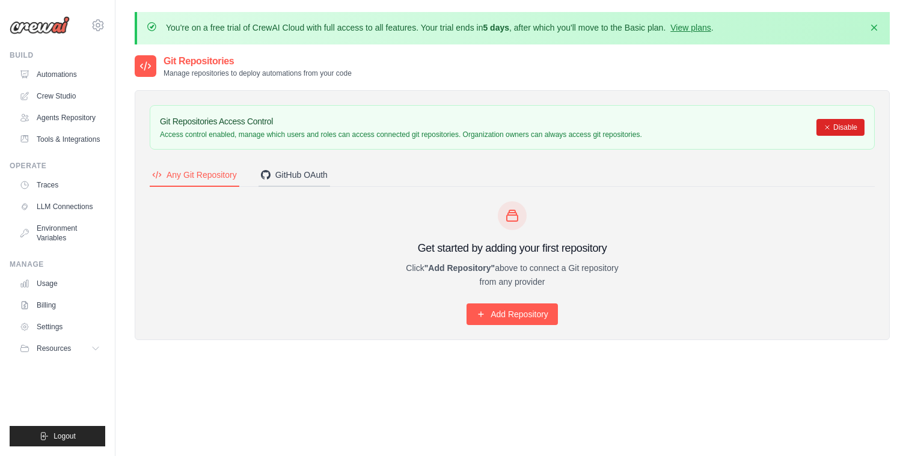
click at [298, 174] on div "GitHub OAuth" at bounding box center [294, 175] width 67 height 12
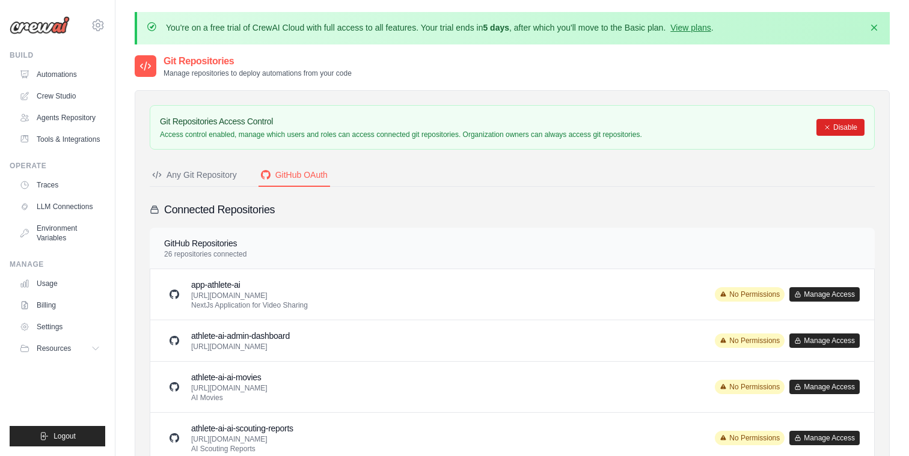
click at [204, 172] on div "Any Git Repository" at bounding box center [194, 175] width 85 height 12
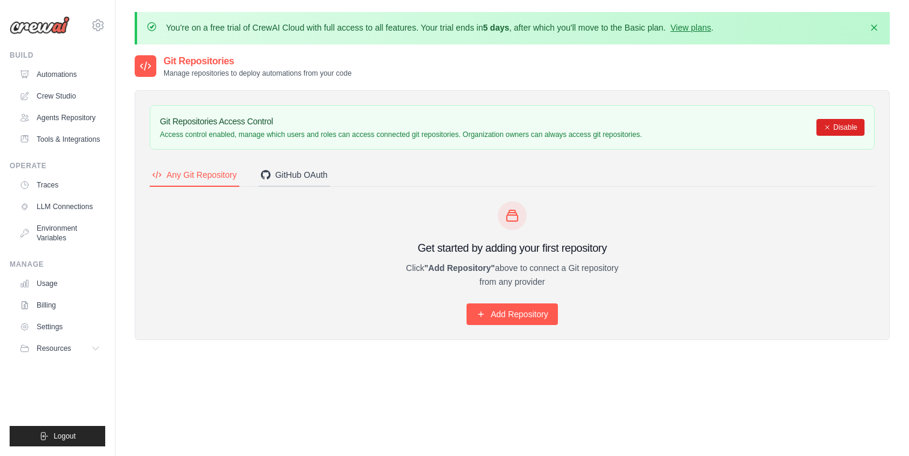
click at [283, 175] on div "GitHub OAuth" at bounding box center [294, 175] width 67 height 12
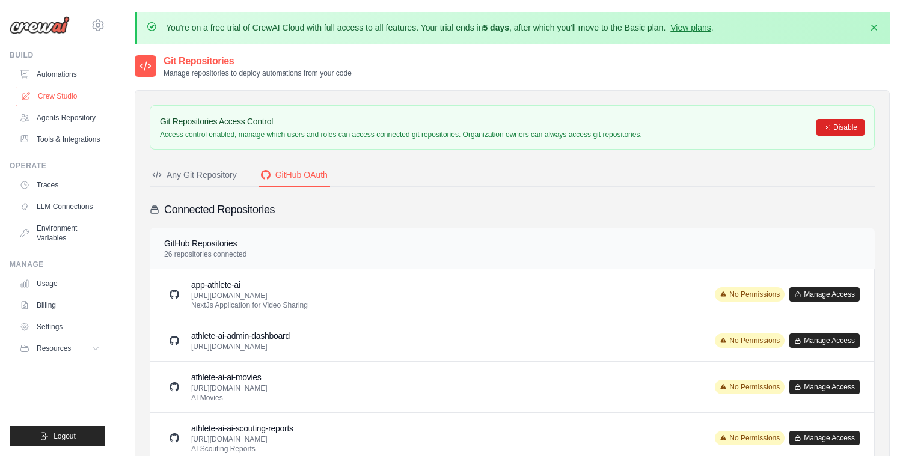
click at [60, 94] on link "Crew Studio" at bounding box center [61, 96] width 91 height 19
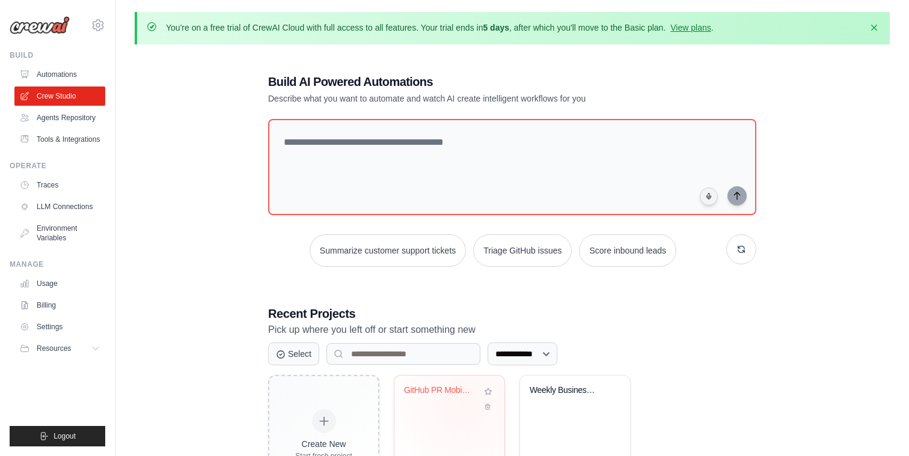
click at [462, 405] on div "GitHub PR Mobile Testing Automation" at bounding box center [449, 399] width 91 height 28
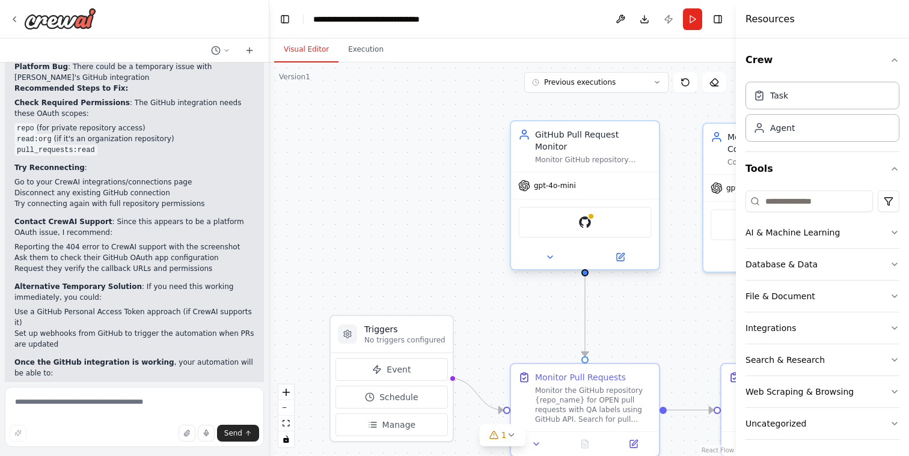
scroll to position [3200, 0]
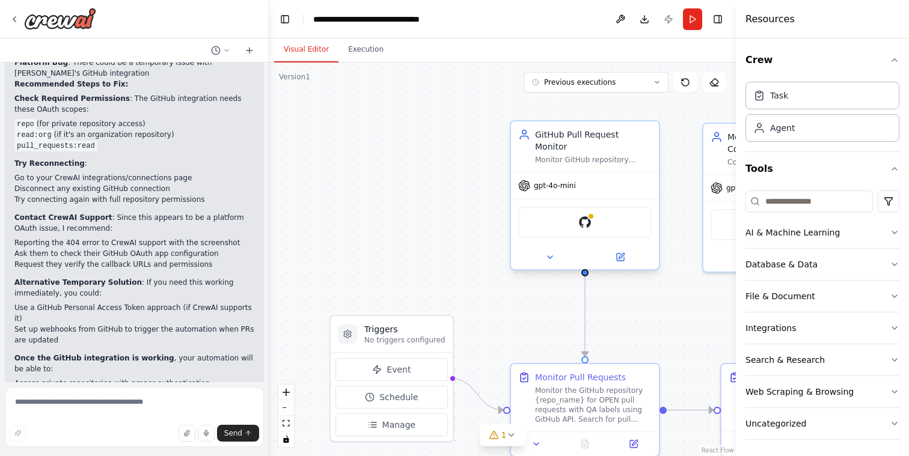
click at [574, 212] on div "GitHub" at bounding box center [584, 222] width 133 height 31
click at [583, 215] on img at bounding box center [584, 222] width 14 height 14
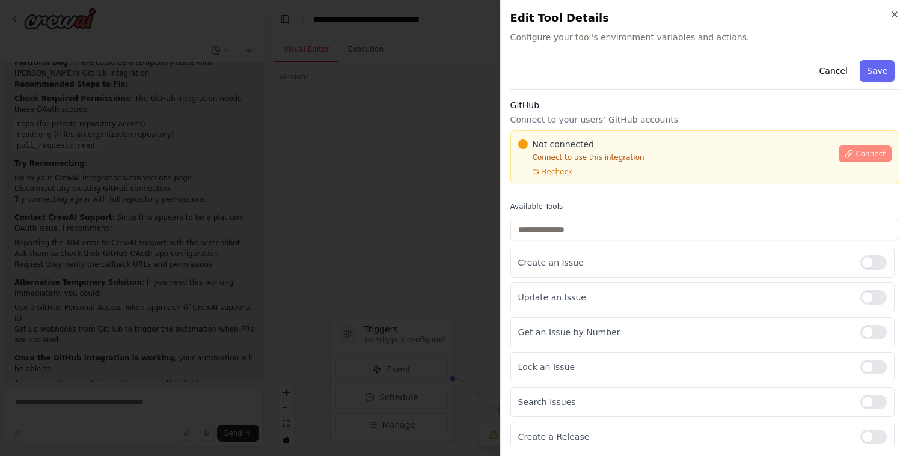
click at [857, 151] on span "Connect" at bounding box center [870, 154] width 30 height 10
click at [556, 175] on span "Recheck" at bounding box center [557, 172] width 30 height 10
click at [832, 68] on button "Cancel" at bounding box center [832, 71] width 43 height 22
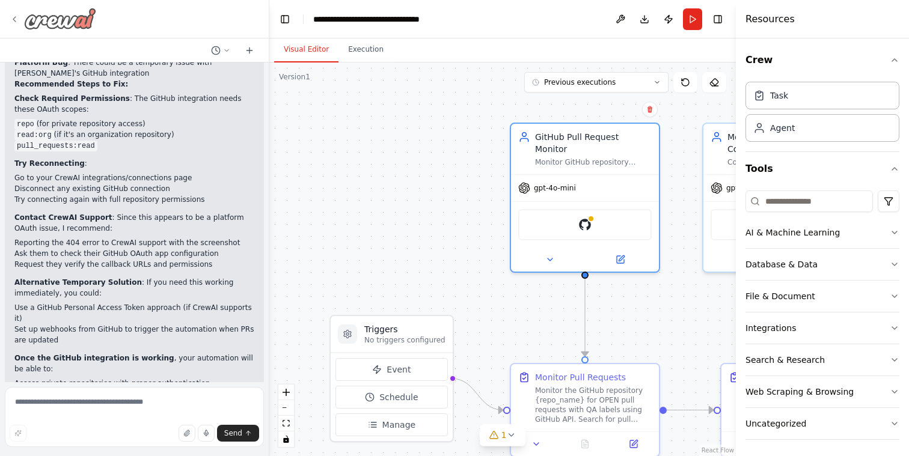
click at [12, 18] on icon at bounding box center [15, 19] width 10 height 10
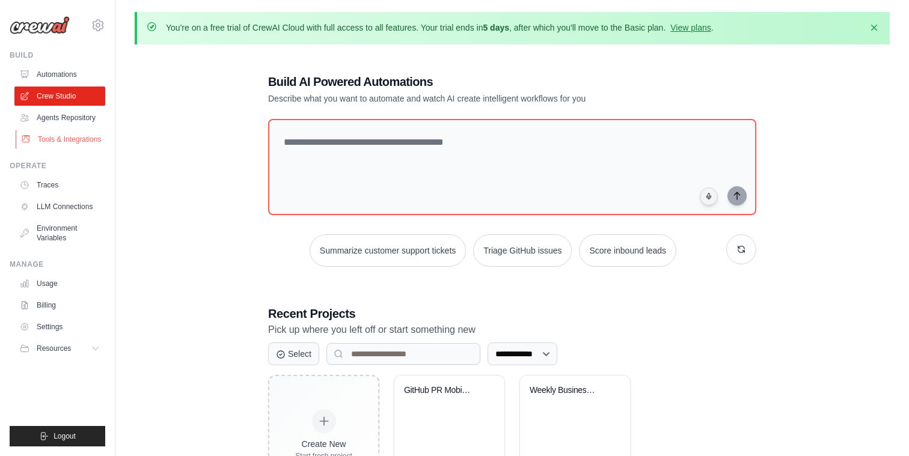
click at [60, 142] on link "Tools & Integrations" at bounding box center [61, 139] width 91 height 19
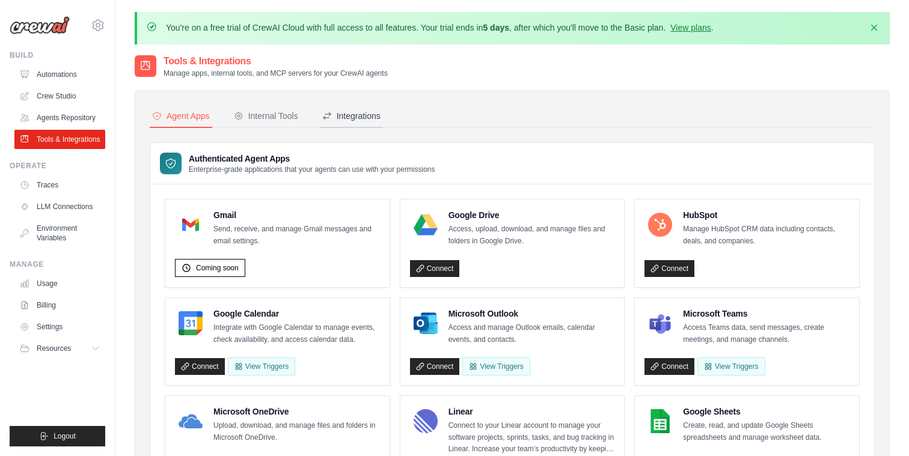
click at [366, 106] on button "Integrations" at bounding box center [351, 116] width 63 height 23
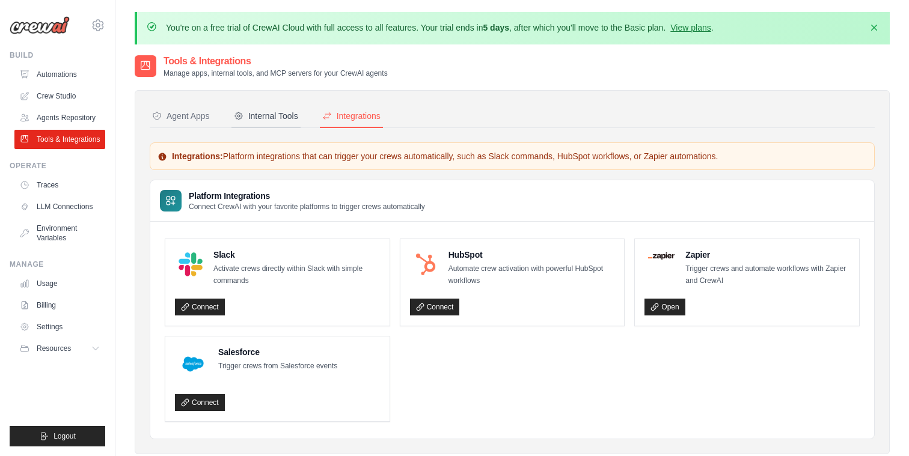
click at [264, 112] on div "Internal Tools" at bounding box center [266, 116] width 64 height 12
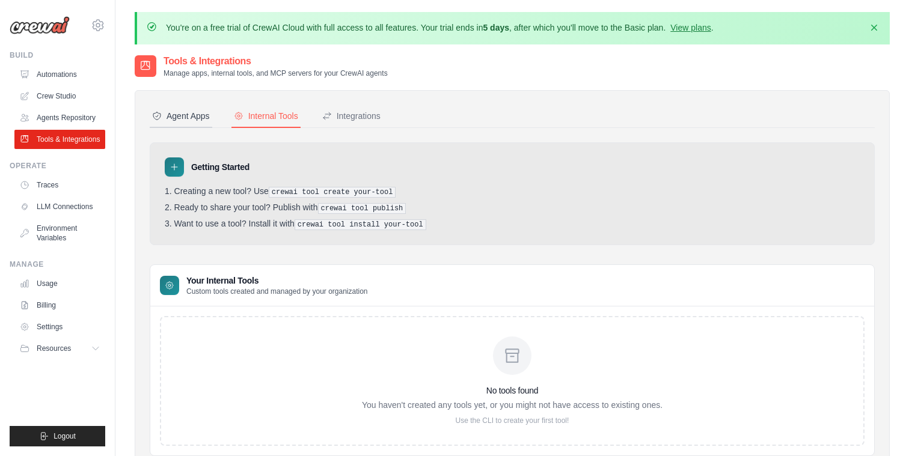
click at [176, 110] on div "Agent Apps" at bounding box center [181, 116] width 58 height 12
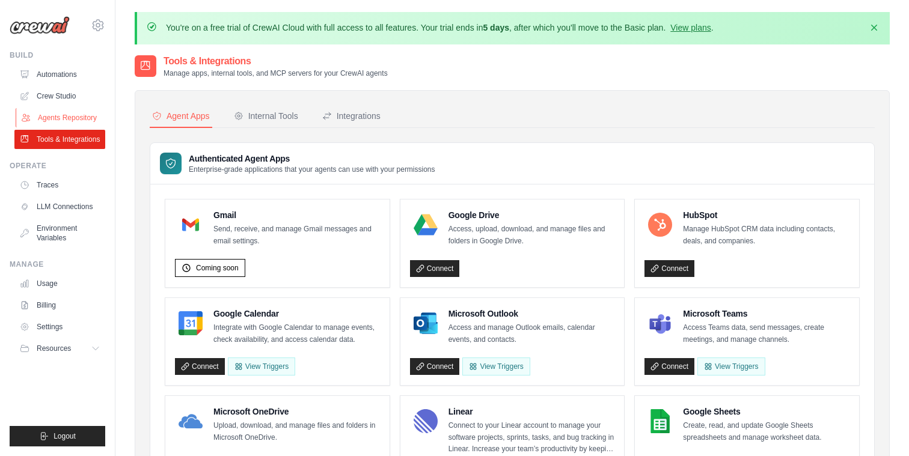
click at [59, 120] on link "Agents Repository" at bounding box center [61, 117] width 91 height 19
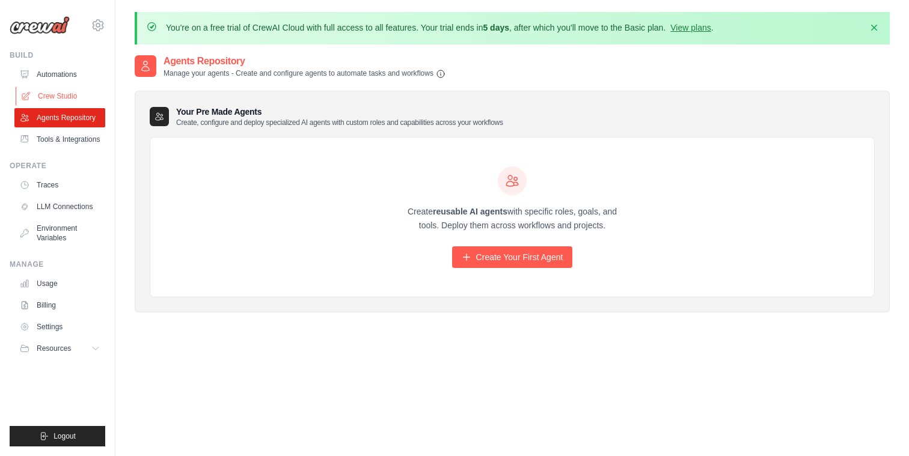
click at [50, 103] on link "Crew Studio" at bounding box center [61, 96] width 91 height 19
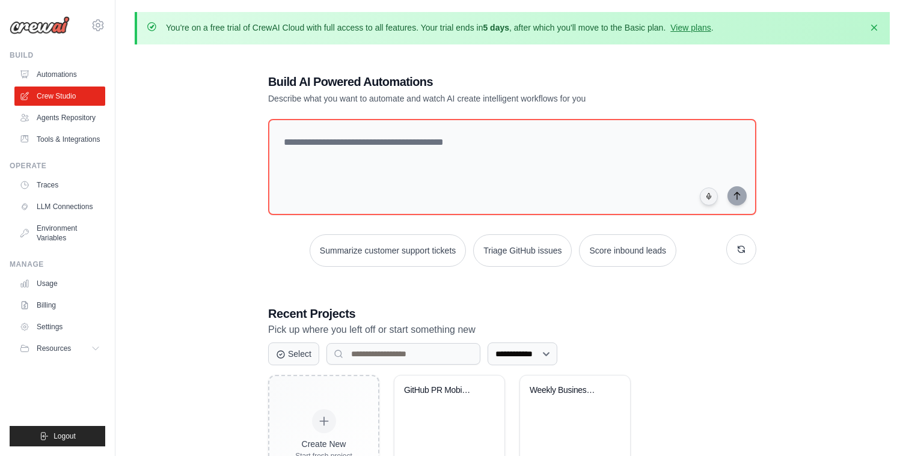
scroll to position [70, 0]
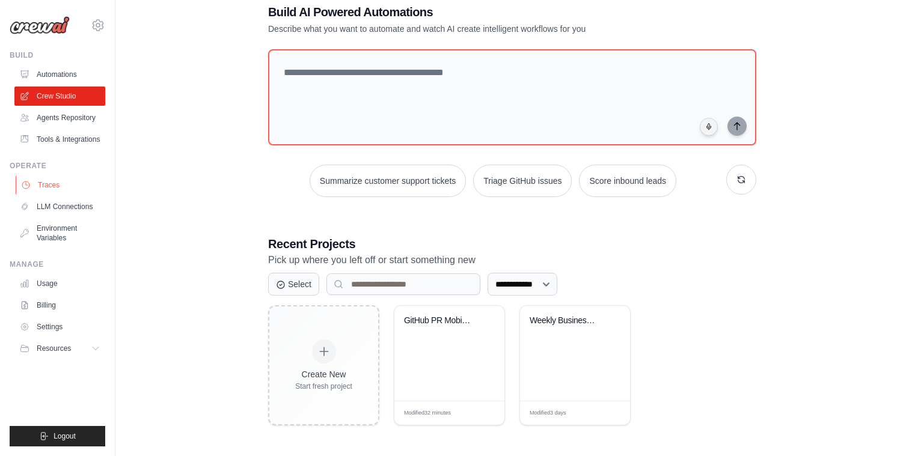
click at [48, 183] on link "Traces" at bounding box center [61, 184] width 91 height 19
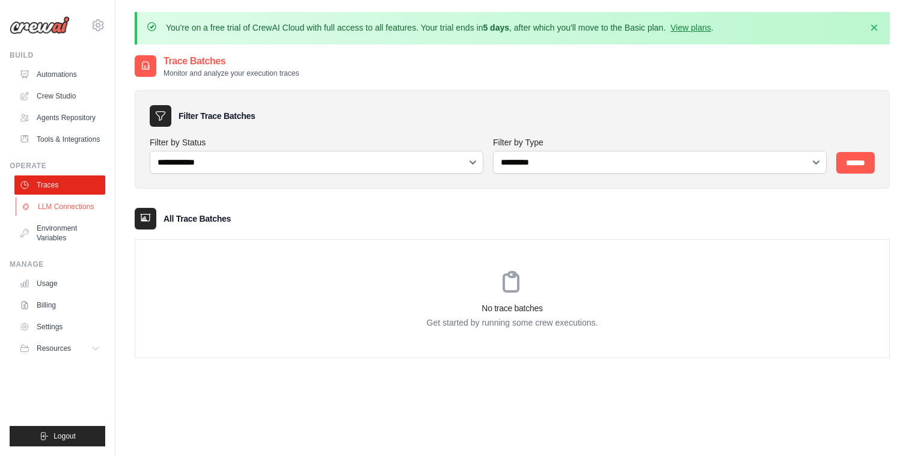
click at [55, 204] on link "LLM Connections" at bounding box center [61, 206] width 91 height 19
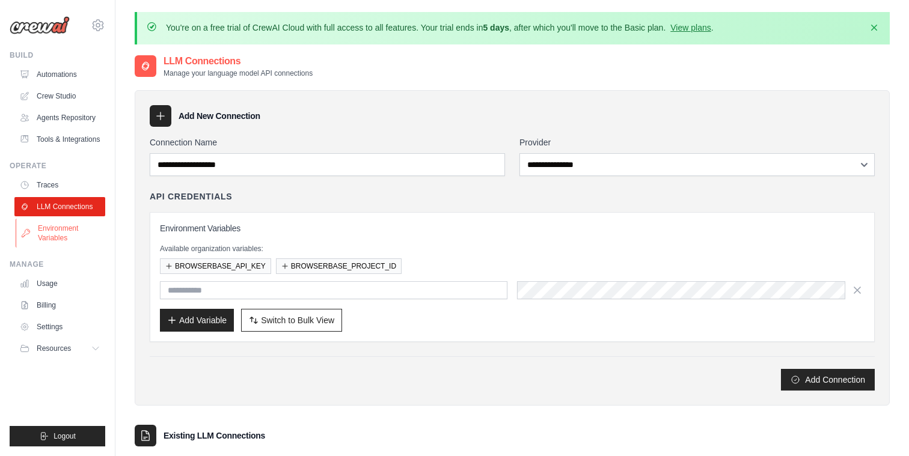
click at [53, 234] on link "Environment Variables" at bounding box center [61, 233] width 91 height 29
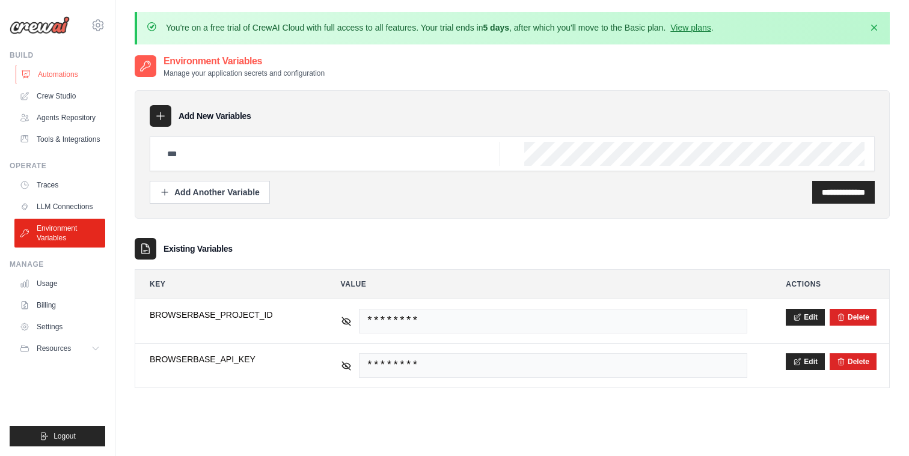
click at [47, 74] on link "Automations" at bounding box center [61, 74] width 91 height 19
click at [49, 92] on link "Crew Studio" at bounding box center [61, 96] width 91 height 19
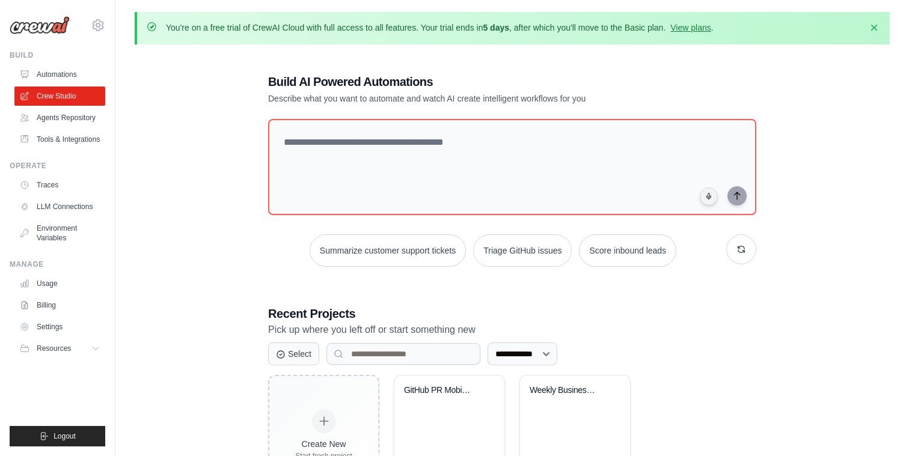
click at [56, 117] on link "Agents Repository" at bounding box center [59, 117] width 91 height 19
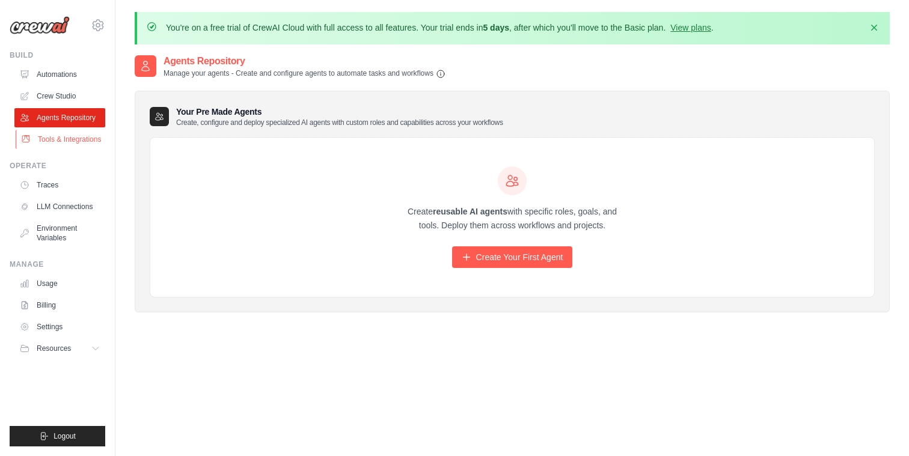
click at [66, 146] on link "Tools & Integrations" at bounding box center [61, 139] width 91 height 19
click at [66, 139] on link "Tools & Integrations" at bounding box center [61, 139] width 91 height 19
click at [54, 326] on link "Settings" at bounding box center [61, 326] width 91 height 19
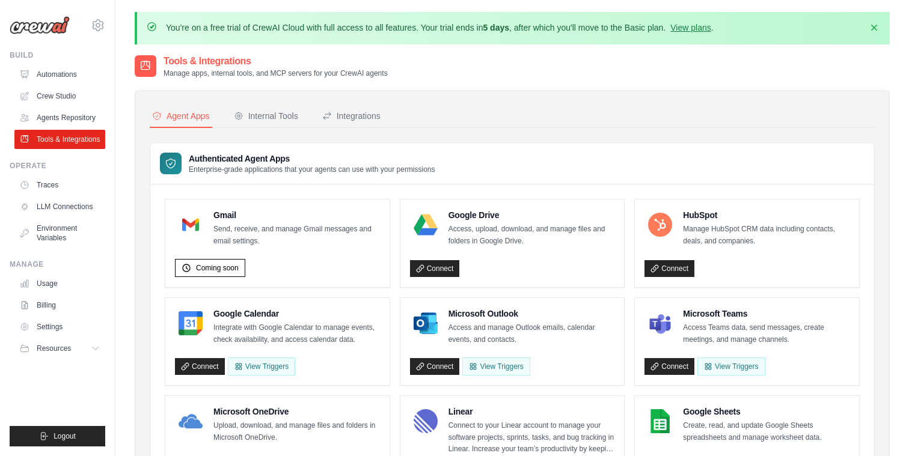
click at [617, 115] on nav "Agent Apps Internal Tools Integrations" at bounding box center [512, 116] width 725 height 23
click at [50, 330] on link "Settings" at bounding box center [61, 326] width 91 height 19
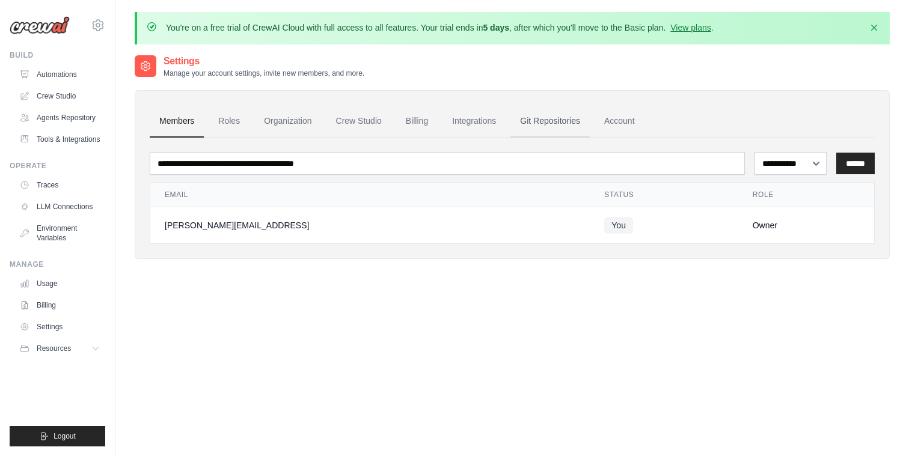
click at [545, 111] on link "Git Repositories" at bounding box center [549, 121] width 79 height 32
click at [543, 115] on link "Git Repositories" at bounding box center [549, 121] width 79 height 32
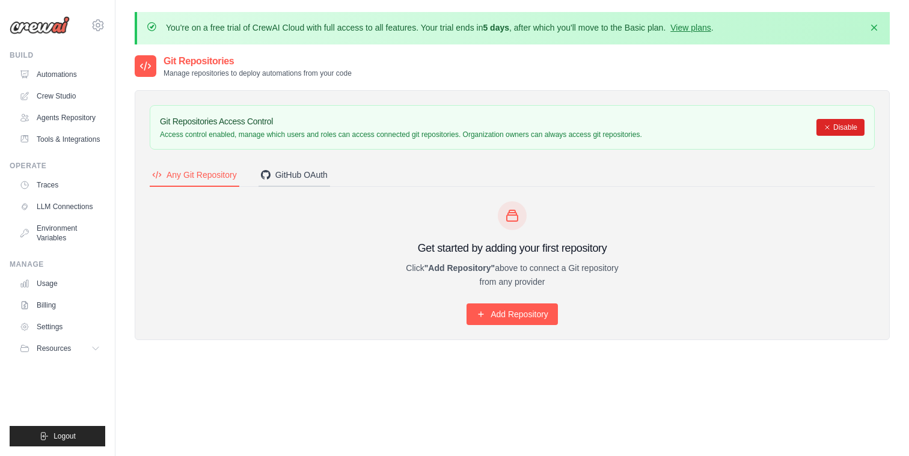
click at [300, 175] on div "GitHub OAuth" at bounding box center [294, 175] width 67 height 12
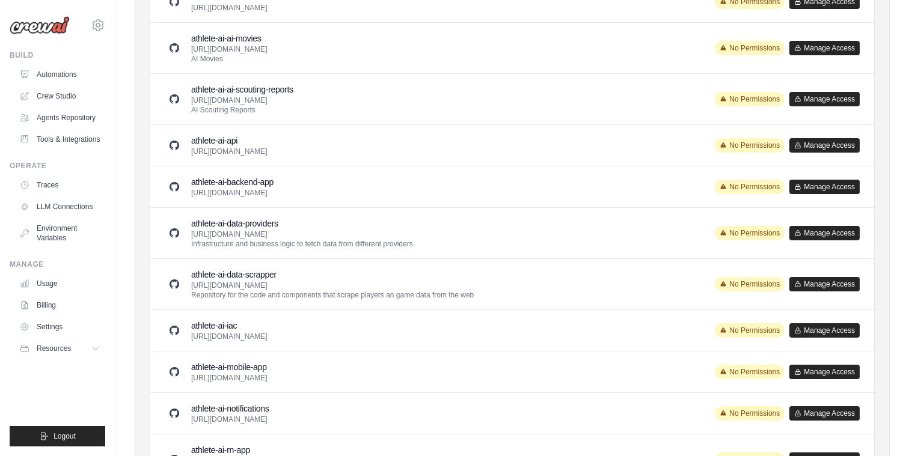
scroll to position [345, 0]
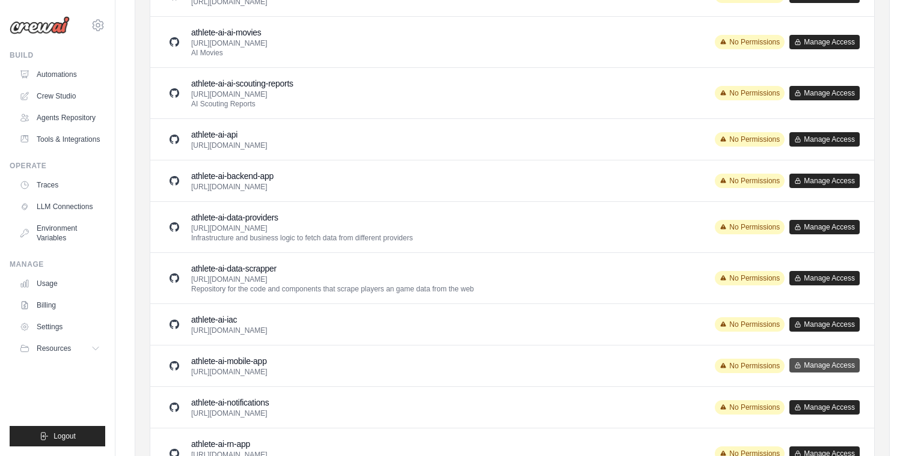
click at [821, 364] on button "Manage Access" at bounding box center [824, 365] width 70 height 14
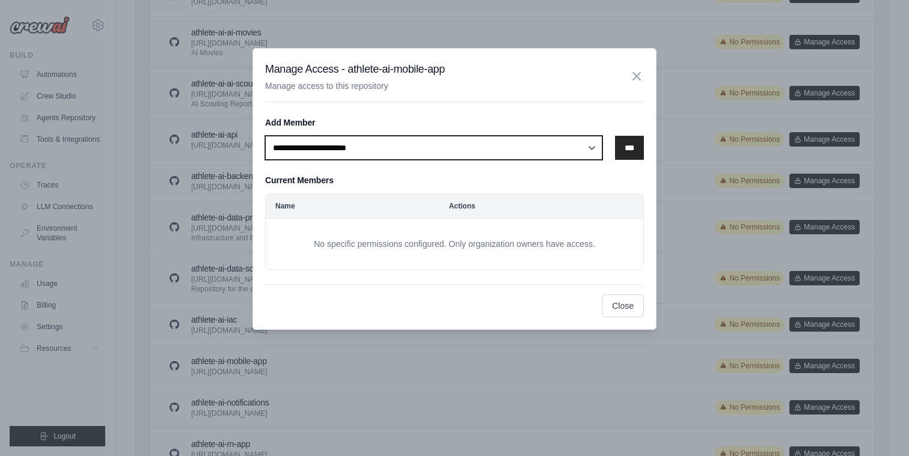
click at [428, 145] on select "**********" at bounding box center [433, 148] width 337 height 24
select select "******"
click at [265, 136] on select "**********" at bounding box center [433, 148] width 337 height 24
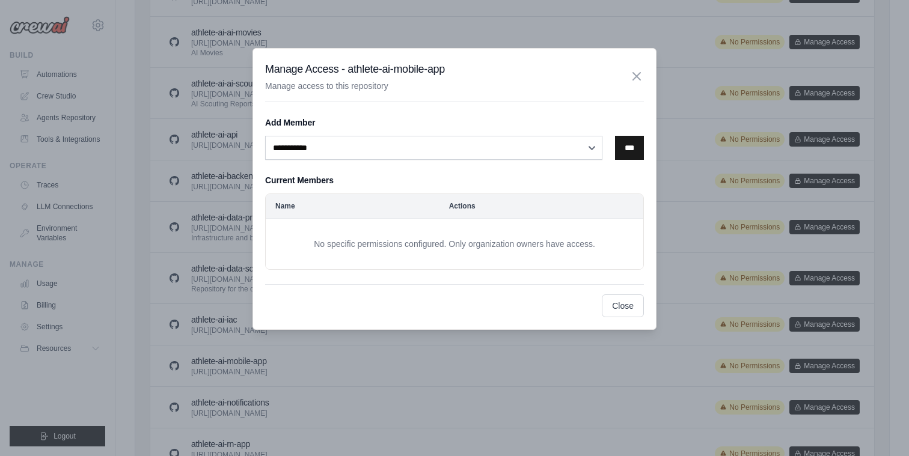
click at [623, 148] on input "***" at bounding box center [629, 148] width 29 height 24
select select
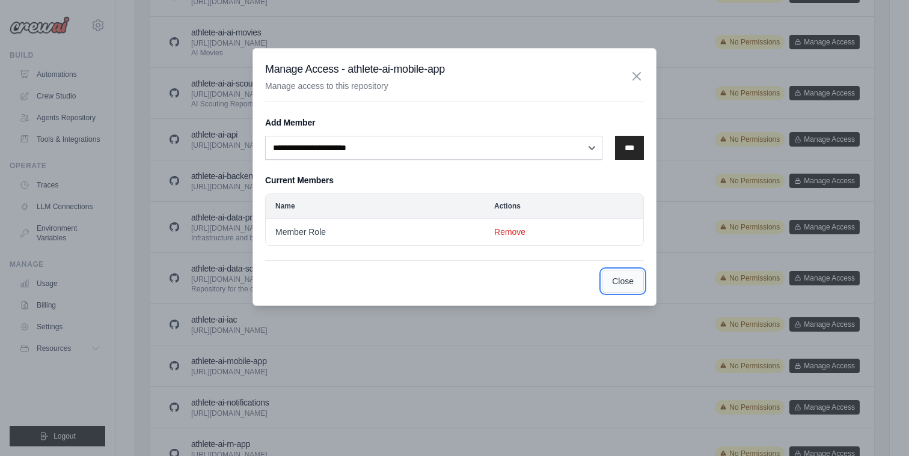
click at [619, 282] on button "Close" at bounding box center [622, 281] width 42 height 23
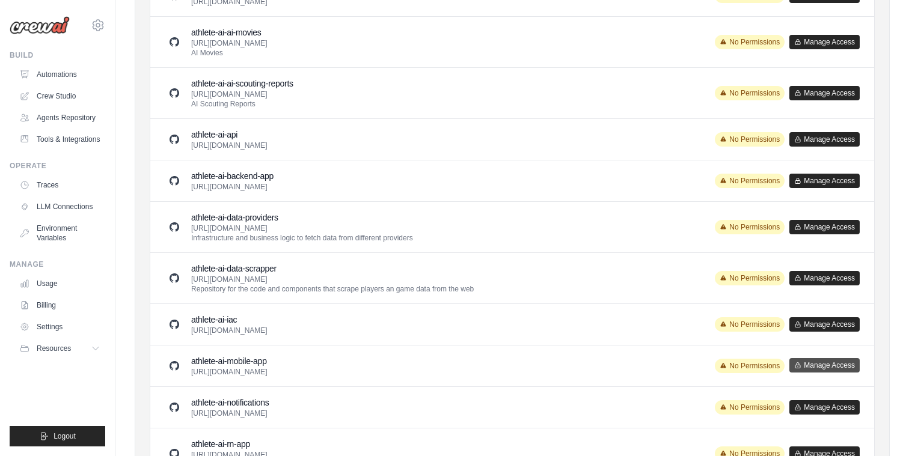
click at [813, 365] on button "Manage Access" at bounding box center [824, 365] width 70 height 14
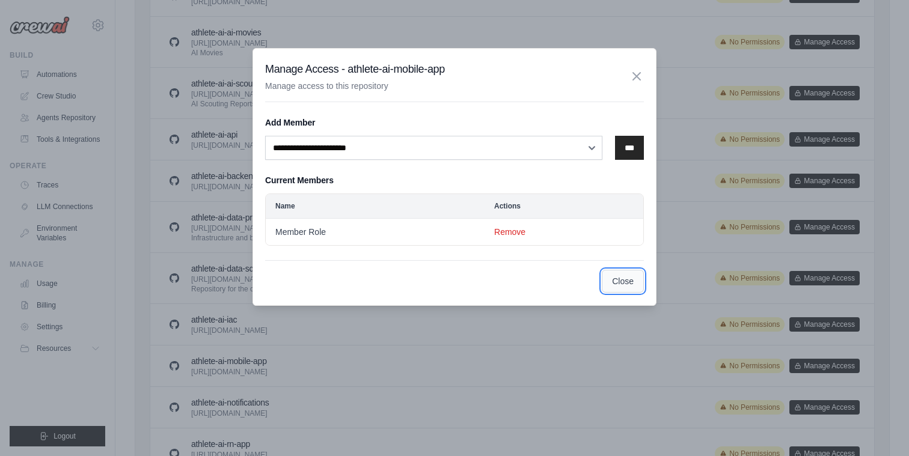
click at [634, 285] on button "Close" at bounding box center [622, 281] width 42 height 23
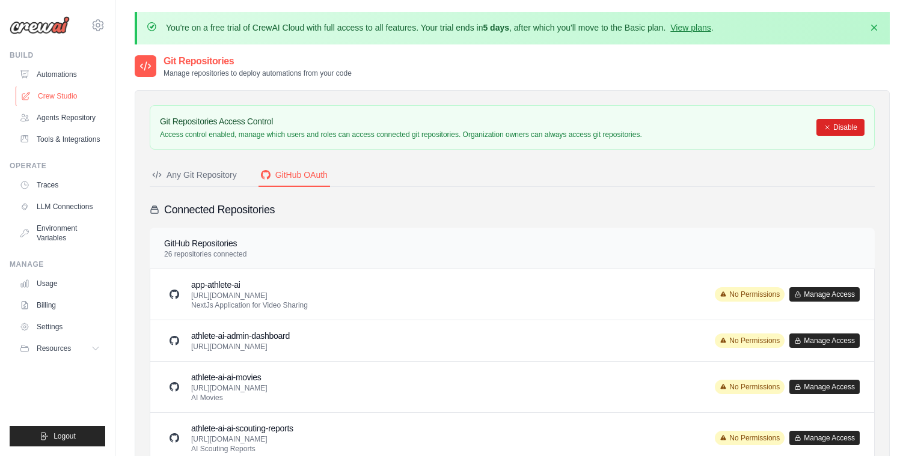
click at [62, 89] on link "Crew Studio" at bounding box center [61, 96] width 91 height 19
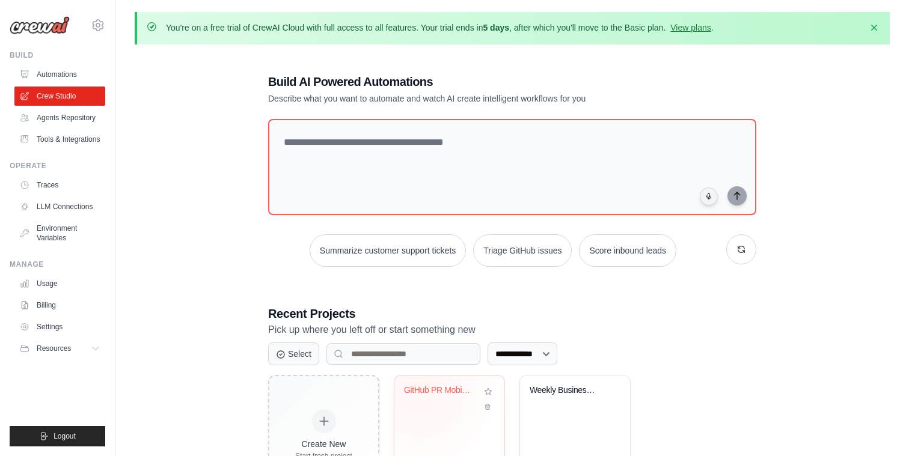
click at [419, 395] on div "GitHub PR Mobile Testing Automation" at bounding box center [440, 393] width 73 height 16
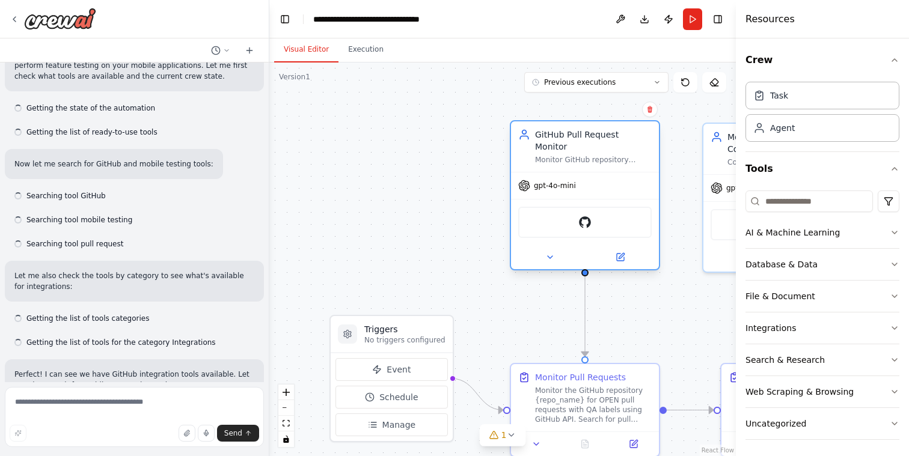
click at [573, 207] on div "GitHub" at bounding box center [584, 222] width 133 height 31
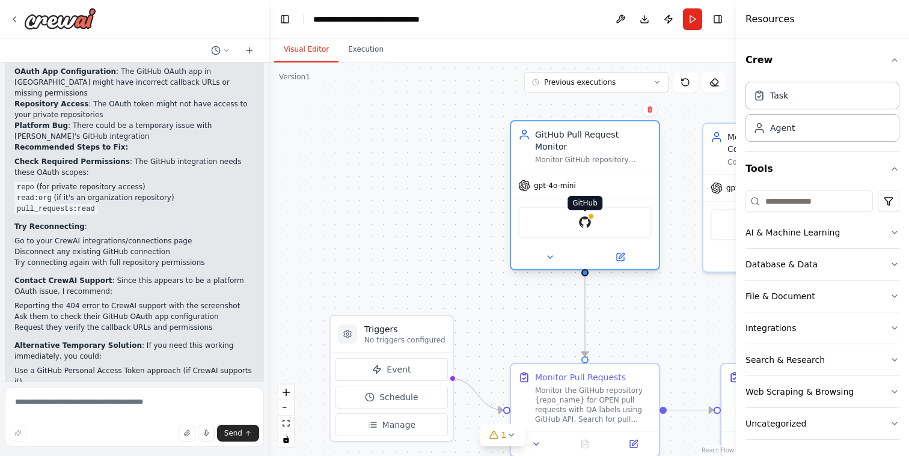
click at [586, 215] on img at bounding box center [584, 222] width 14 height 14
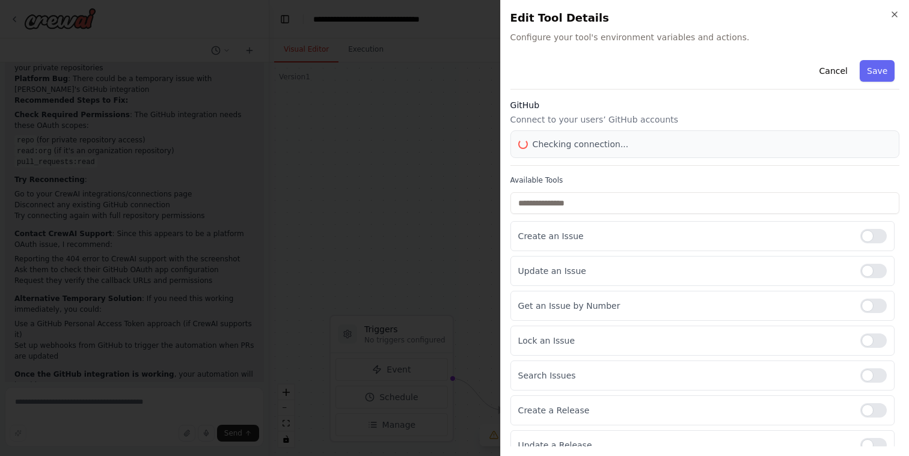
scroll to position [3200, 0]
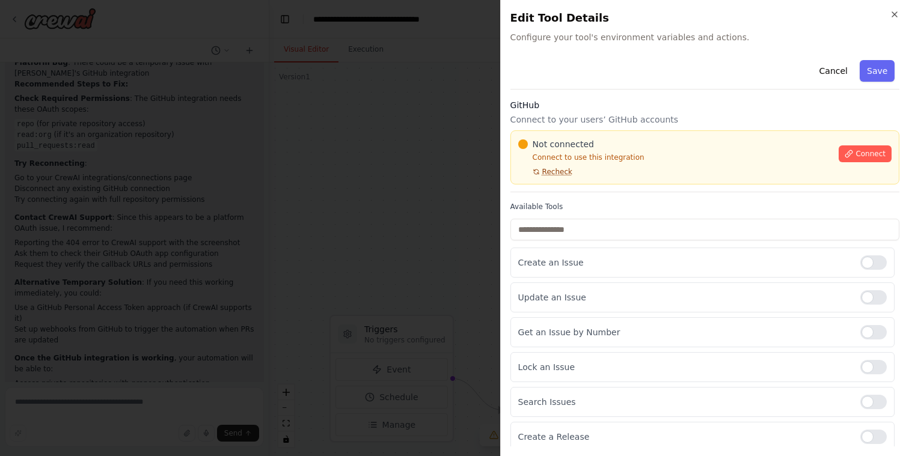
click at [553, 172] on span "Recheck" at bounding box center [557, 172] width 30 height 10
click at [850, 159] on button "Connect" at bounding box center [864, 153] width 53 height 17
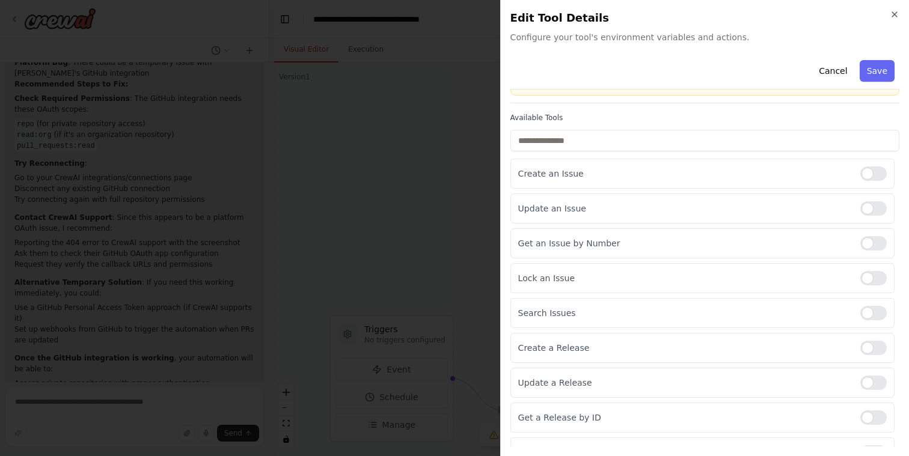
scroll to position [0, 0]
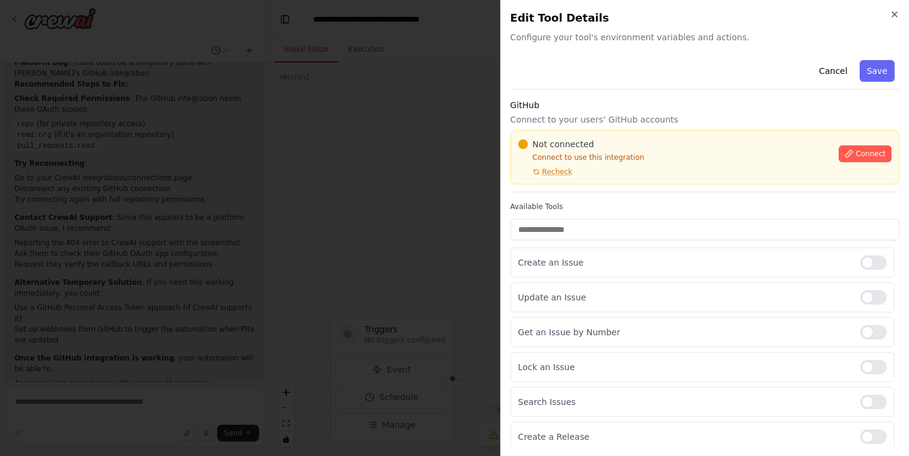
click at [859, 129] on div "GitHub Connect to your users’ GitHub accounts Not connected Connect to use this…" at bounding box center [704, 145] width 389 height 93
click at [853, 154] on icon at bounding box center [848, 154] width 8 height 8
click at [878, 157] on span "Connect" at bounding box center [870, 154] width 30 height 10
click at [897, 13] on icon "button" at bounding box center [894, 15] width 10 height 10
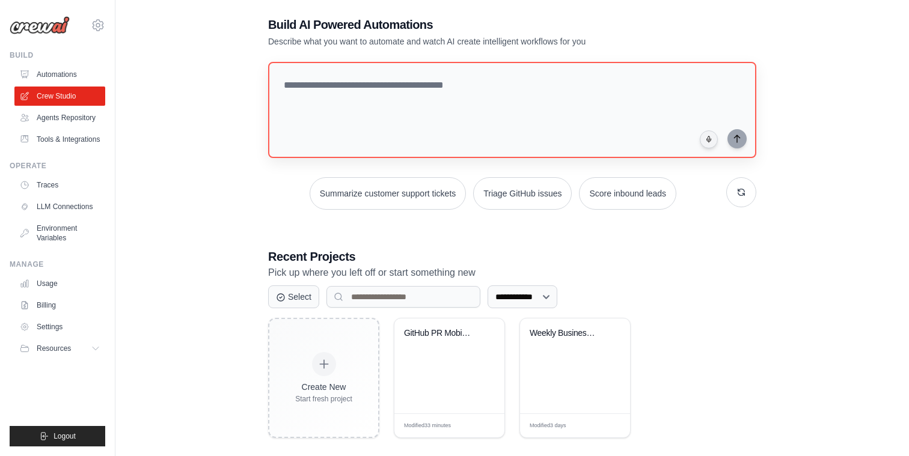
scroll to position [70, 0]
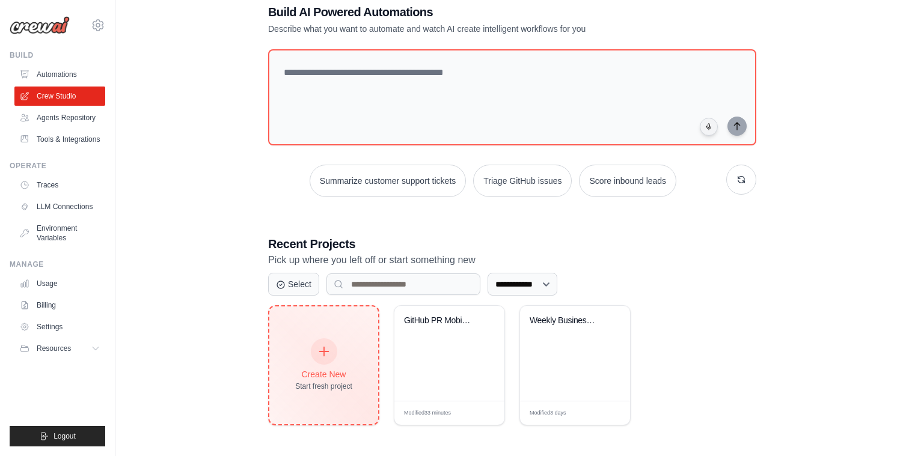
click at [335, 370] on div "Create New" at bounding box center [323, 374] width 57 height 12
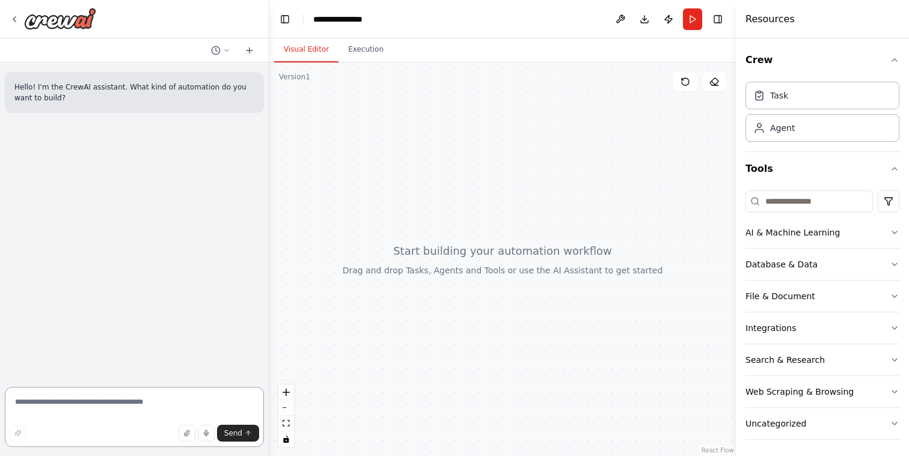
click at [76, 412] on textarea at bounding box center [134, 417] width 259 height 60
type textarea "*"
type textarea "********"
drag, startPoint x: 112, startPoint y: 395, endPoint x: 0, endPoint y: 395, distance: 112.4
click at [0, 395] on div "Hello! I'm the CrewAI assistant. What kind of automation do you want to build? …" at bounding box center [134, 228] width 269 height 456
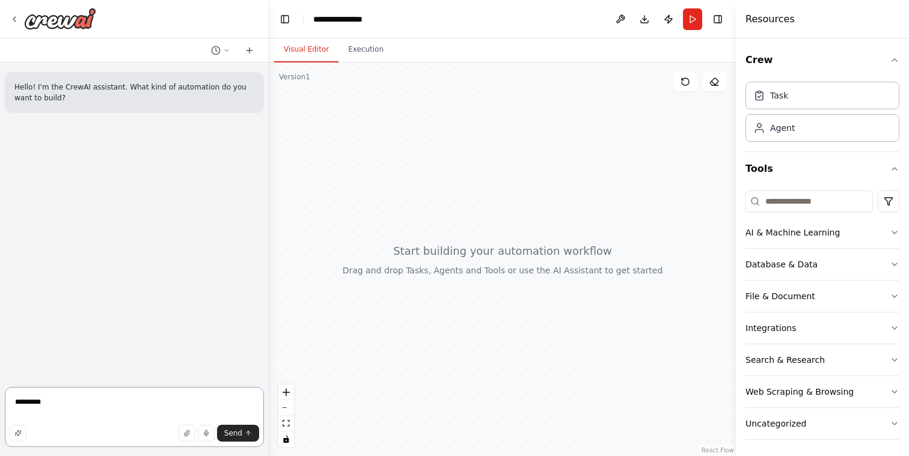
drag, startPoint x: 62, startPoint y: 407, endPoint x: 0, endPoint y: 392, distance: 63.7
click at [0, 392] on div "Hello! I'm the CrewAI assistant. What kind of automation do you want to build? …" at bounding box center [134, 228] width 269 height 456
click at [207, 430] on icon "button" at bounding box center [205, 433] width 7 height 7
click at [207, 434] on icon "button" at bounding box center [205, 433] width 7 height 7
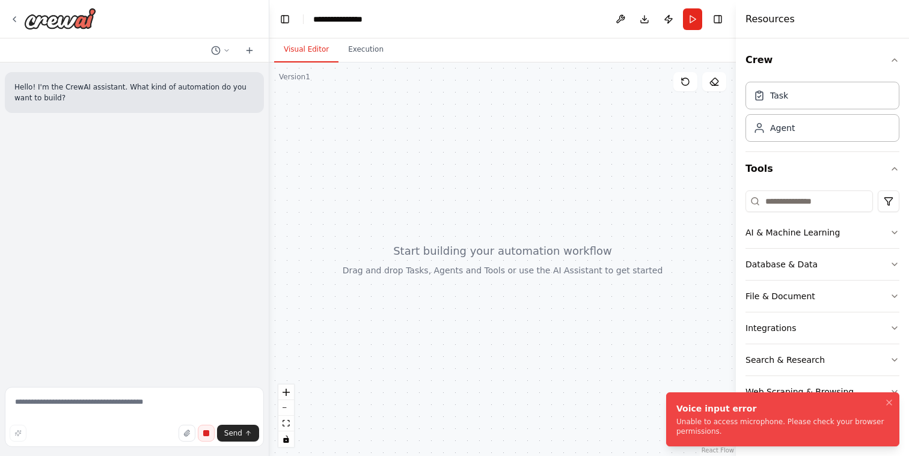
click at [204, 433] on rect "button" at bounding box center [205, 433] width 5 height 5
click at [887, 401] on icon "Notifications (F8)" at bounding box center [888, 402] width 5 height 5
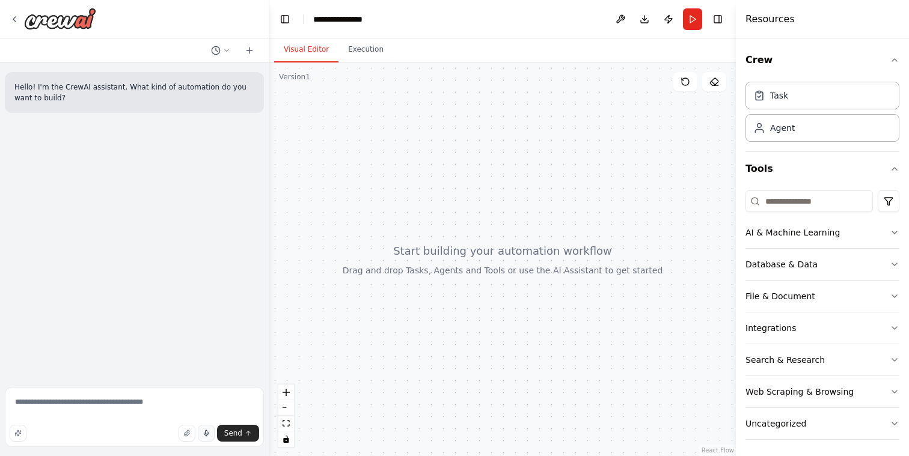
click at [208, 435] on icon "button" at bounding box center [205, 433] width 7 height 7
click at [208, 435] on rect "button" at bounding box center [205, 433] width 5 height 5
drag, startPoint x: 104, startPoint y: 413, endPoint x: 0, endPoint y: 392, distance: 106.2
click at [0, 392] on div "**********" at bounding box center [134, 228] width 269 height 456
type textarea "**********"
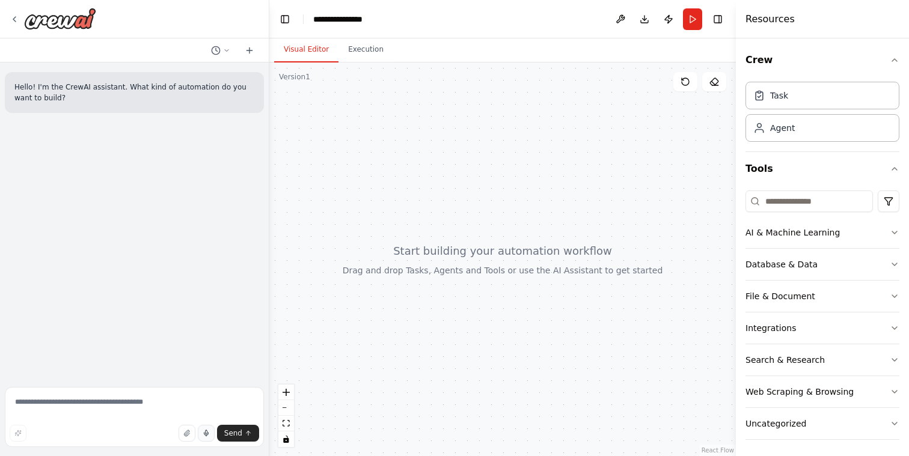
click at [209, 429] on button "button" at bounding box center [206, 433] width 17 height 17
click at [209, 435] on rect "button" at bounding box center [205, 433] width 5 height 5
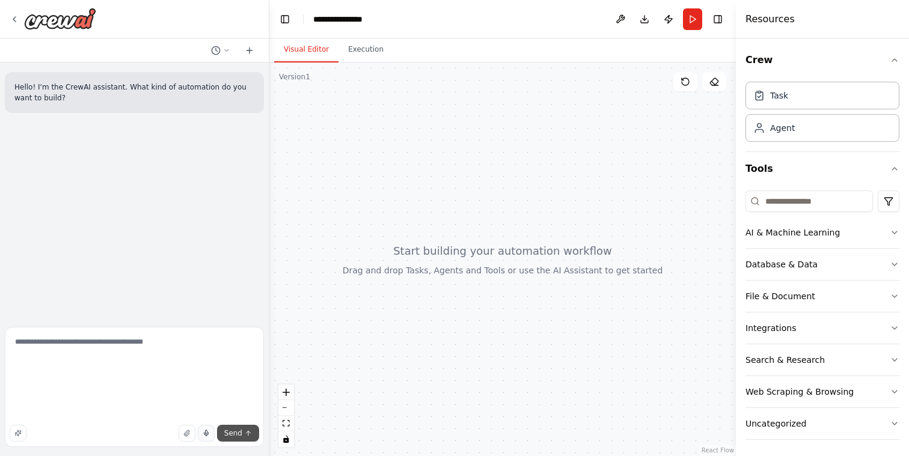
click at [239, 437] on span "Send" at bounding box center [233, 433] width 18 height 10
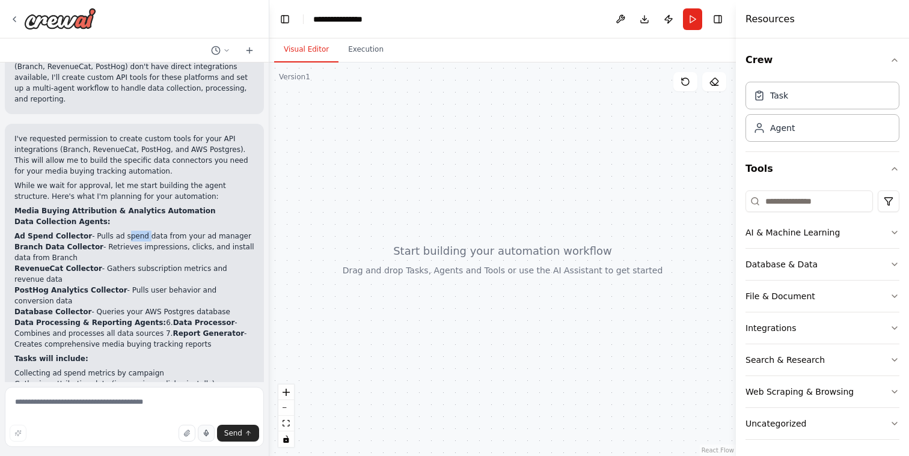
scroll to position [1170, 0]
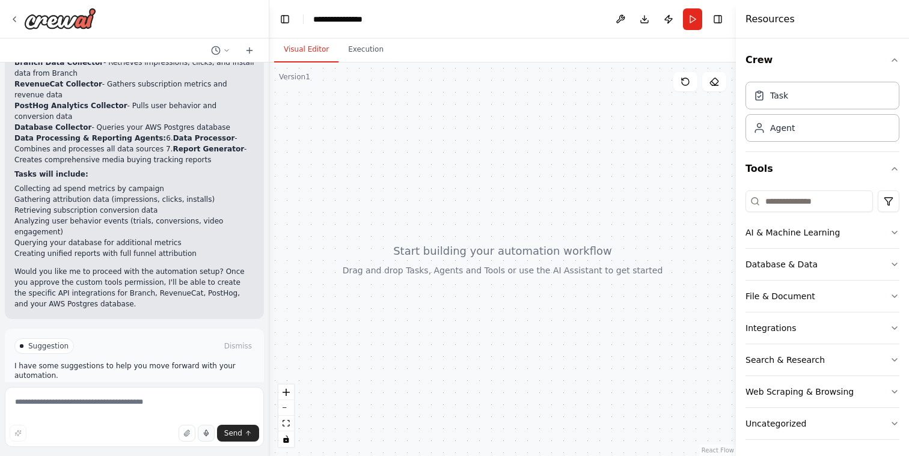
click at [157, 392] on span "Enable coding skills" at bounding box center [139, 397] width 71 height 10
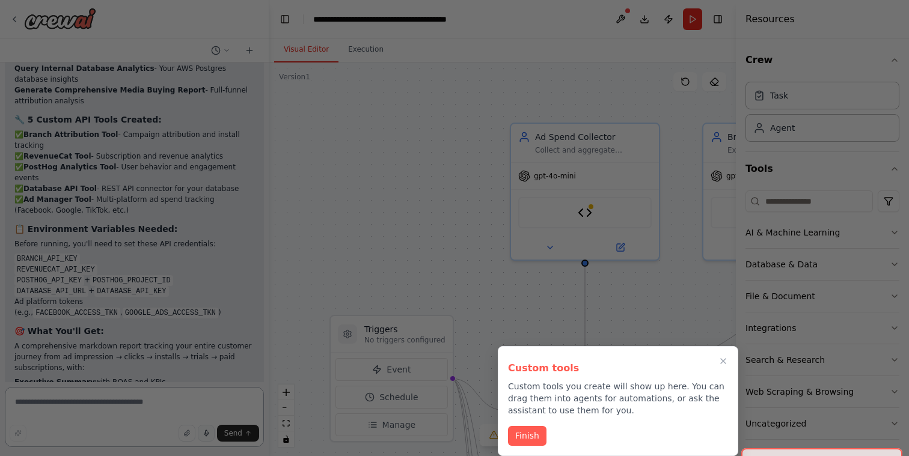
scroll to position [4517, 0]
